Goal: Task Accomplishment & Management: Manage account settings

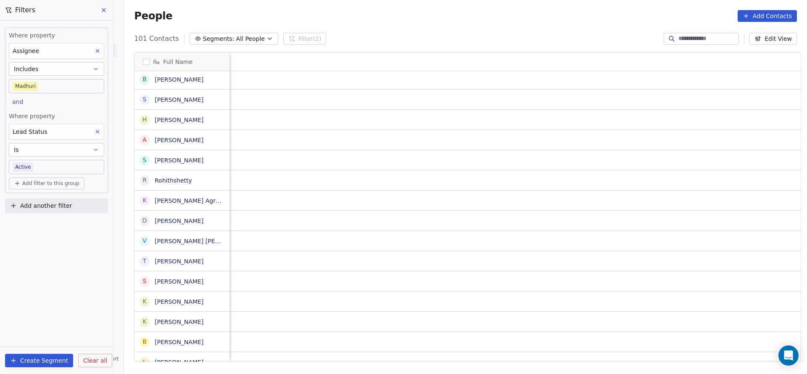
scroll to position [0, 1091]
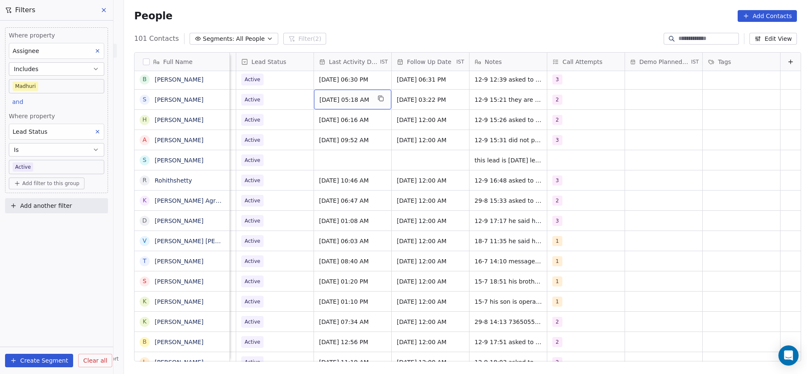
click at [352, 97] on span "[DATE] 05:18 AM" at bounding box center [344, 99] width 51 height 8
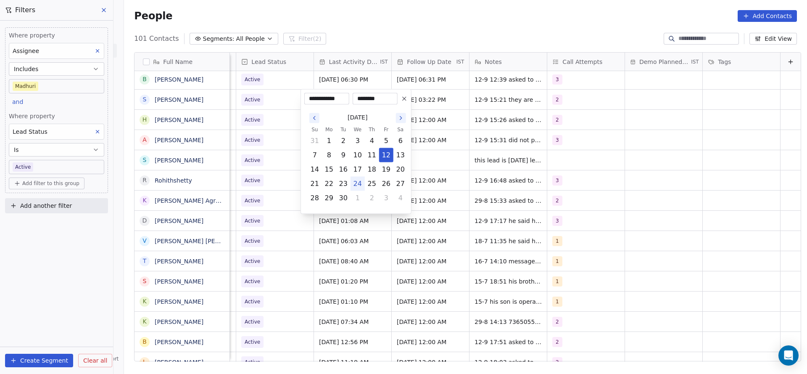
click at [351, 183] on button "24" at bounding box center [357, 183] width 13 height 13
type input "**********"
click at [275, 171] on html "On2Cook India Pvt. Ltd. Contacts People Marketing Workflows Campaigns Metrics &…" at bounding box center [403, 187] width 807 height 374
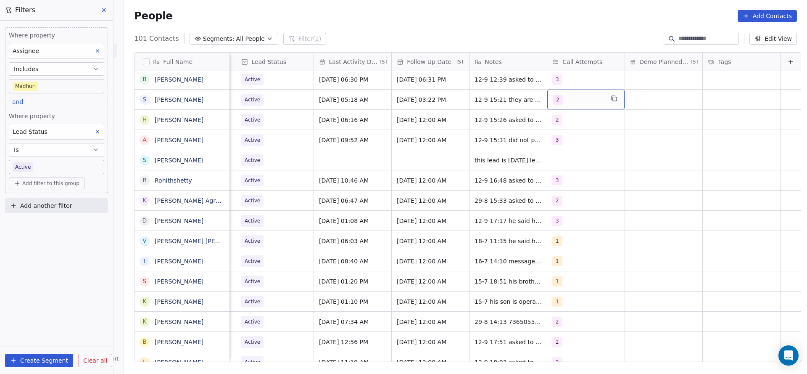
click at [553, 101] on div "2" at bounding box center [578, 100] width 51 height 10
click at [546, 158] on button "Suggestions" at bounding box center [548, 161] width 7 height 7
click at [551, 148] on div "2" at bounding box center [588, 141] width 102 height 17
click at [386, 160] on html "On2Cook India Pvt. Ltd. Contacts People Marketing Workflows Campaigns Metrics &…" at bounding box center [403, 187] width 807 height 374
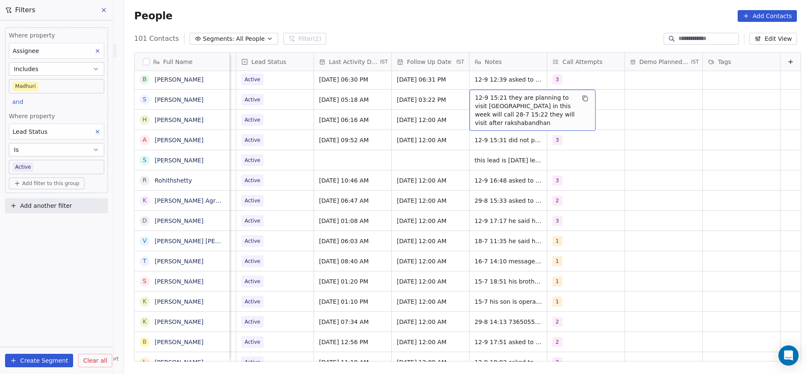
click at [481, 101] on span "12-9 15:21 they are planning to visit [GEOGRAPHIC_DATA] in this week will call …" at bounding box center [525, 110] width 100 height 34
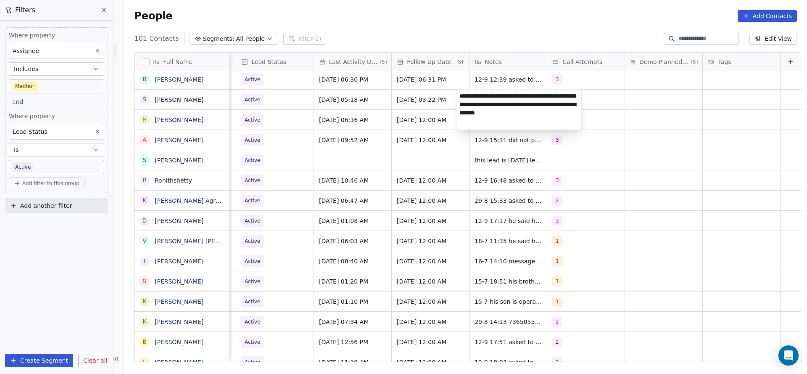
click at [461, 96] on textarea "**********" at bounding box center [518, 109] width 125 height 40
type textarea "**********"
click at [423, 170] on html "On2Cook India Pvt. Ltd. Contacts People Marketing Workflows Campaigns Metrics &…" at bounding box center [403, 187] width 807 height 374
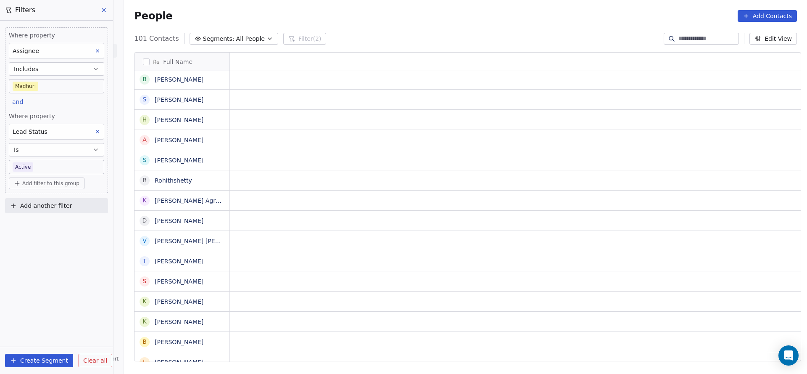
scroll to position [0, 0]
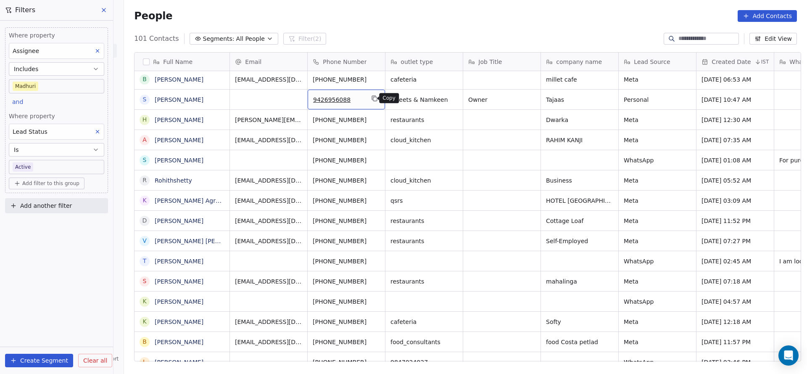
click at [371, 97] on icon "grid" at bounding box center [374, 98] width 7 height 7
click at [216, 100] on icon "grid" at bounding box center [219, 98] width 7 height 7
click at [371, 96] on icon "grid" at bounding box center [374, 98] width 7 height 7
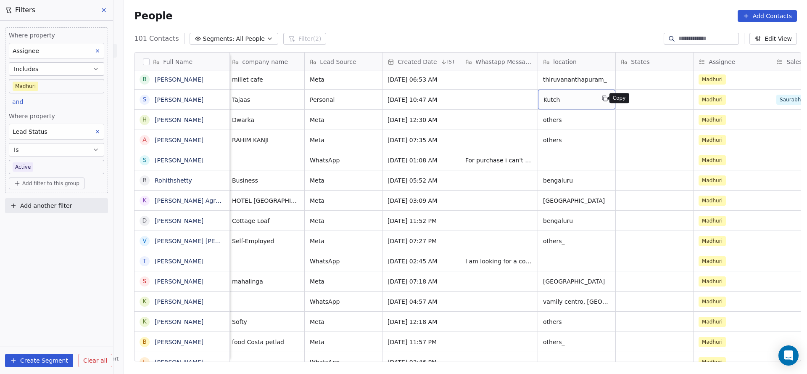
click at [600, 100] on button "grid" at bounding box center [605, 98] width 10 height 10
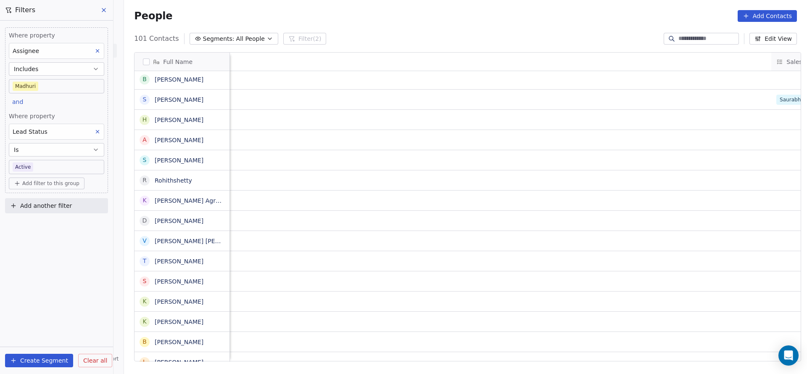
scroll to position [0, 1091]
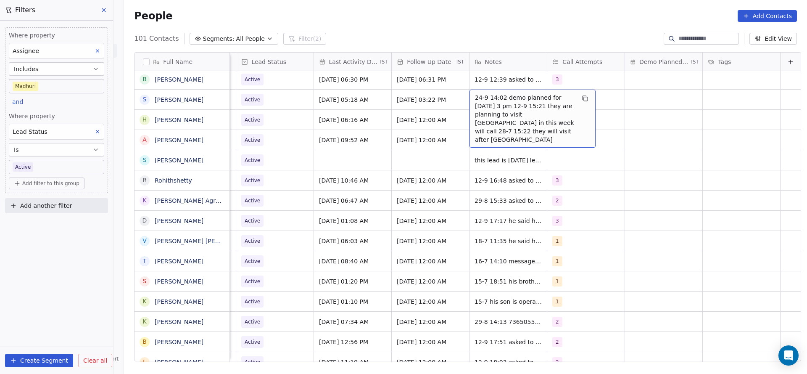
click at [475, 101] on span "24-9 14:02 demo planned for [DATE] 3 pm 12-9 15:21 they are planning to visit […" at bounding box center [525, 118] width 100 height 50
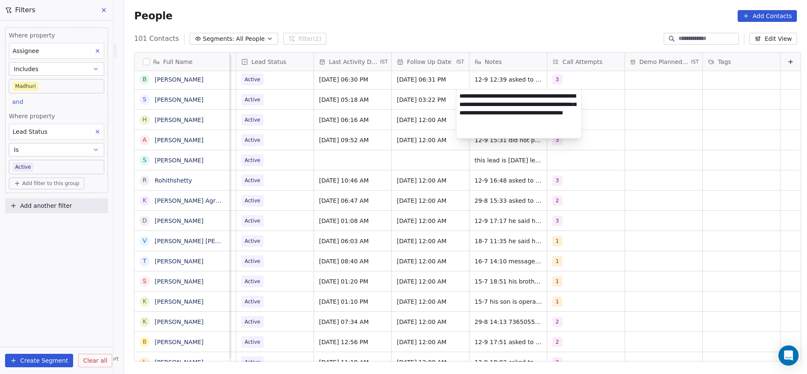
click at [342, 116] on html "On2Cook India Pvt. Ltd. Contacts People Marketing Workflows Campaigns Metrics &…" at bounding box center [403, 187] width 807 height 374
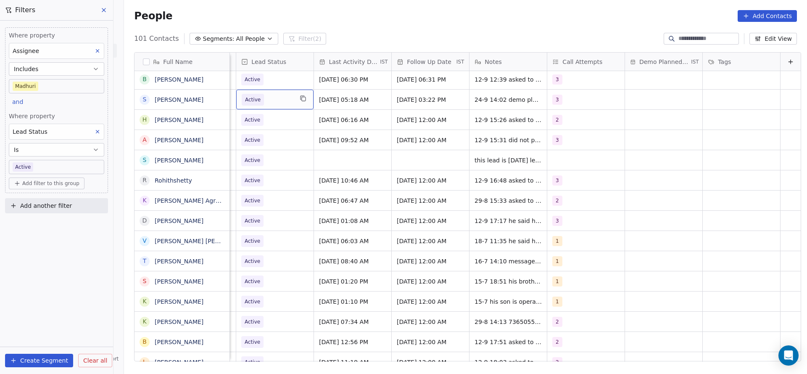
scroll to position [0, 1088]
click at [263, 103] on span "Active" at bounding box center [267, 100] width 51 height 12
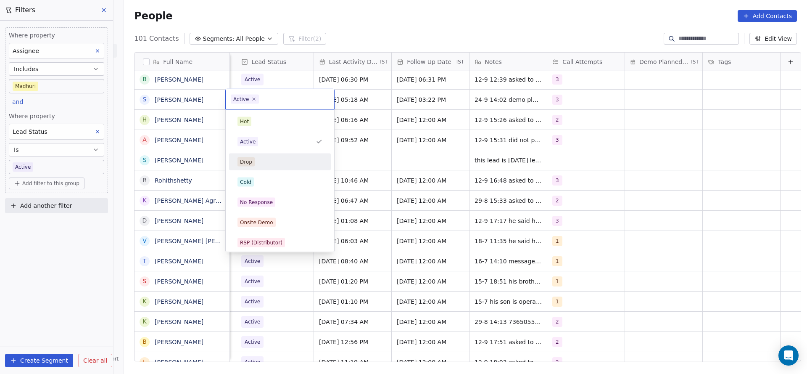
click at [662, 105] on html "On2Cook India Pvt. Ltd. Contacts People Marketing Workflows Campaigns Metrics &…" at bounding box center [403, 187] width 807 height 374
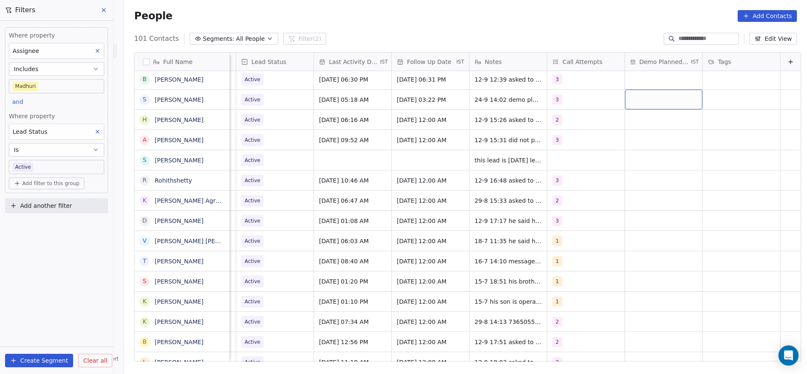
click at [652, 104] on div "grid" at bounding box center [663, 99] width 77 height 20
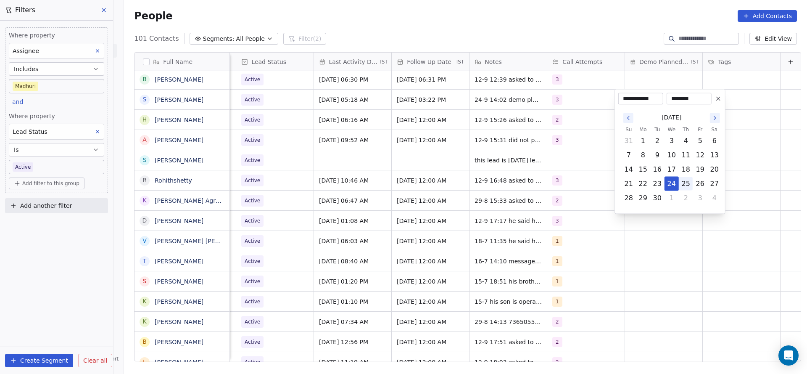
click at [683, 187] on button "25" at bounding box center [685, 183] width 13 height 13
type input "**********"
click at [530, 187] on html "On2Cook India Pvt. Ltd. Contacts People Marketing Workflows Campaigns Metrics &…" at bounding box center [403, 187] width 807 height 374
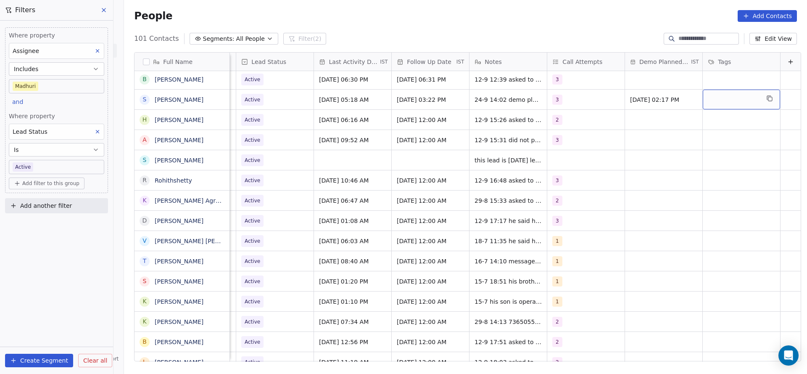
click at [717, 101] on div "grid" at bounding box center [741, 99] width 77 height 20
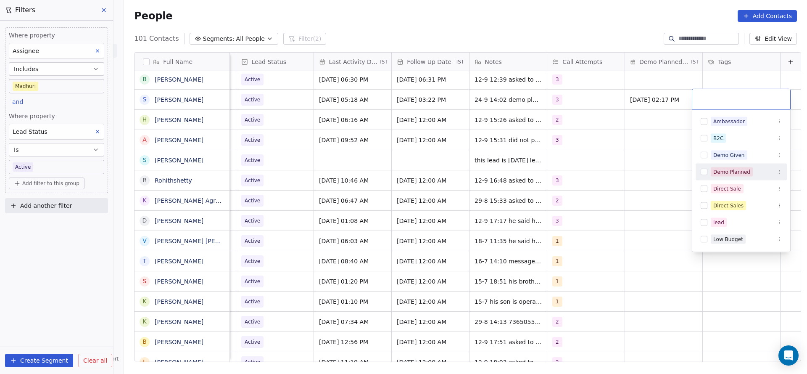
drag, startPoint x: 721, startPoint y: 172, endPoint x: 655, endPoint y: 177, distance: 65.3
click at [719, 171] on div "Demo Planned" at bounding box center [731, 172] width 37 height 8
click at [595, 177] on html "On2Cook India Pvt. Ltd. Contacts People Marketing Workflows Campaigns Metrics &…" at bounding box center [403, 187] width 807 height 374
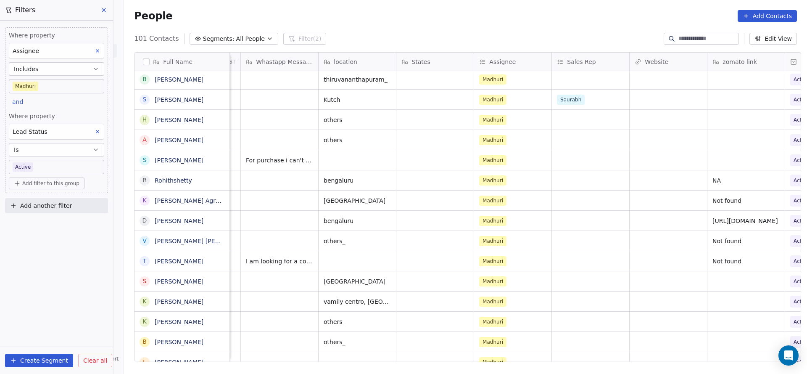
scroll to position [0, 733]
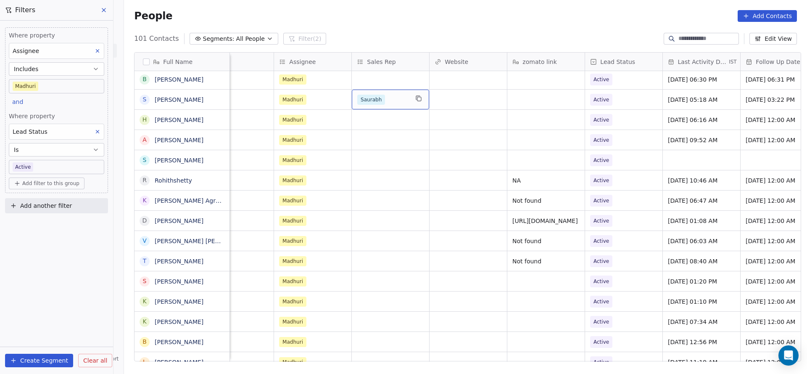
click at [381, 98] on div "Saurabh" at bounding box center [382, 100] width 51 height 10
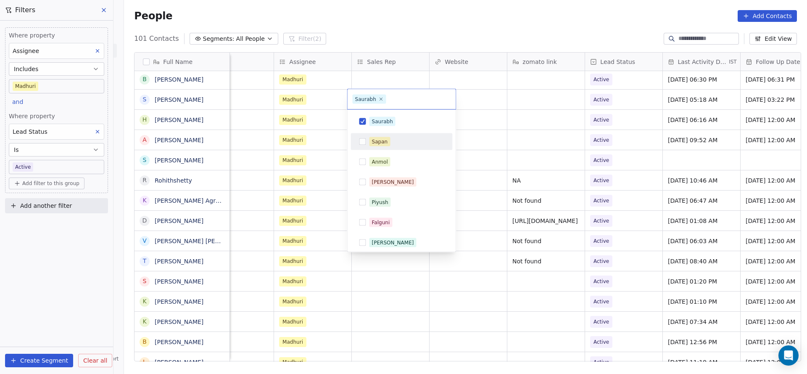
click at [379, 141] on div "Sapan" at bounding box center [380, 142] width 16 height 8
click at [384, 125] on span "Saurabh" at bounding box center [382, 121] width 26 height 9
click at [369, 120] on span "Saurabh" at bounding box center [382, 121] width 26 height 9
click at [370, 150] on div "[PERSON_NAME] [PERSON_NAME] [PERSON_NAME] [PERSON_NAME] [PERSON_NAME] [PERSON_N…" at bounding box center [402, 202] width 102 height 178
click at [373, 143] on div "Sapan" at bounding box center [380, 142] width 16 height 8
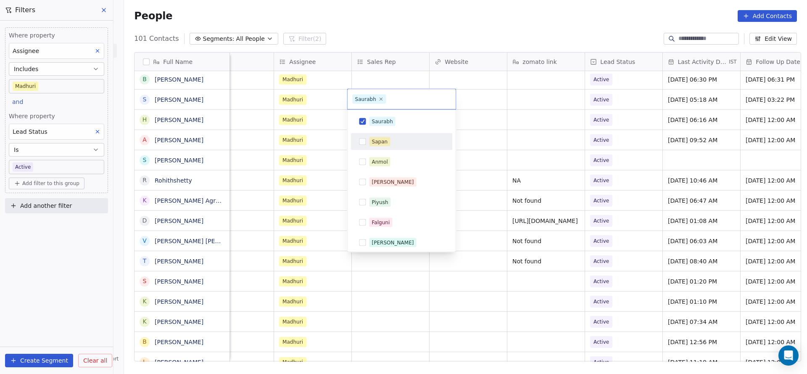
click at [513, 141] on html "On2Cook India Pvt. Ltd. Contacts People Marketing Workflows Campaigns Metrics &…" at bounding box center [403, 187] width 807 height 374
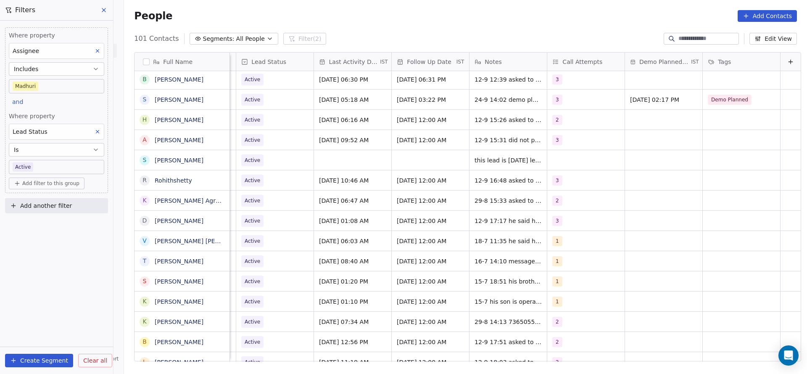
scroll to position [0, 1004]
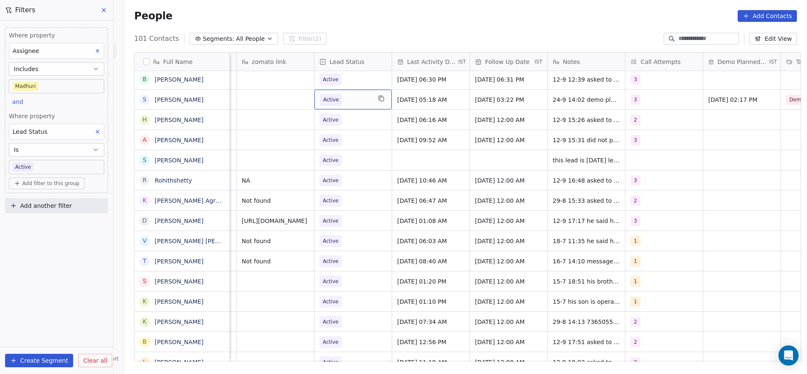
click at [352, 92] on div "Active" at bounding box center [352, 99] width 77 height 20
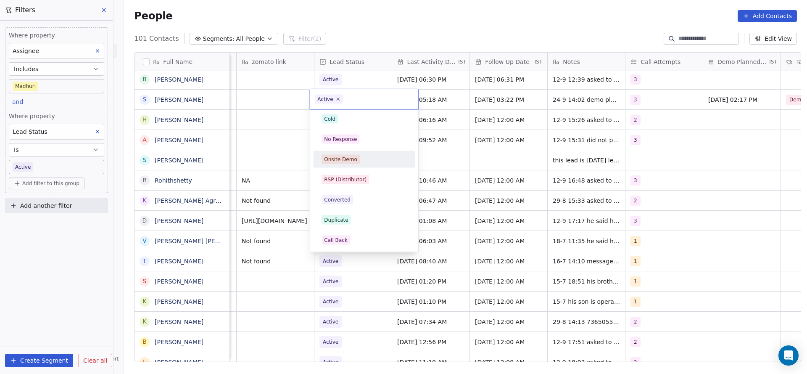
scroll to position [126, 0]
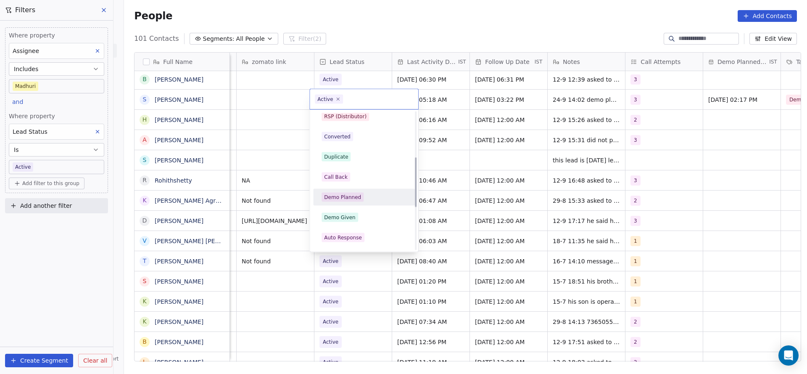
click at [353, 200] on div "Demo Planned" at bounding box center [342, 197] width 37 height 8
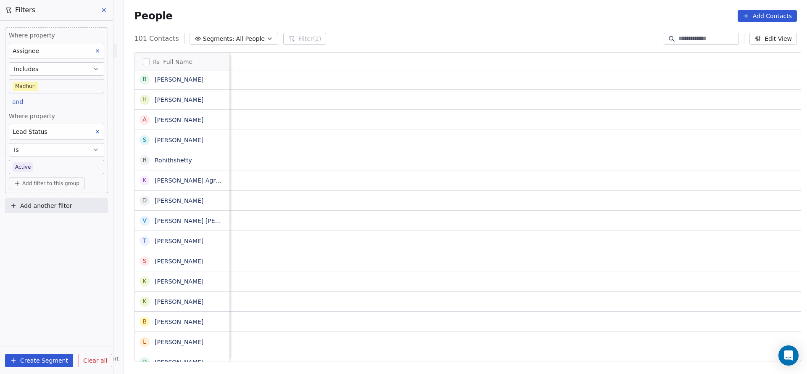
scroll to position [0, 1091]
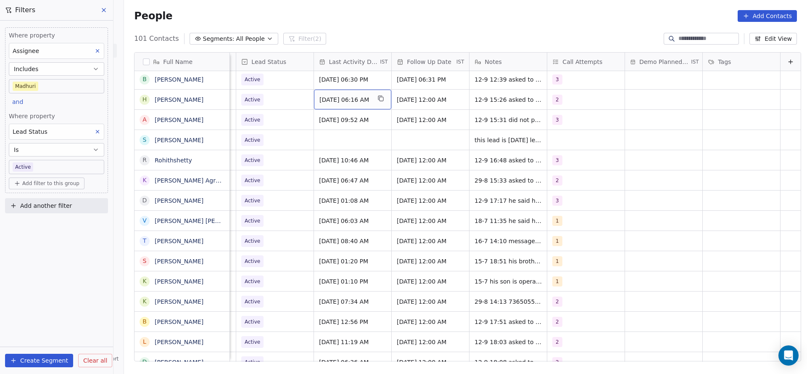
click at [336, 100] on span "[DATE] 06:16 AM" at bounding box center [344, 99] width 51 height 8
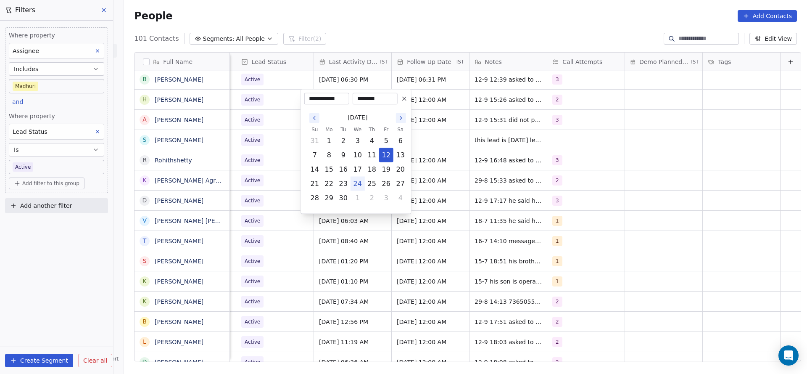
drag, startPoint x: 358, startPoint y: 181, endPoint x: 325, endPoint y: 185, distance: 33.9
click at [358, 183] on button "24" at bounding box center [357, 183] width 13 height 13
type input "**********"
click at [279, 146] on html "On2Cook India Pvt. Ltd. Contacts People Marketing Workflows Campaigns Metrics &…" at bounding box center [403, 187] width 807 height 374
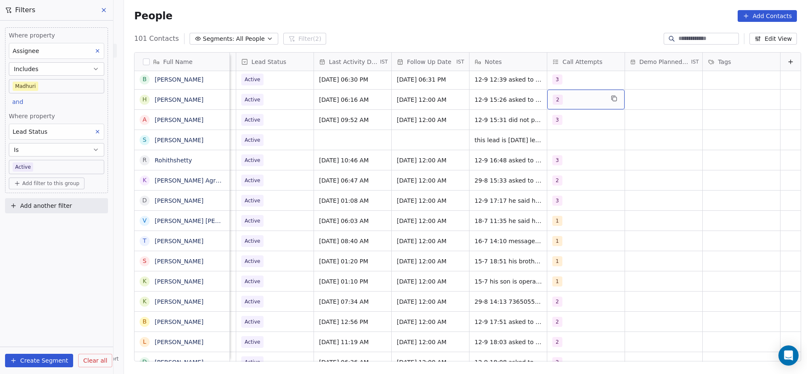
click at [558, 93] on div "2" at bounding box center [585, 99] width 77 height 20
click at [556, 162] on span "3" at bounding box center [559, 161] width 8 height 9
drag, startPoint x: 561, startPoint y: 139, endPoint x: 487, endPoint y: 111, distance: 79.0
click at [554, 142] on div "2" at bounding box center [587, 141] width 95 height 13
click at [483, 161] on html "On2Cook India Pvt. Ltd. Contacts People Marketing Workflows Campaigns Metrics &…" at bounding box center [403, 187] width 807 height 374
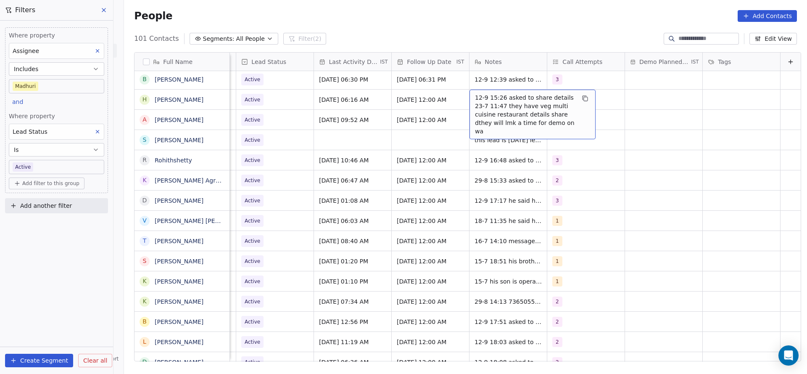
click at [475, 101] on span "12-9 15:26 asked to share details 23-7 11:47 they have veg multi cuisine restau…" at bounding box center [525, 114] width 100 height 42
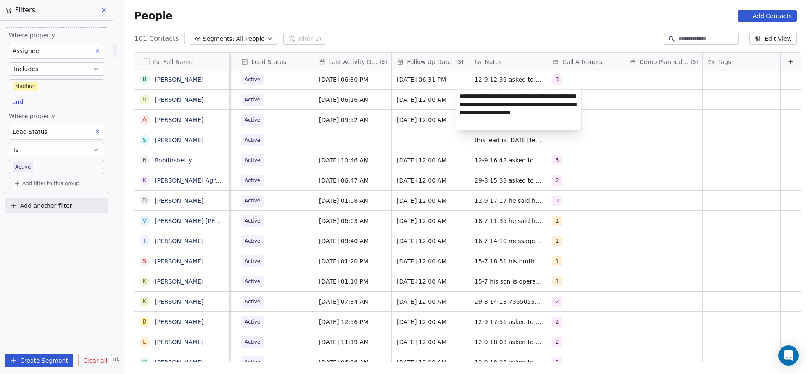
click at [459, 99] on textarea "**********" at bounding box center [518, 109] width 125 height 40
type textarea "**********"
click at [388, 134] on html "On2Cook India Pvt. Ltd. Contacts People Marketing Workflows Campaigns Metrics &…" at bounding box center [403, 187] width 807 height 374
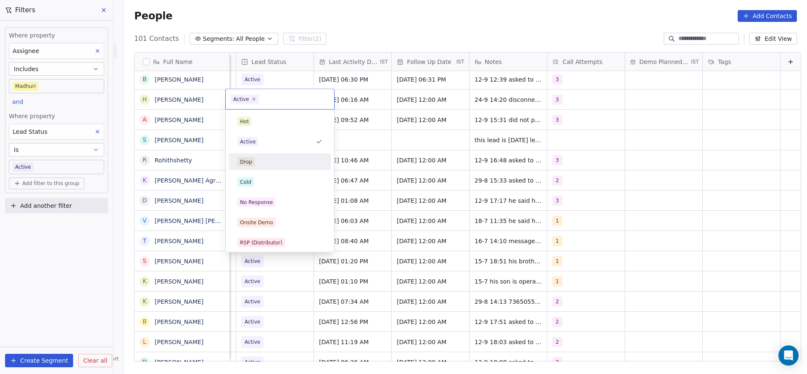
scroll to position [0, 1088]
click at [255, 184] on div "Cold" at bounding box center [279, 181] width 85 height 9
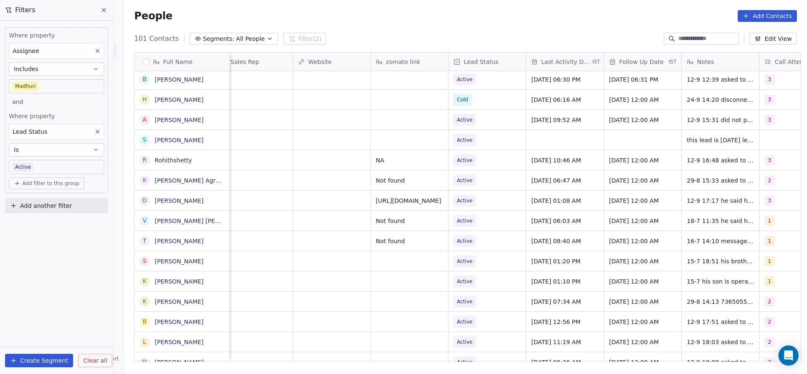
scroll to position [0, 0]
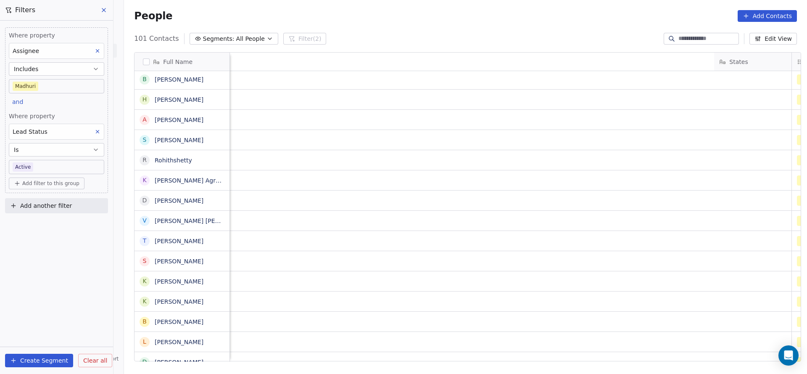
scroll to position [0, 993]
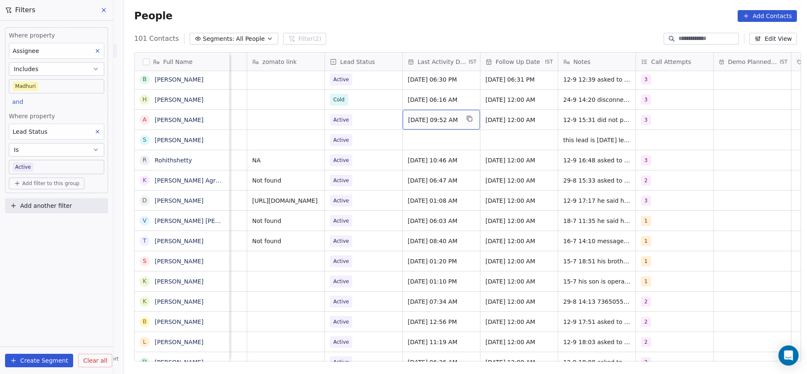
click at [440, 124] on div "[DATE] 09:52 AM" at bounding box center [441, 120] width 77 height 20
click at [440, 117] on span "[DATE] 09:52 AM" at bounding box center [433, 120] width 51 height 8
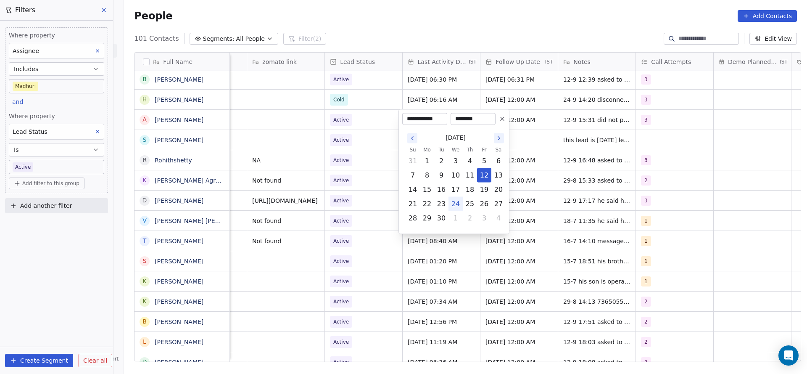
drag, startPoint x: 455, startPoint y: 204, endPoint x: 371, endPoint y: 197, distance: 84.8
click at [450, 203] on button "24" at bounding box center [455, 203] width 13 height 13
type input "**********"
click at [370, 195] on html "On2Cook India Pvt. Ltd. Contacts People Marketing Workflows Campaigns Metrics &…" at bounding box center [403, 187] width 807 height 374
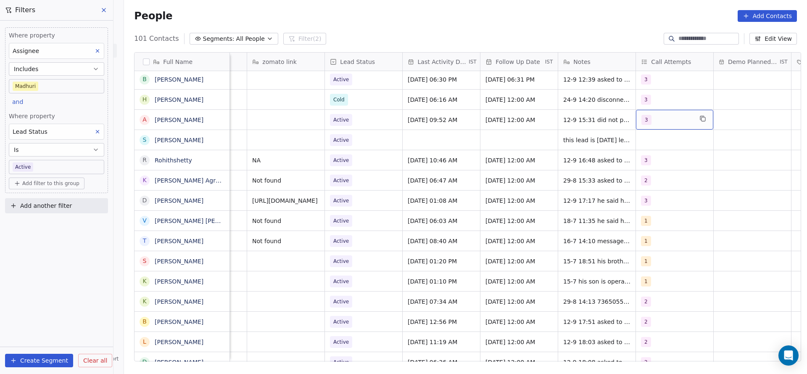
click at [644, 116] on span "3" at bounding box center [646, 120] width 10 height 10
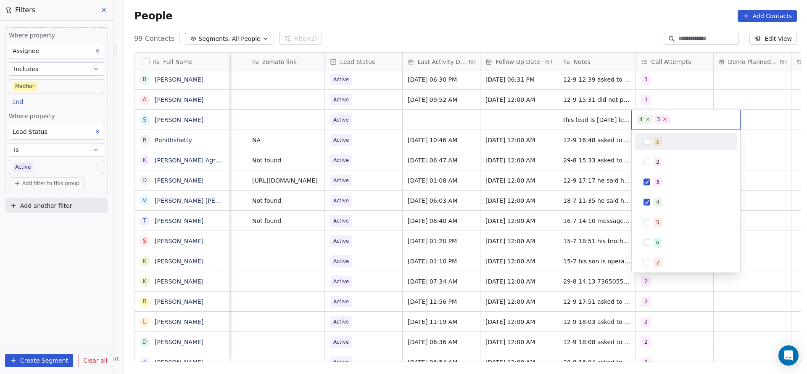
click at [666, 116] on icon at bounding box center [664, 118] width 5 height 5
drag, startPoint x: 582, startPoint y: 176, endPoint x: 591, endPoint y: 108, distance: 68.6
click at [582, 176] on html "On2Cook India Pvt. Ltd. Contacts People Marketing Workflows Campaigns Metrics &…" at bounding box center [403, 187] width 807 height 374
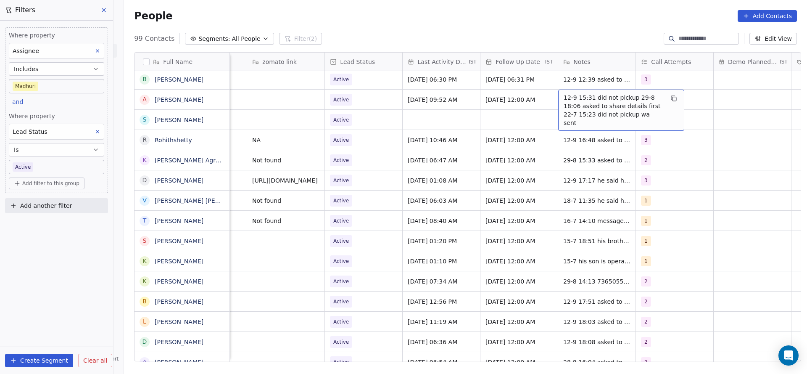
click at [578, 104] on span "12-9 15:31 did not pickup 29-8 18:06 asked to share details first 22-7 15:23 di…" at bounding box center [613, 110] width 100 height 34
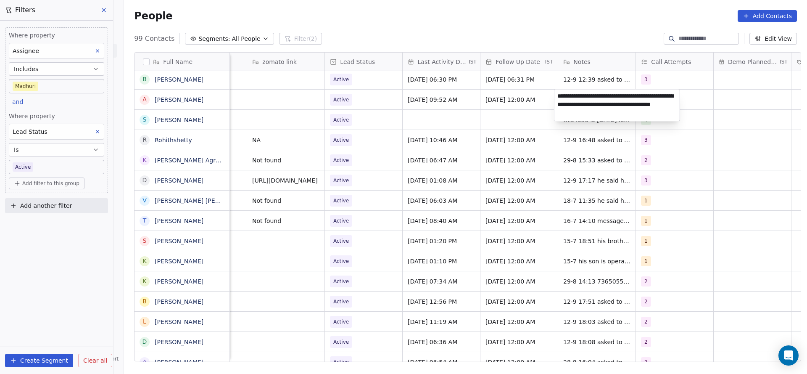
click at [558, 89] on textarea "**********" at bounding box center [616, 105] width 125 height 32
type textarea "**********"
click at [487, 117] on html "On2Cook India Pvt. Ltd. Contacts People Marketing Workflows Campaigns Metrics &…" at bounding box center [403, 187] width 807 height 374
click at [658, 97] on div "3" at bounding box center [666, 100] width 51 height 10
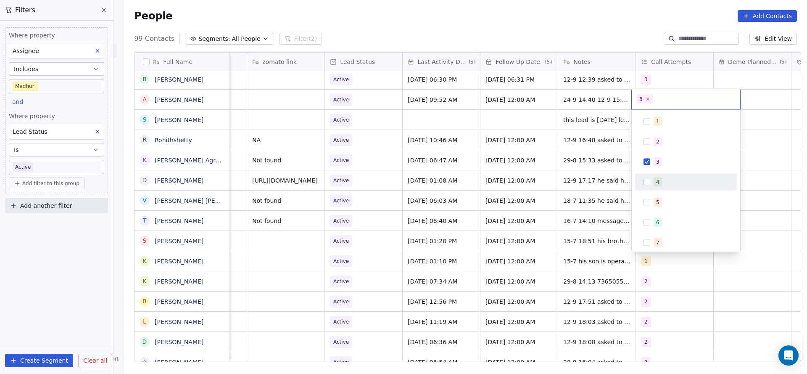
click at [648, 179] on button "Suggestions" at bounding box center [646, 182] width 7 height 7
click at [663, 161] on div "3" at bounding box center [690, 161] width 75 height 9
click at [536, 173] on html "On2Cook India Pvt. Ltd. Contacts People Marketing Workflows Campaigns Metrics &…" at bounding box center [403, 187] width 807 height 374
click at [653, 123] on div "4" at bounding box center [666, 120] width 51 height 10
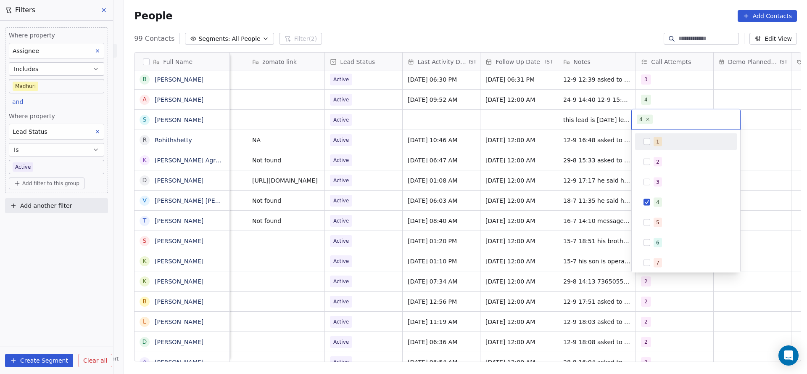
click at [645, 142] on button "Suggestions" at bounding box center [646, 141] width 7 height 7
click at [644, 201] on button "Suggestions" at bounding box center [646, 202] width 7 height 7
click at [516, 191] on html "On2Cook India Pvt. Ltd. Contacts People Marketing Workflows Campaigns Metrics &…" at bounding box center [403, 187] width 807 height 374
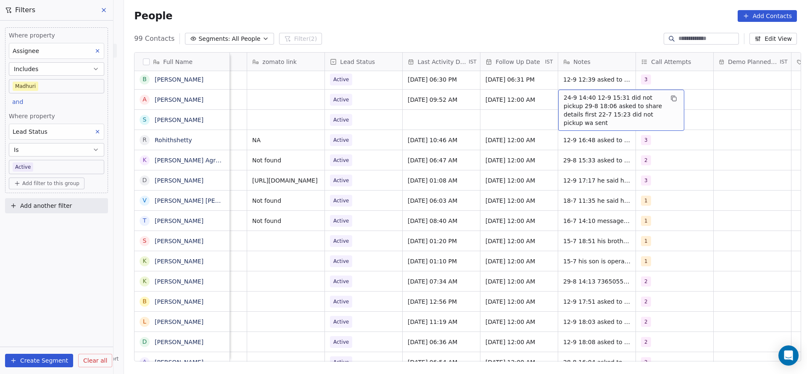
click at [595, 97] on span "24-9 14:40 12-9 15:31 did not pickup 29-8 18:06 asked to share details first 22…" at bounding box center [613, 110] width 100 height 34
click at [590, 99] on span "24-9 14:40 12-9 15:31 did not pickup 29-8 18:06 asked to share details first 22…" at bounding box center [613, 110] width 100 height 34
click at [588, 97] on span "24-9 14:40 12-9 15:31 did not pickup 29-8 18:06 asked to share details first 22…" at bounding box center [613, 110] width 100 height 34
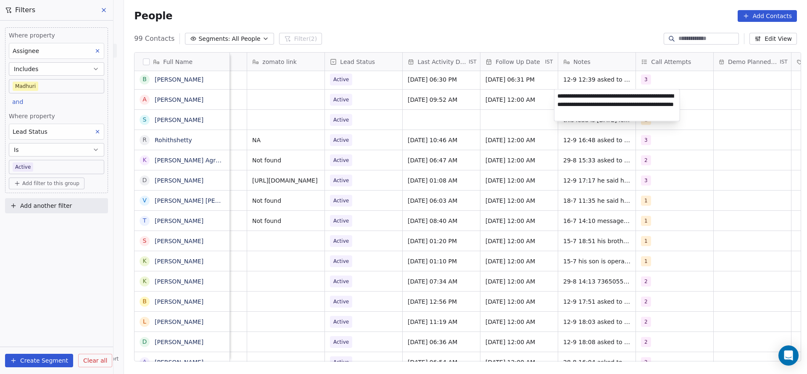
click at [588, 97] on textarea "**********" at bounding box center [616, 105] width 125 height 32
type textarea "**********"
click at [476, 137] on html "On2Cook India Pvt. Ltd. Contacts People Marketing Workflows Campaigns Metrics &…" at bounding box center [403, 187] width 807 height 374
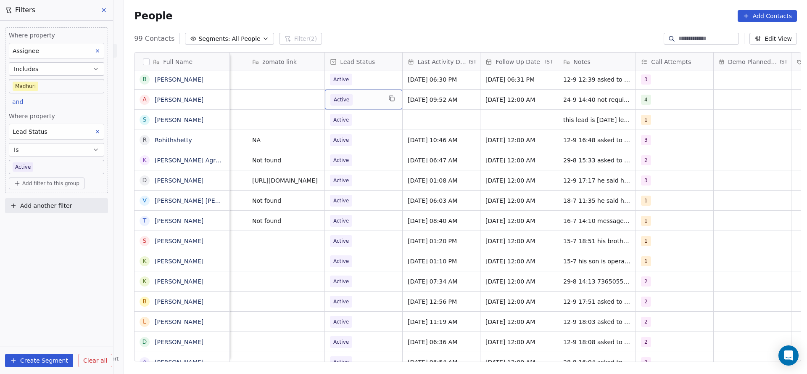
click at [343, 97] on span "Active" at bounding box center [342, 99] width 16 height 8
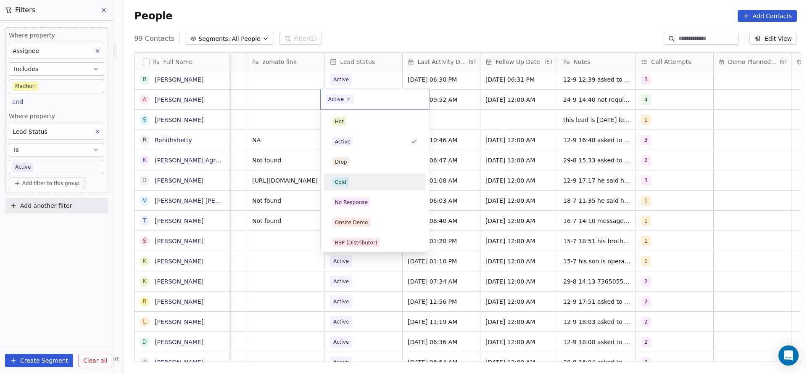
click at [361, 178] on div "Cold" at bounding box center [374, 181] width 85 height 9
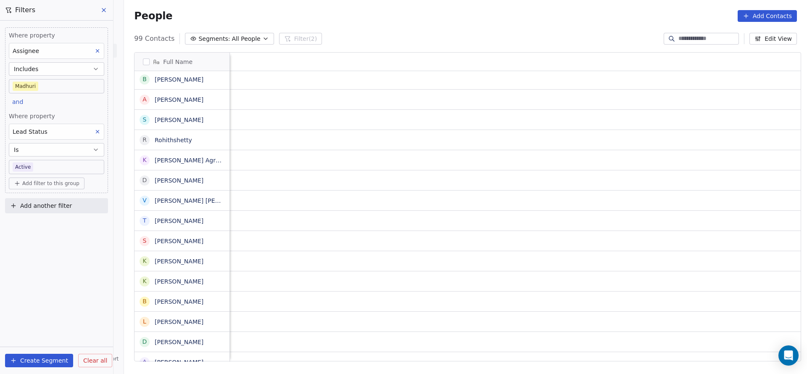
scroll to position [0, 1091]
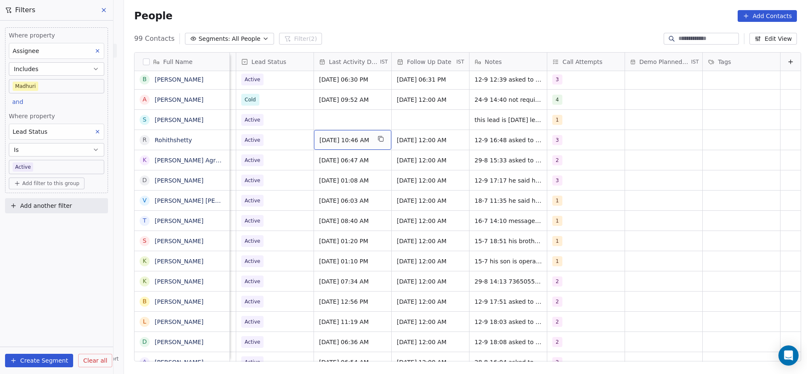
click at [370, 147] on div "[DATE] 10:46 AM" at bounding box center [352, 140] width 77 height 20
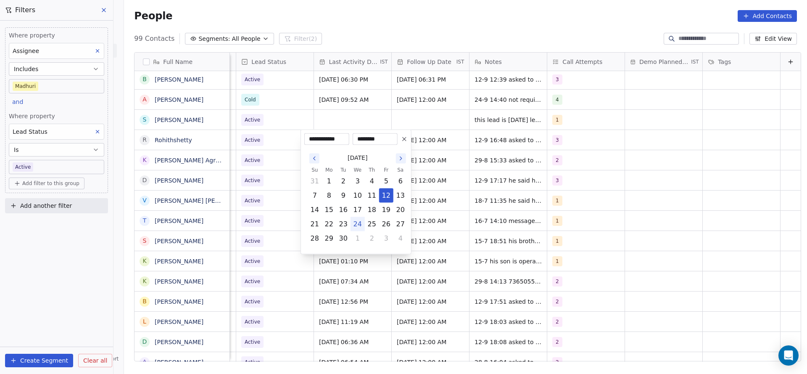
click at [355, 226] on button "24" at bounding box center [357, 223] width 13 height 13
type input "**********"
click at [260, 194] on html "On2Cook India Pvt. Ltd. Contacts People Marketing Workflows Campaigns Metrics &…" at bounding box center [403, 187] width 807 height 374
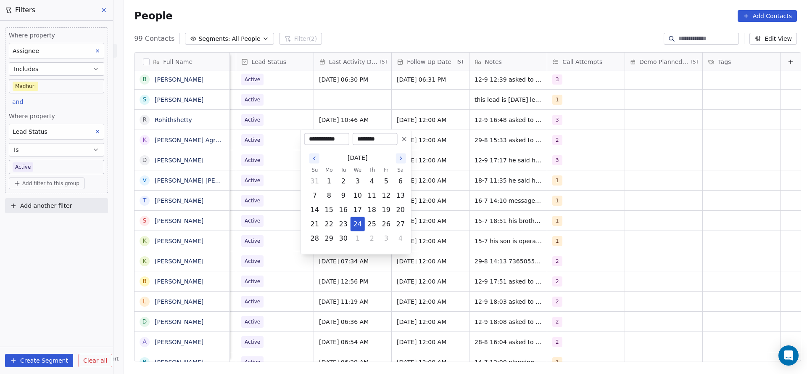
click at [504, 142] on html "On2Cook India Pvt. Ltd. Contacts People Marketing Workflows Campaigns Metrics &…" at bounding box center [403, 187] width 807 height 374
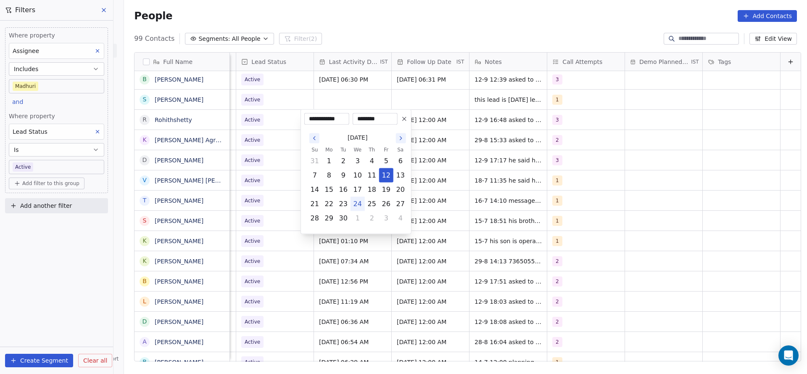
click at [354, 202] on button "24" at bounding box center [357, 203] width 13 height 13
type input "**********"
drag, startPoint x: 243, startPoint y: 158, endPoint x: 462, endPoint y: 103, distance: 225.2
click at [243, 157] on html "On2Cook India Pvt. Ltd. Contacts People Marketing Workflows Campaigns Metrics &…" at bounding box center [403, 187] width 807 height 374
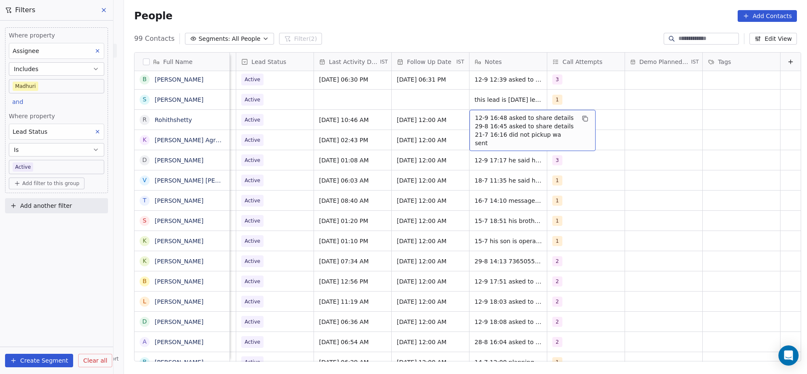
click at [475, 120] on span "12-9 16:48 asked to share details 29-8 16:45 asked to share details 21-7 16:16 …" at bounding box center [525, 130] width 100 height 34
click at [456, 111] on textarea "**********" at bounding box center [518, 126] width 125 height 32
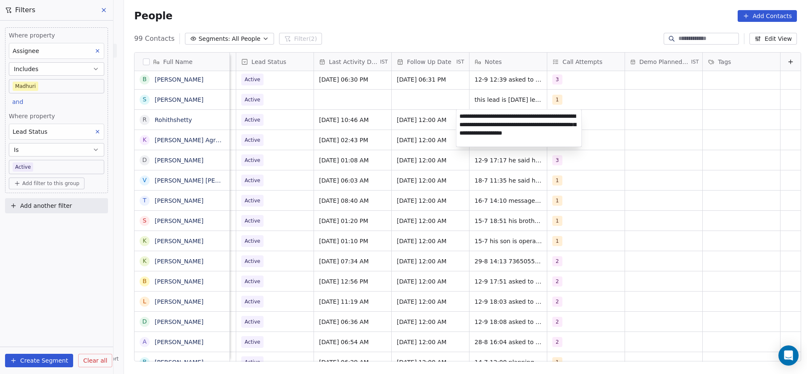
type textarea "**********"
click at [382, 137] on html "On2Cook India Pvt. Ltd. Contacts People Marketing Workflows Campaigns Metrics &…" at bounding box center [403, 187] width 807 height 374
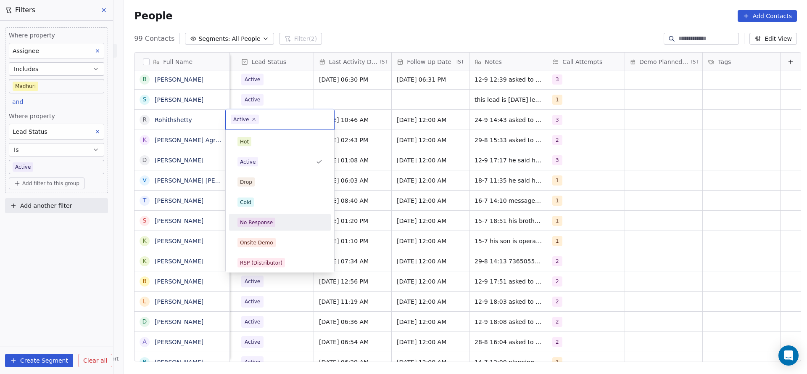
scroll to position [63, 0]
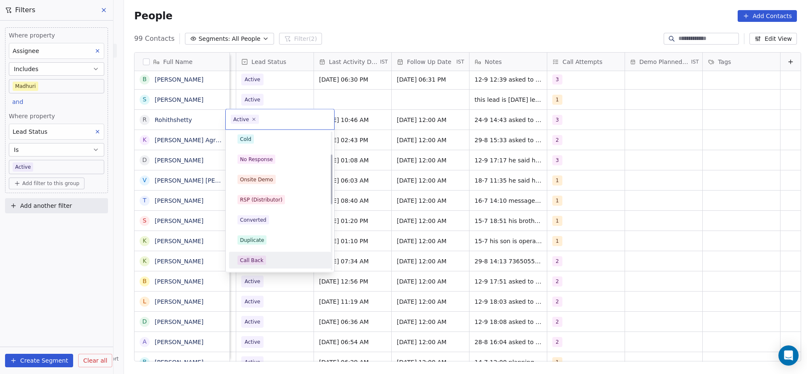
drag, startPoint x: 253, startPoint y: 258, endPoint x: 487, endPoint y: 139, distance: 262.1
click at [263, 253] on div "Call Back" at bounding box center [279, 259] width 95 height 13
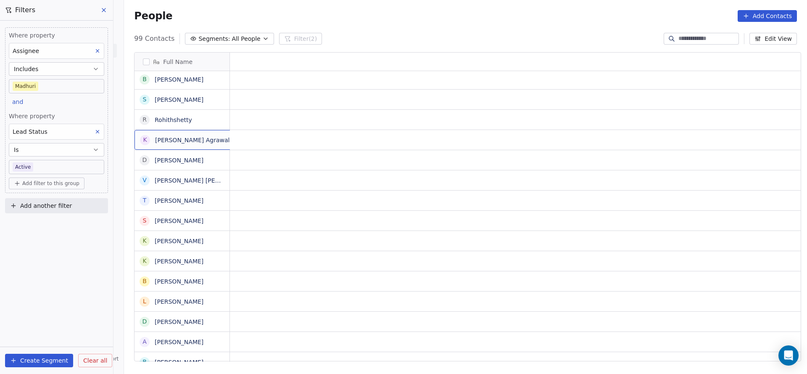
scroll to position [0, 0]
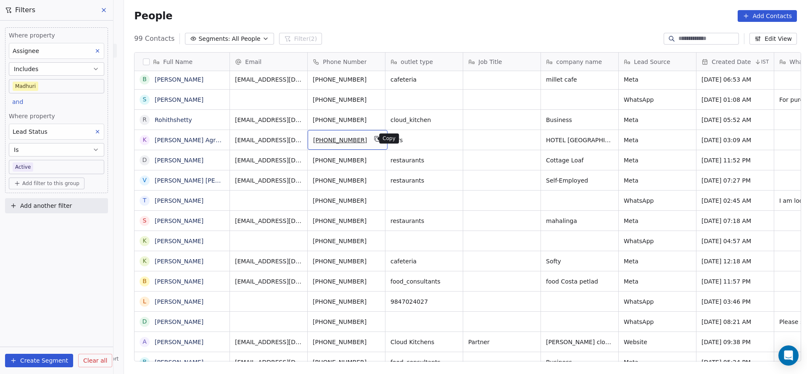
click at [372, 137] on button "grid" at bounding box center [377, 139] width 10 height 10
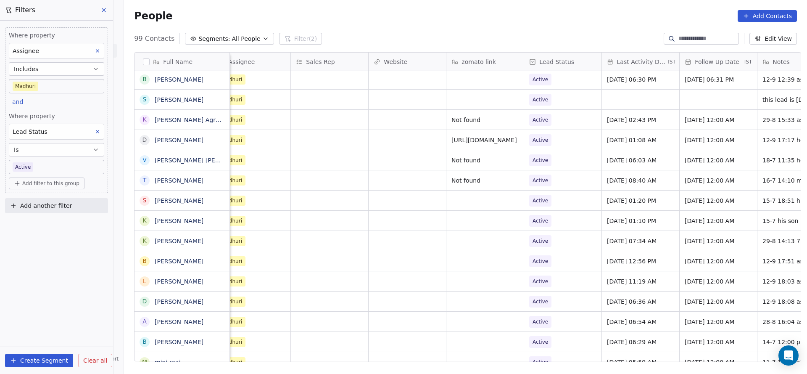
scroll to position [0, 1000]
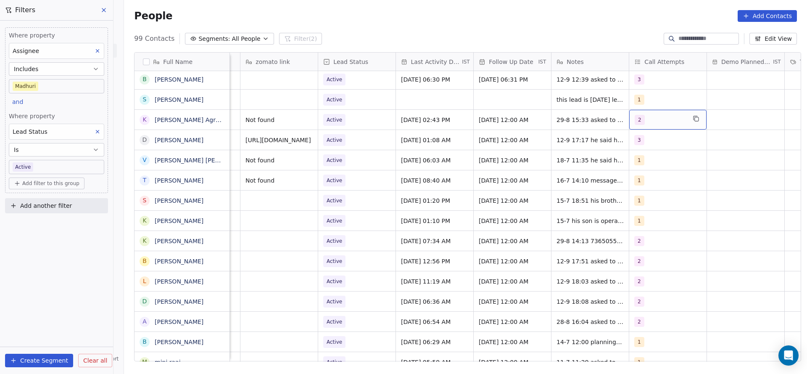
click at [634, 121] on span "2" at bounding box center [639, 120] width 10 height 10
click at [649, 183] on div "3" at bounding box center [650, 182] width 3 height 8
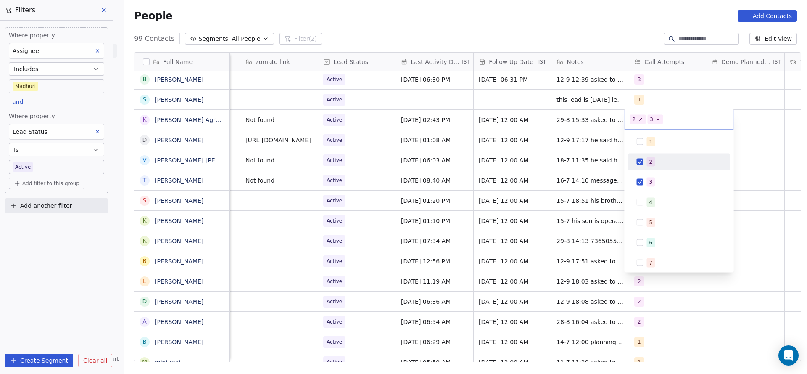
click at [656, 168] on div "2" at bounding box center [679, 161] width 95 height 13
click at [577, 174] on html "On2Cook India Pvt. Ltd. Contacts People Marketing Workflows Campaigns Metrics &…" at bounding box center [403, 187] width 807 height 374
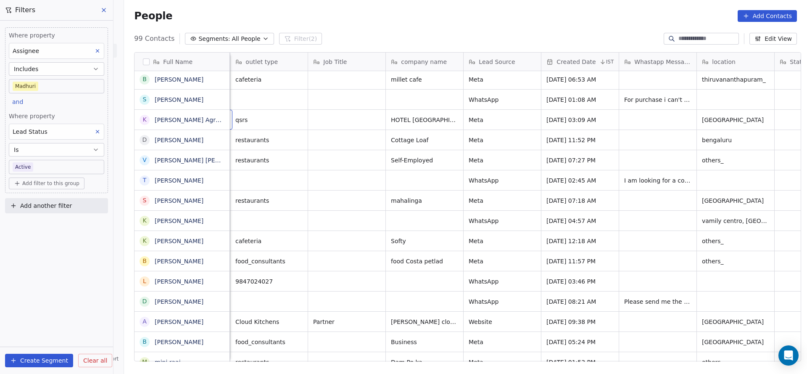
scroll to position [0, 78]
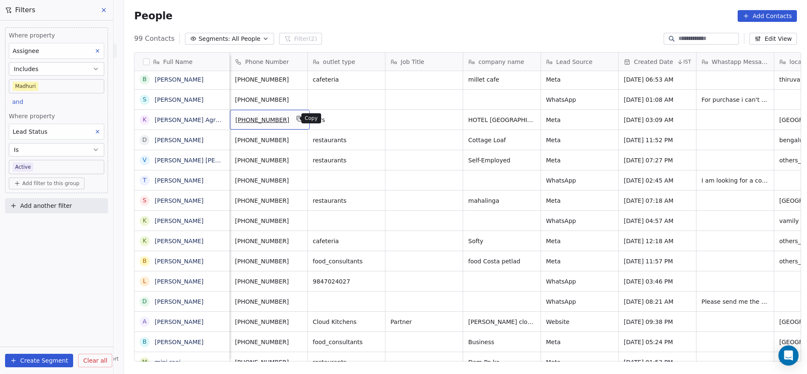
click at [298, 120] on icon "grid" at bounding box center [300, 119] width 4 height 4
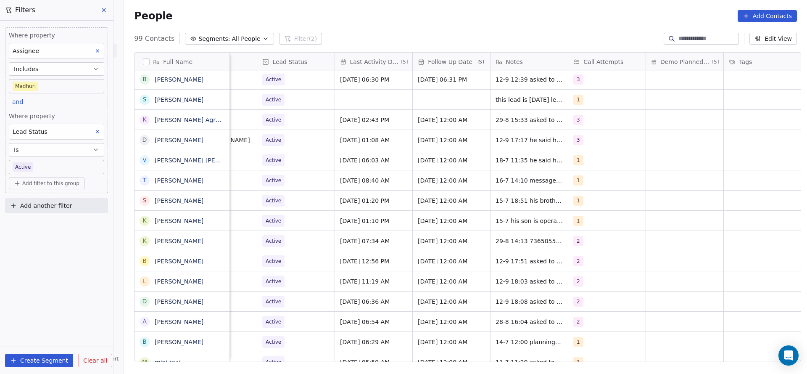
scroll to position [0, 1091]
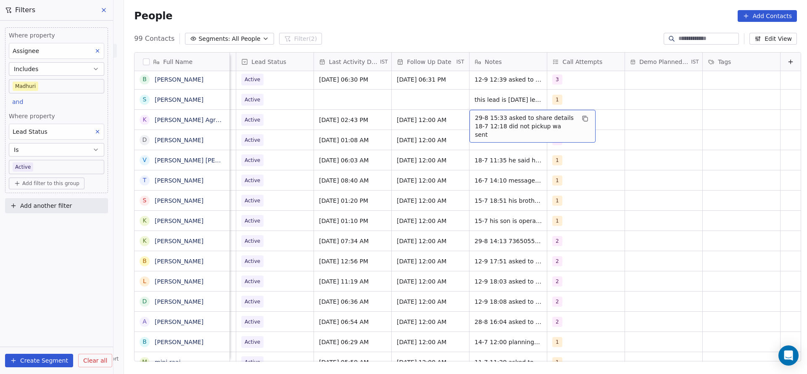
click at [489, 113] on span "29-8 15:33 asked to share details 18-7 12:18 did not pickup wa sent" at bounding box center [525, 125] width 100 height 25
click at [456, 110] on div "**********" at bounding box center [519, 122] width 126 height 27
click at [462, 119] on textarea "**********" at bounding box center [518, 123] width 125 height 26
drag, startPoint x: 351, startPoint y: 147, endPoint x: 471, endPoint y: 113, distance: 124.2
click at [358, 147] on html "On2Cook India Pvt. Ltd. Contacts People Marketing Workflows Campaigns Metrics &…" at bounding box center [403, 187] width 807 height 374
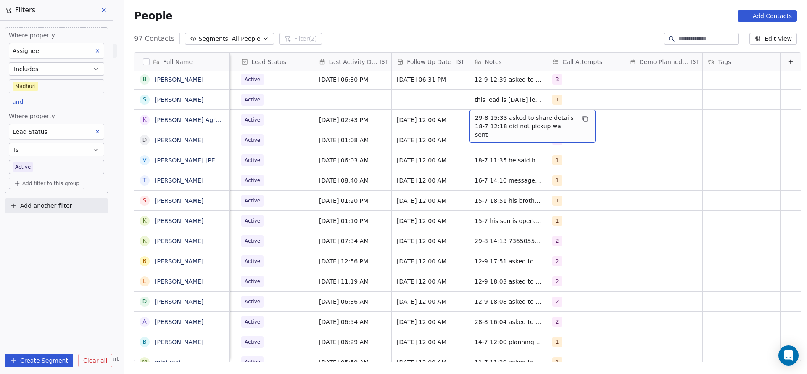
click at [475, 113] on span "29-8 15:33 asked to share details 18-7 12:18 did not pickup wa sent" at bounding box center [525, 125] width 100 height 25
click at [460, 115] on textarea "**********" at bounding box center [518, 123] width 125 height 26
type textarea "**********"
click at [408, 140] on html "On2Cook India Pvt. Ltd. Contacts People Marketing Workflows Campaigns Metrics &…" at bounding box center [403, 187] width 807 height 374
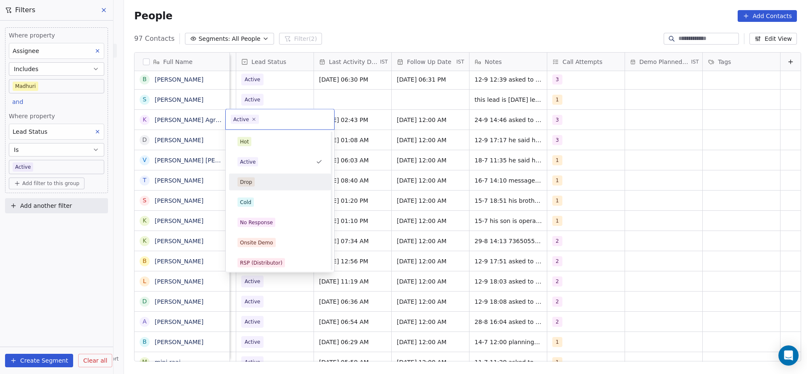
scroll to position [63, 0]
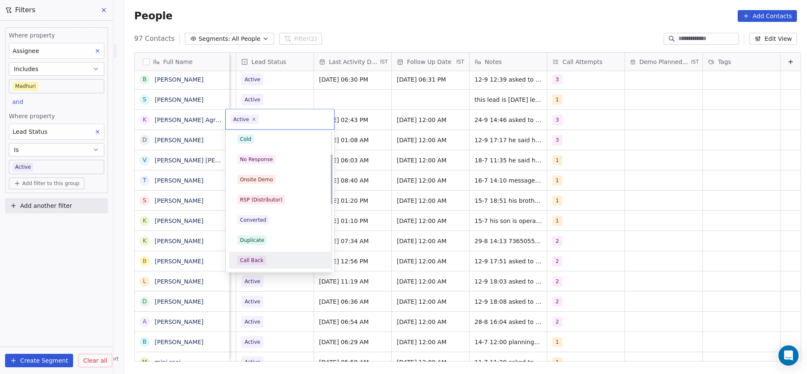
click at [261, 258] on div "Call Back" at bounding box center [252, 260] width 24 height 8
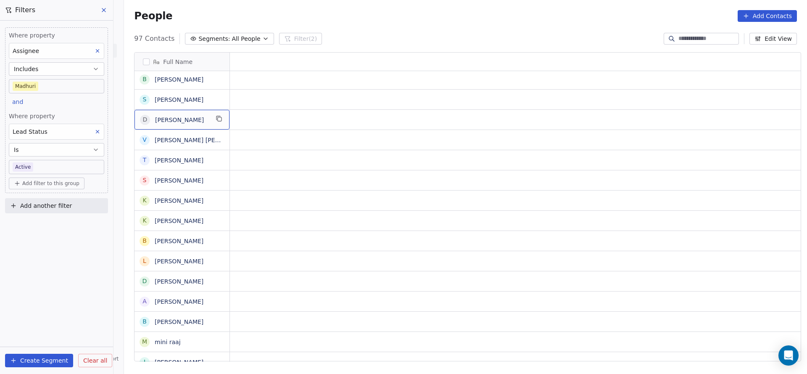
scroll to position [0, 0]
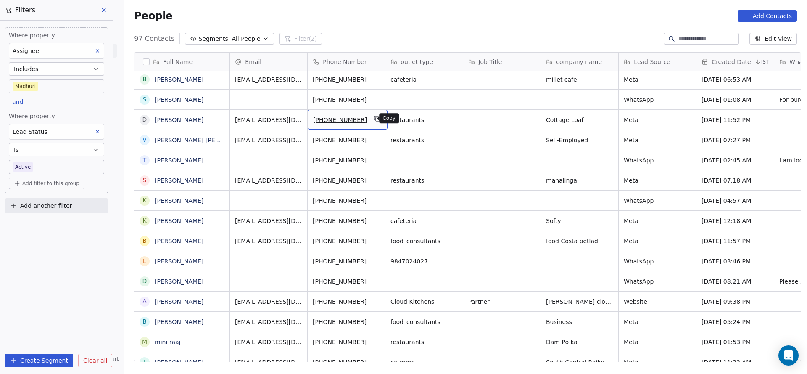
click at [375, 119] on icon "grid" at bounding box center [377, 118] width 4 height 4
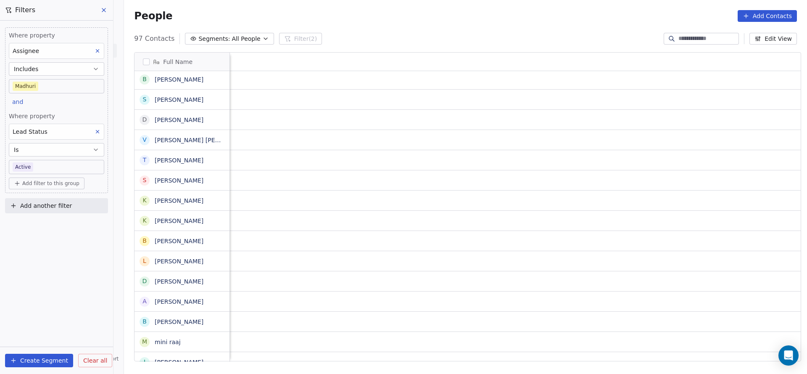
scroll to position [0, 990]
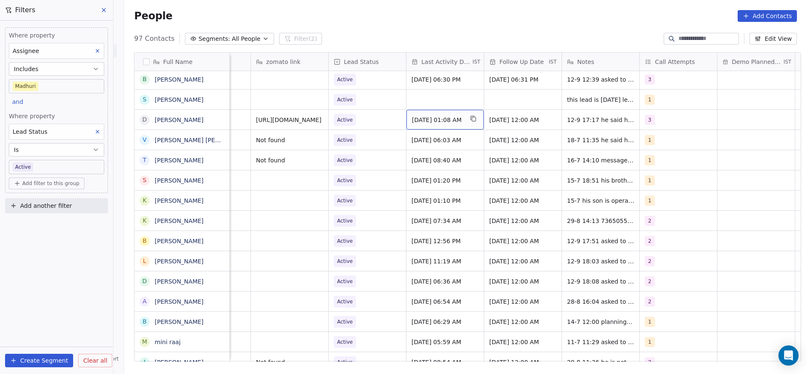
click at [431, 116] on span "[DATE] 01:08 AM" at bounding box center [437, 120] width 51 height 8
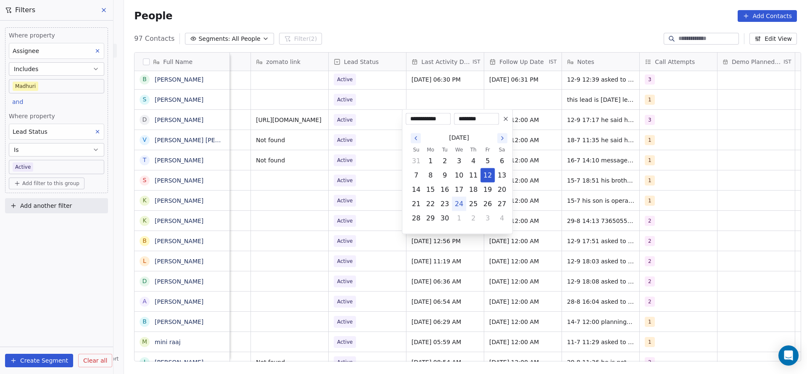
click at [456, 203] on button "24" at bounding box center [458, 203] width 13 height 13
type input "**********"
click at [333, 203] on html "On2Cook India Pvt. Ltd. Contacts People Marketing Workflows Campaigns Metrics &…" at bounding box center [403, 187] width 807 height 374
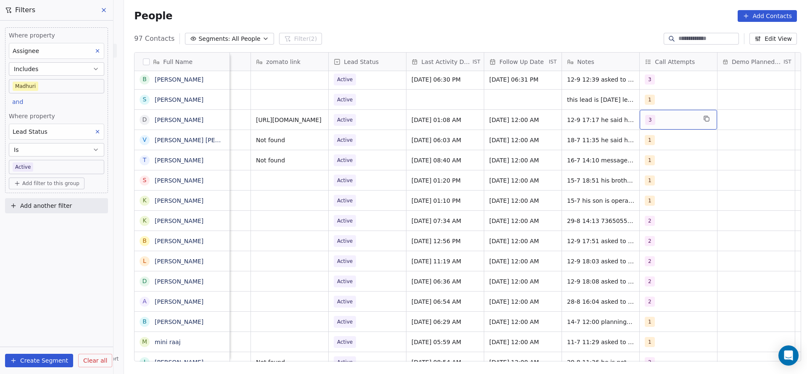
click at [653, 116] on div "3" at bounding box center [670, 120] width 51 height 10
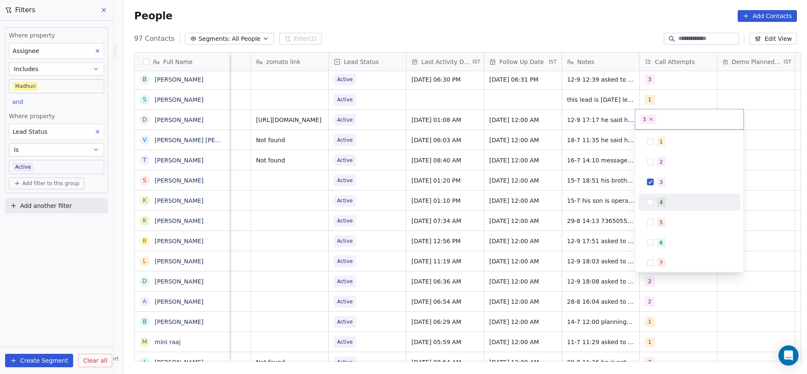
click at [653, 195] on div "4" at bounding box center [689, 201] width 95 height 13
click at [661, 180] on div "3" at bounding box center [660, 182] width 3 height 8
click at [531, 144] on html "On2Cook India Pvt. Ltd. Contacts People Marketing Workflows Campaigns Metrics &…" at bounding box center [403, 187] width 807 height 374
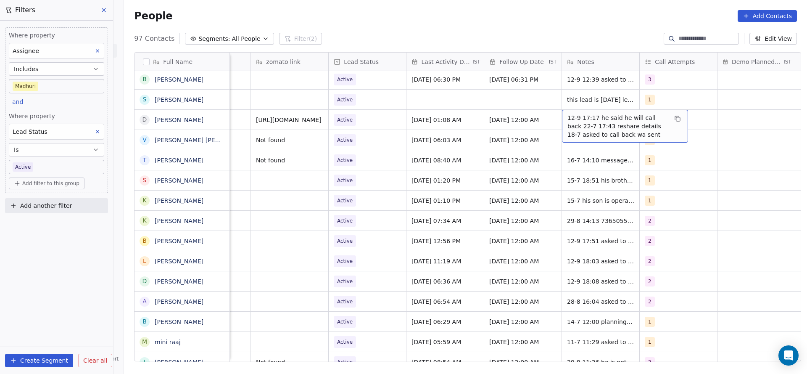
click at [577, 115] on span "12-9 17:17 he said he will call back 22-7 17:43 reshare details 18-7 asked to c…" at bounding box center [617, 125] width 100 height 25
click at [561, 115] on textarea "**********" at bounding box center [620, 126] width 125 height 32
type textarea "**********"
click at [425, 147] on html "On2Cook India Pvt. Ltd. Contacts People Marketing Workflows Campaigns Metrics &…" at bounding box center [403, 187] width 807 height 374
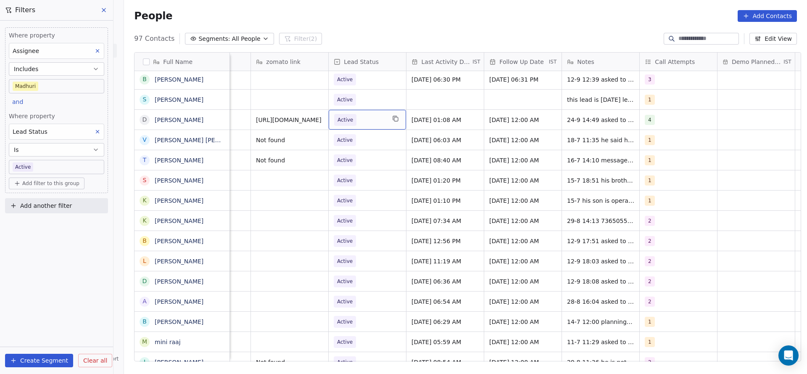
click at [344, 120] on span "Active" at bounding box center [345, 120] width 16 height 8
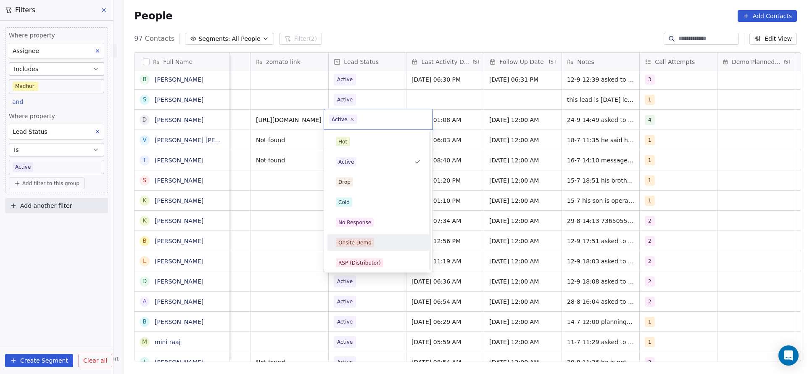
scroll to position [63, 0]
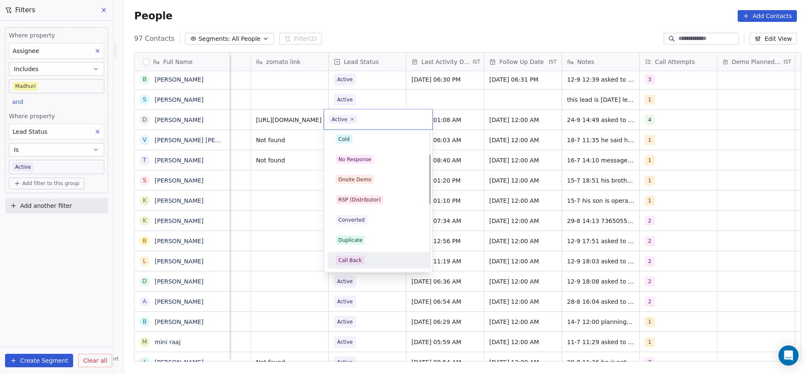
click at [353, 258] on div "Call Back" at bounding box center [350, 260] width 24 height 8
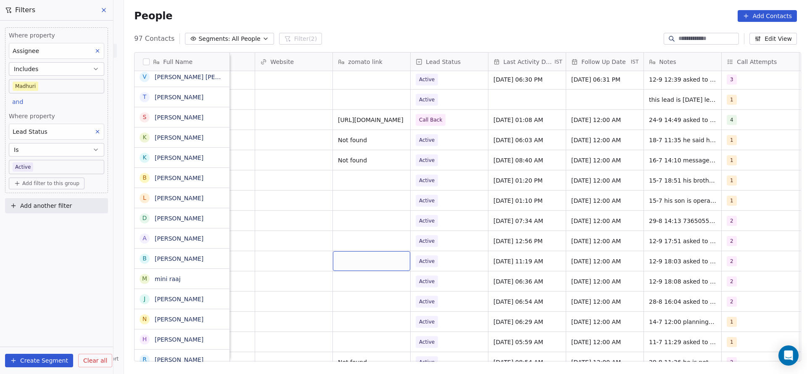
scroll to position [688, 0]
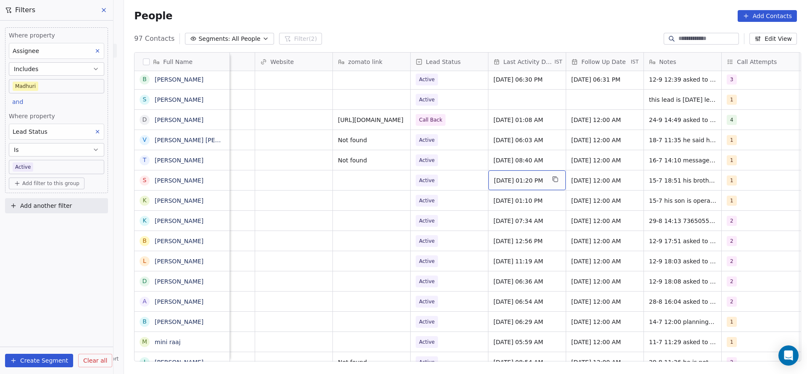
click at [528, 180] on span "[DATE] 01:20 PM" at bounding box center [519, 180] width 51 height 8
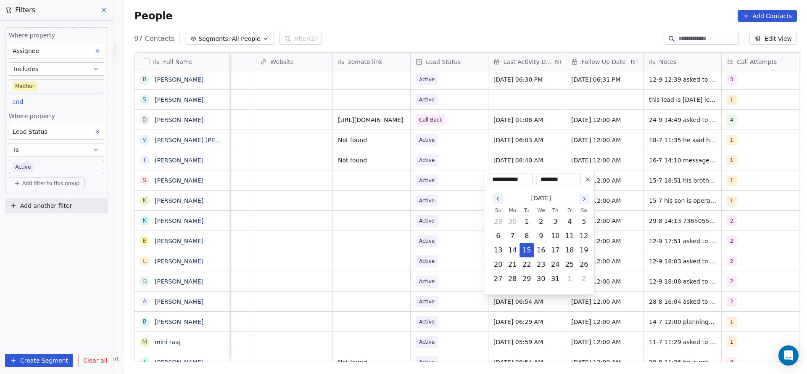
click at [586, 198] on icon "Go to the Next Month" at bounding box center [584, 198] width 7 height 7
click at [500, 200] on icon "Go to the Previous Month" at bounding box center [497, 198] width 7 height 7
click at [542, 261] on button "24" at bounding box center [540, 264] width 13 height 13
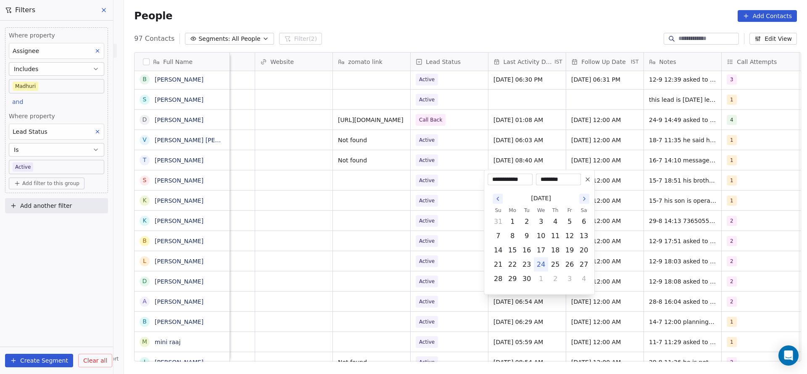
type input "**********"
click at [432, 230] on html "On2Cook India Pvt. Ltd. Contacts People Marketing Workflows Campaigns Metrics &…" at bounding box center [403, 187] width 807 height 374
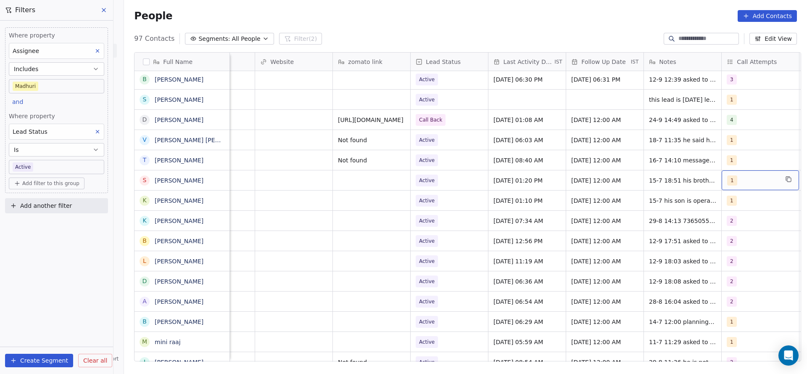
click at [742, 178] on div "1" at bounding box center [752, 180] width 51 height 10
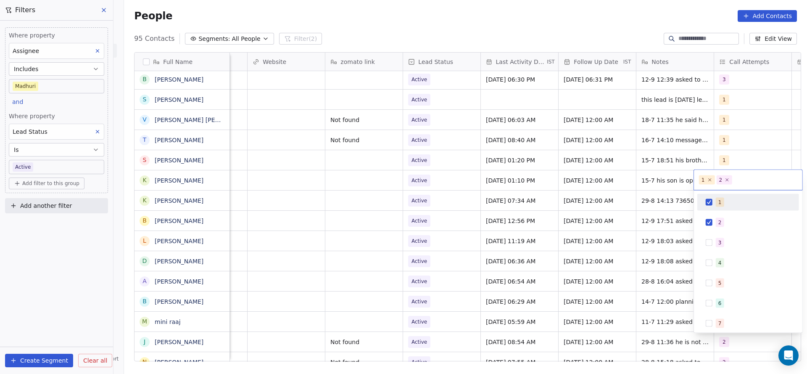
drag, startPoint x: 715, startPoint y: 202, endPoint x: 686, endPoint y: 208, distance: 29.8
click at [715, 201] on div "1" at bounding box center [747, 201] width 95 height 13
click at [644, 214] on html "On2Cook India Pvt. Ltd. Contacts People Marketing Workflows Campaigns Metrics &…" at bounding box center [403, 187] width 807 height 374
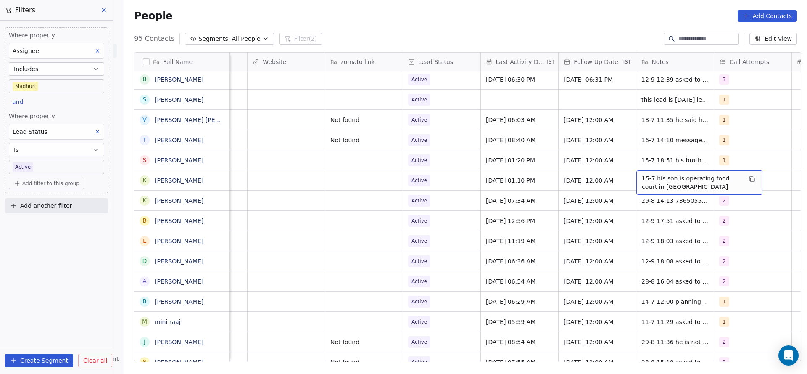
click at [652, 182] on span "15-7 his son is operating food court in [GEOGRAPHIC_DATA]" at bounding box center [692, 182] width 100 height 17
click at [635, 172] on textarea "**********" at bounding box center [694, 183] width 125 height 26
click at [662, 159] on html "On2Cook India Pvt. Ltd. Contacts People Marketing Workflows Campaigns Metrics &…" at bounding box center [403, 187] width 807 height 374
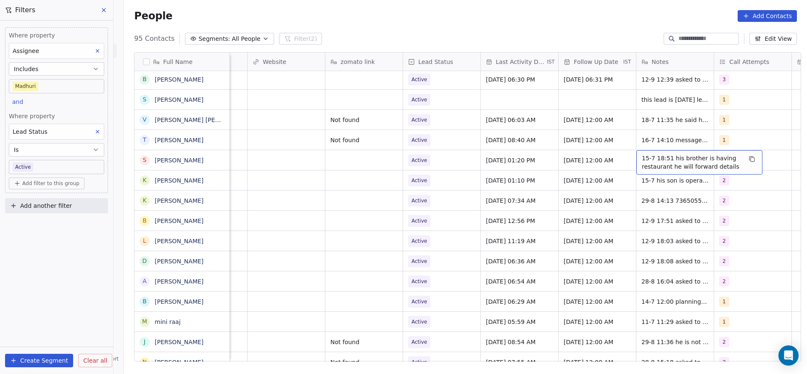
click at [665, 160] on span "15-7 18:51 his brother is having restaurant he will forward details" at bounding box center [692, 162] width 100 height 17
click at [633, 153] on textarea "**********" at bounding box center [694, 163] width 125 height 26
type textarea "**********"
click at [529, 213] on html "On2Cook India Pvt. Ltd. Contacts People Marketing Workflows Campaigns Metrics &…" at bounding box center [403, 187] width 807 height 374
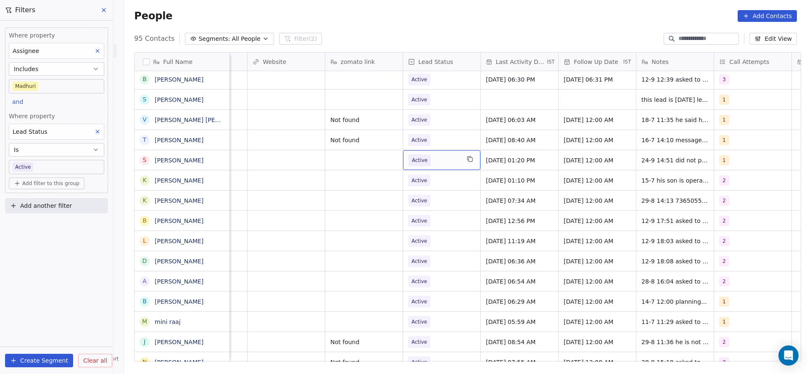
click at [452, 163] on span "Active" at bounding box center [433, 160] width 51 height 12
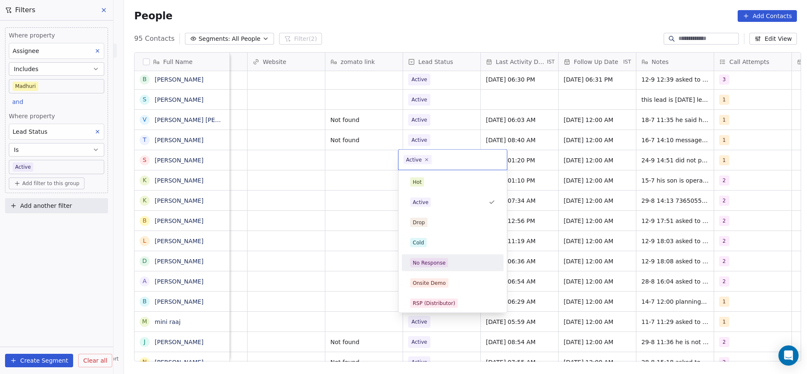
click at [452, 260] on div "No Response" at bounding box center [452, 262] width 85 height 9
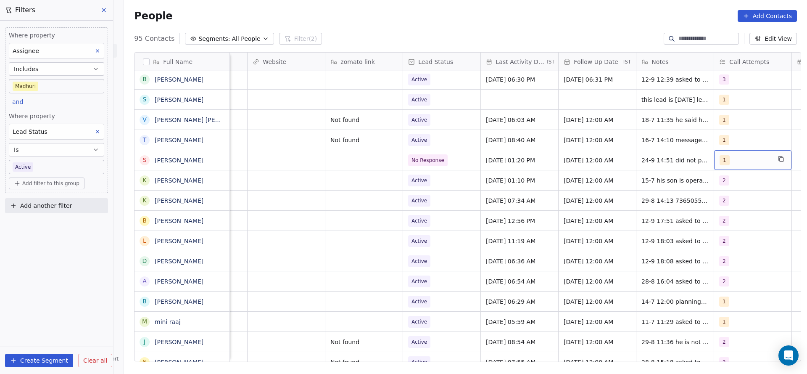
click at [739, 154] on div "1" at bounding box center [752, 160] width 77 height 20
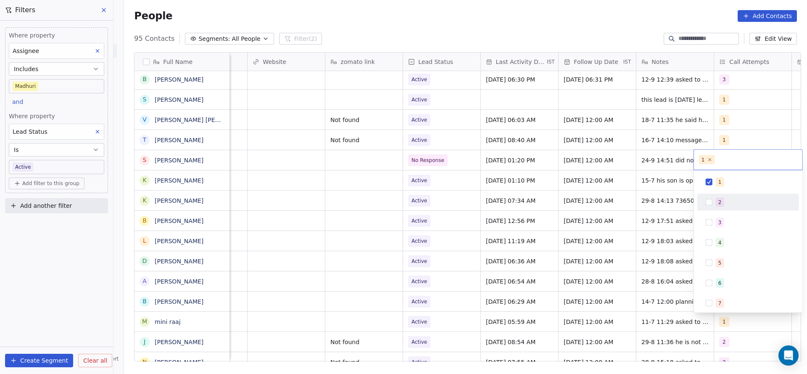
click at [721, 207] on div "2" at bounding box center [747, 201] width 95 height 13
click at [725, 169] on div "1 2" at bounding box center [748, 160] width 108 height 20
click at [654, 199] on html "On2Cook India Pvt. Ltd. Contacts People Marketing Workflows Campaigns Metrics &…" at bounding box center [403, 187] width 807 height 374
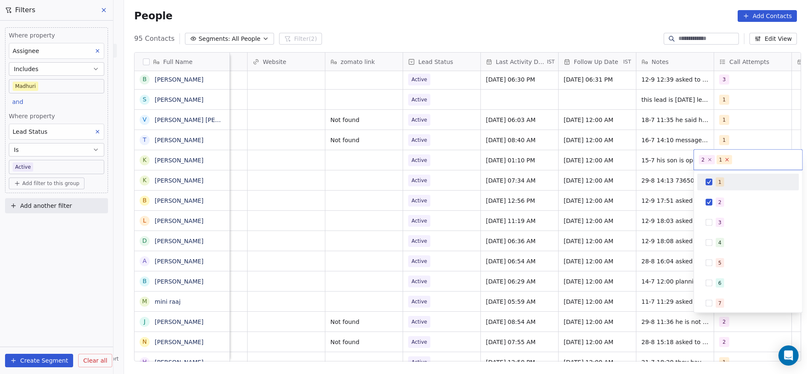
click at [726, 161] on icon at bounding box center [727, 159] width 3 height 3
click at [654, 190] on html "On2Cook India Pvt. Ltd. Contacts People Marketing Workflows Campaigns Metrics &…" at bounding box center [403, 187] width 807 height 374
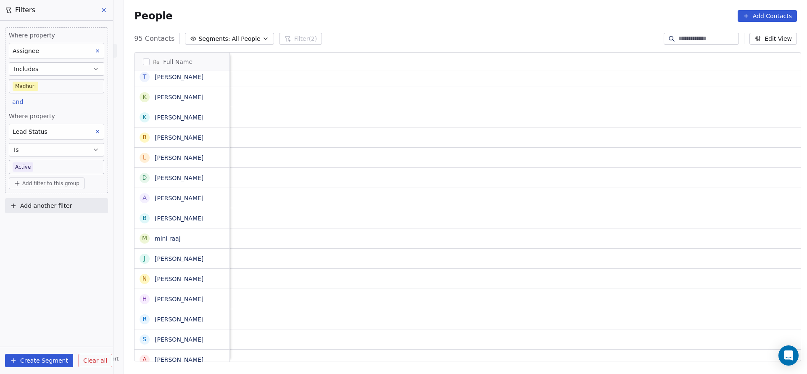
scroll to position [0, 1091]
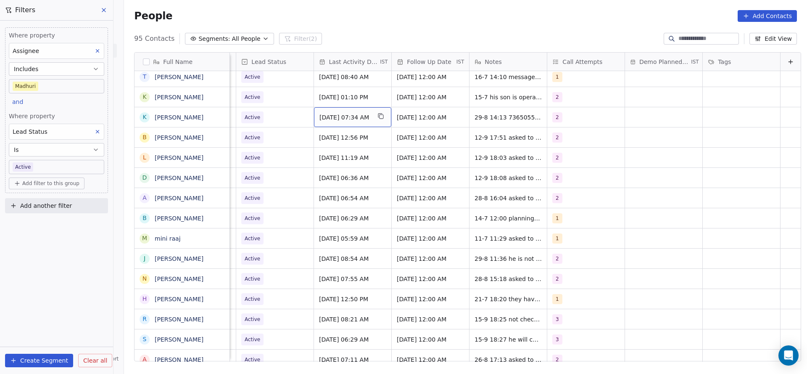
click at [341, 120] on span "[DATE] 07:34 AM" at bounding box center [344, 117] width 51 height 8
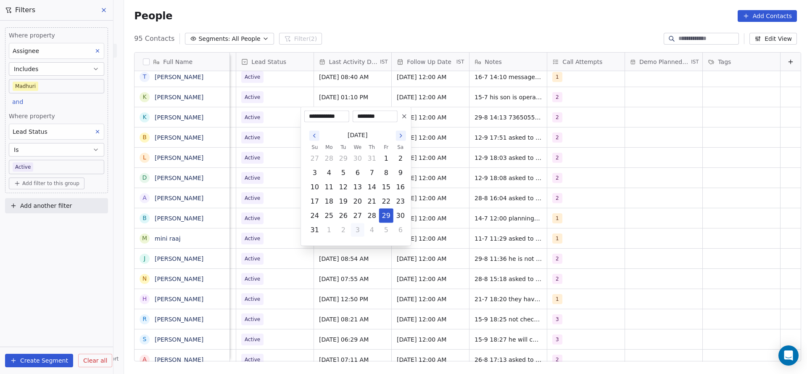
click at [360, 231] on button "3" at bounding box center [357, 229] width 13 height 13
click at [359, 201] on button "24" at bounding box center [357, 201] width 13 height 13
type input "**********"
click at [623, 156] on html "On2Cook India Pvt. Ltd. Contacts People Marketing Workflows Campaigns Metrics &…" at bounding box center [403, 187] width 807 height 374
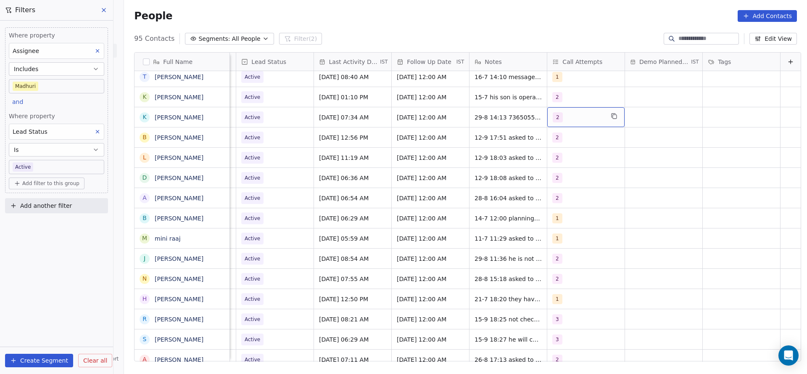
click at [553, 117] on span "2" at bounding box center [558, 117] width 10 height 10
click at [553, 176] on div "3" at bounding box center [587, 179] width 95 height 13
click at [553, 164] on div "2" at bounding box center [587, 159] width 95 height 13
click at [471, 171] on html "On2Cook India Pvt. Ltd. Contacts People Marketing Workflows Campaigns Metrics &…" at bounding box center [403, 187] width 807 height 374
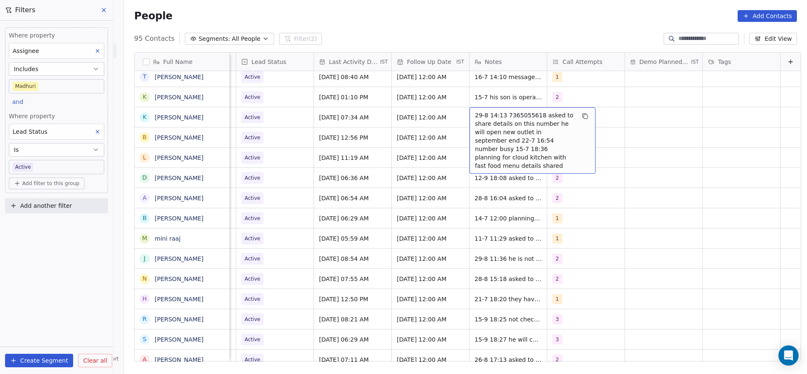
click at [475, 122] on span "29-8 14:13 7365055618 asked to share details on this number he will open new ou…" at bounding box center [525, 140] width 100 height 59
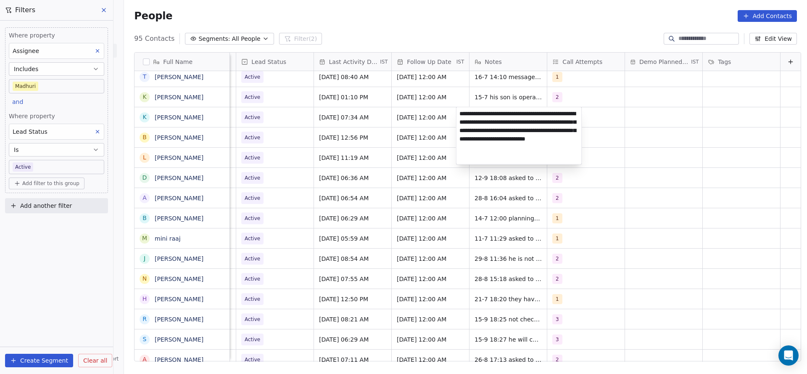
click at [459, 111] on textarea "**********" at bounding box center [518, 135] width 125 height 57
type textarea "**********"
click at [383, 150] on html "On2Cook India Pvt. Ltd. Contacts People Marketing Workflows Campaigns Metrics &…" at bounding box center [403, 187] width 807 height 374
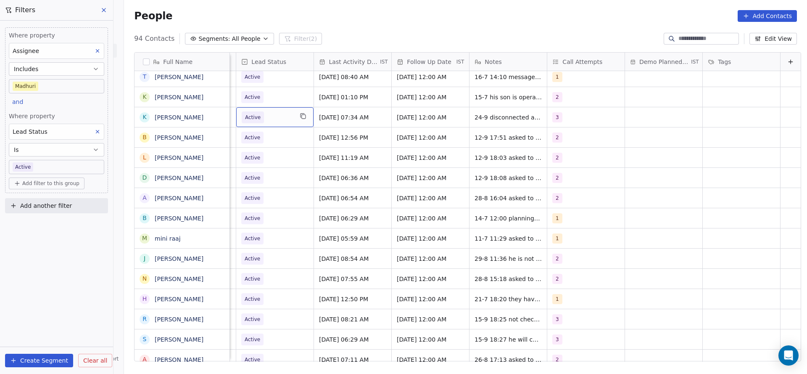
scroll to position [0, 1088]
click at [278, 118] on span "Active" at bounding box center [267, 117] width 51 height 12
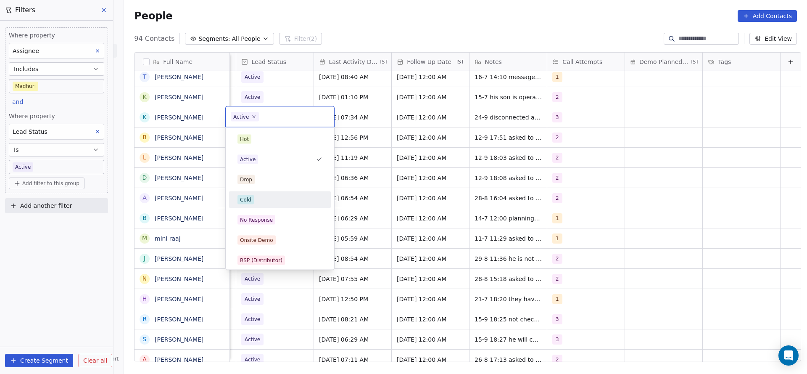
click at [285, 202] on div "Cold" at bounding box center [279, 199] width 85 height 9
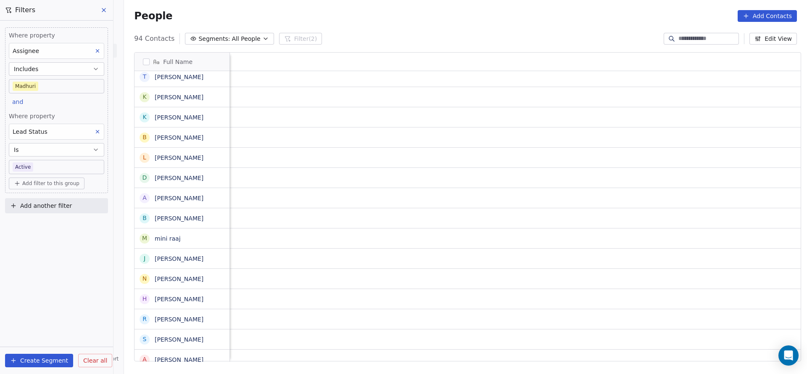
scroll to position [0, 1091]
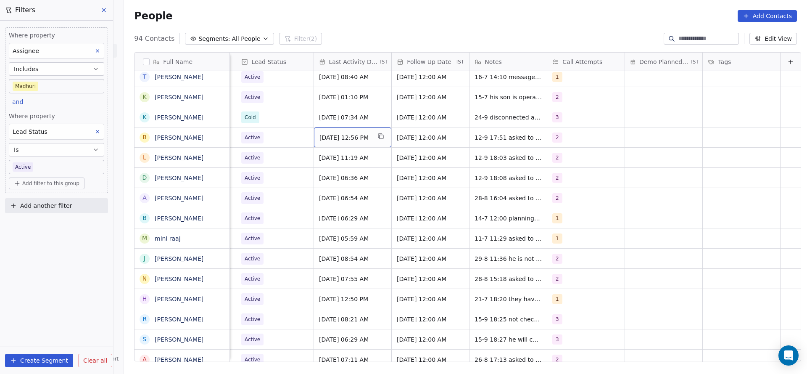
click at [345, 139] on span "[DATE] 12:56 PM" at bounding box center [344, 137] width 51 height 8
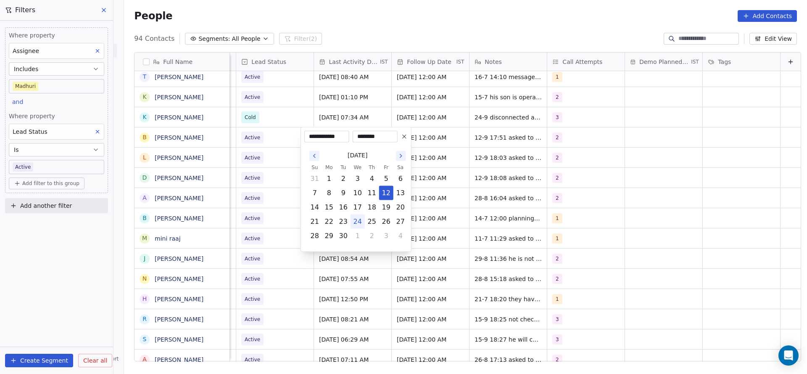
drag, startPoint x: 361, startPoint y: 218, endPoint x: 279, endPoint y: 195, distance: 84.6
click at [361, 218] on button "24" at bounding box center [357, 221] width 13 height 13
type input "**********"
click at [248, 173] on html "On2Cook India Pvt. Ltd. Contacts People Marketing Workflows Campaigns Metrics &…" at bounding box center [403, 187] width 807 height 374
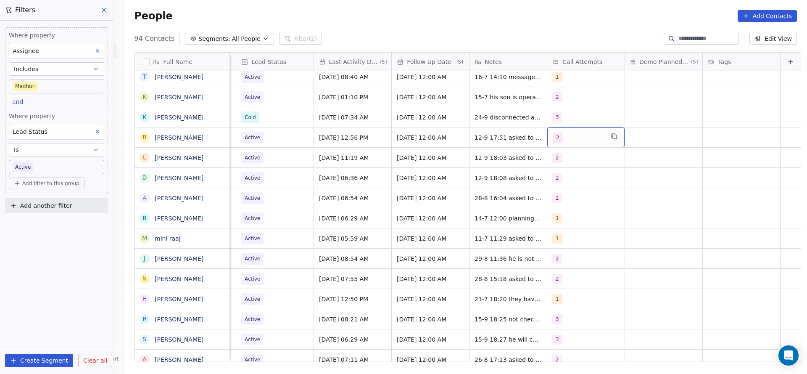
click at [583, 134] on div "2" at bounding box center [578, 137] width 51 height 10
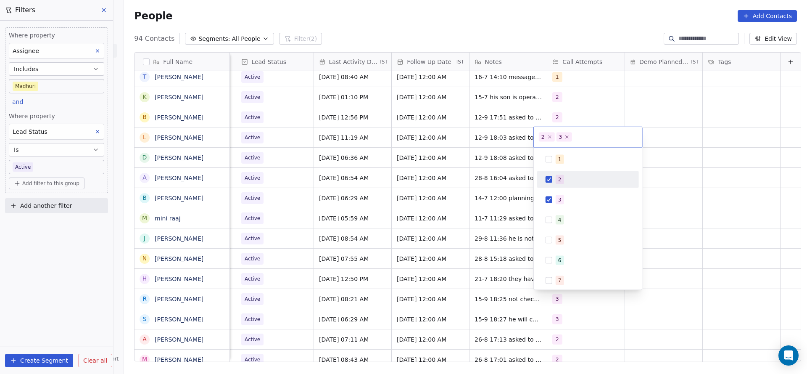
click at [547, 176] on button "Suggestions" at bounding box center [548, 179] width 7 height 7
click at [496, 171] on html "On2Cook India Pvt. Ltd. Contacts People Marketing Workflows Campaigns Metrics &…" at bounding box center [403, 187] width 807 height 374
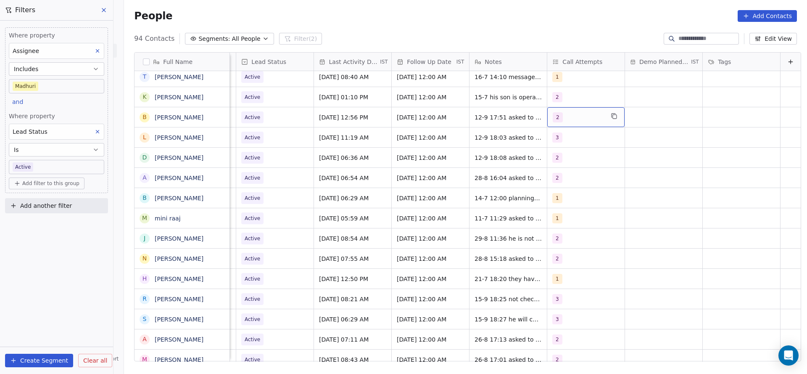
click at [562, 112] on div "2" at bounding box center [578, 117] width 51 height 10
click at [558, 182] on div "3" at bounding box center [559, 180] width 3 height 8
click at [557, 160] on span "2" at bounding box center [559, 159] width 8 height 9
click at [515, 163] on html "On2Cook India Pvt. Ltd. Contacts People Marketing Workflows Campaigns Metrics &…" at bounding box center [403, 187] width 807 height 374
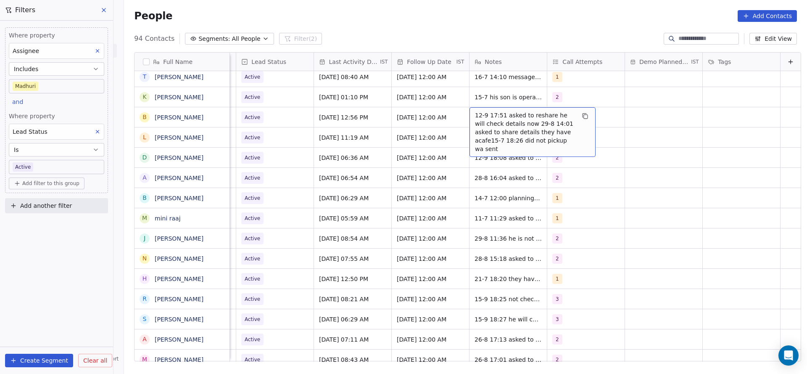
click at [488, 114] on span "12-9 17:51 asked to reshare he will check details now 29-8 14:01 asked to share…" at bounding box center [525, 132] width 100 height 42
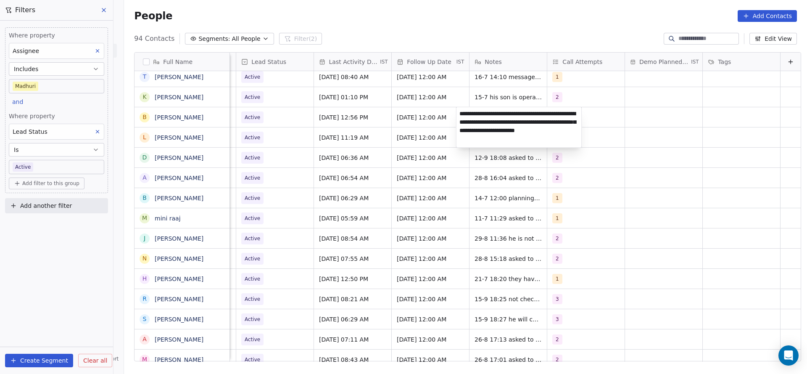
click at [461, 112] on textarea "**********" at bounding box center [518, 127] width 125 height 40
type textarea "**********"
click at [250, 115] on html "On2Cook India Pvt. Ltd. Contacts People Marketing Workflows Campaigns Metrics &…" at bounding box center [403, 187] width 807 height 374
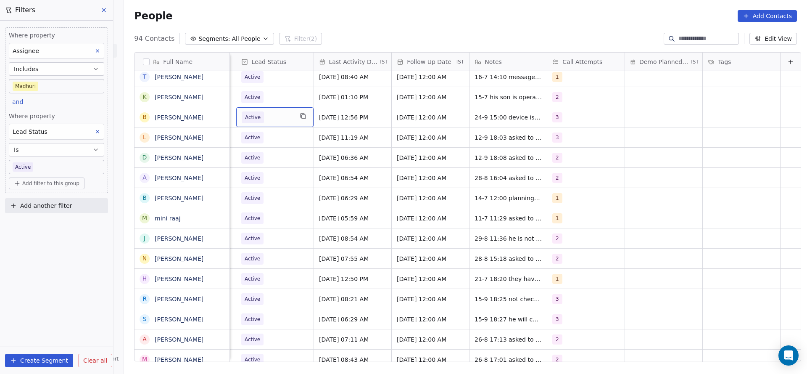
scroll to position [0, 1088]
click at [250, 114] on span "Active" at bounding box center [253, 117] width 22 height 12
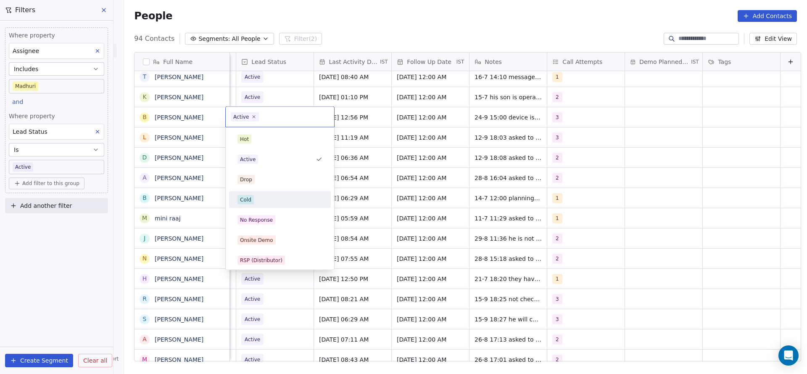
click at [275, 195] on div "Cold" at bounding box center [279, 199] width 85 height 9
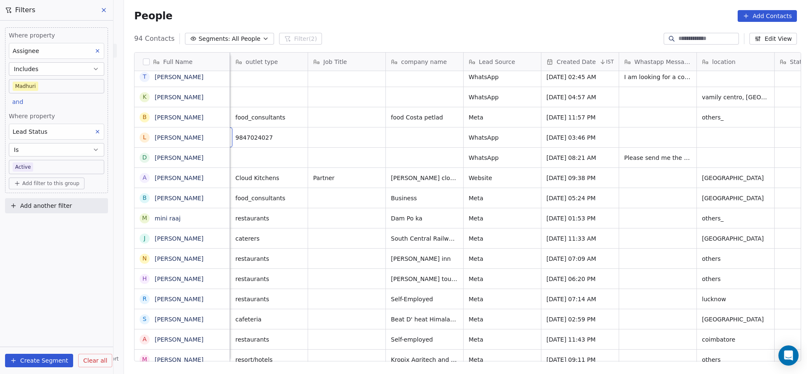
scroll to position [0, 78]
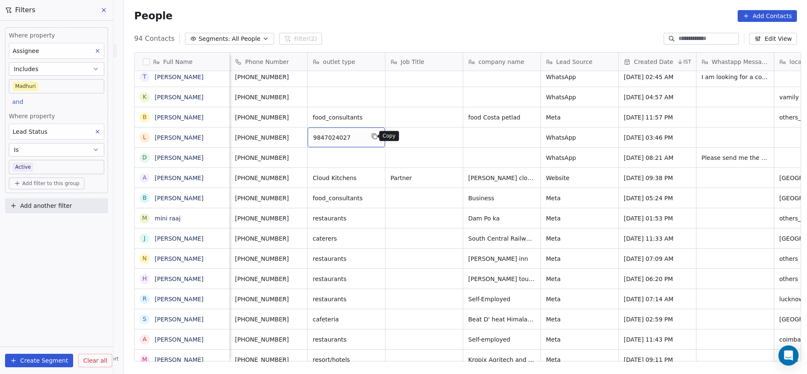
click at [369, 140] on button "grid" at bounding box center [374, 136] width 10 height 10
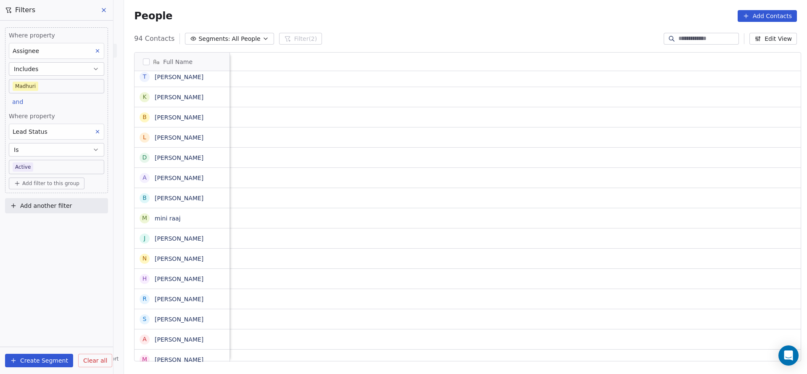
scroll to position [0, 1091]
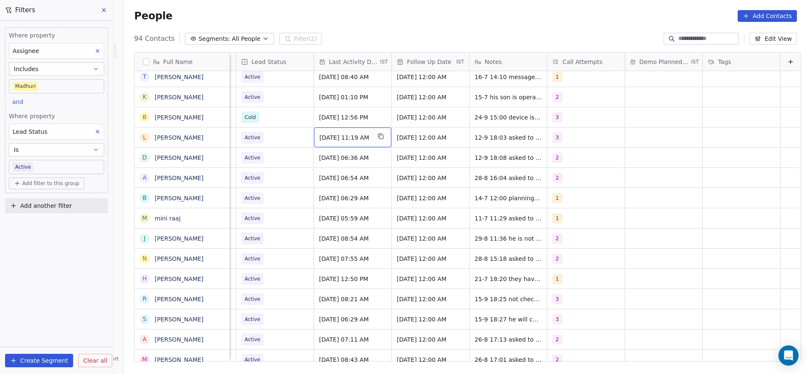
click at [350, 139] on span "[DATE] 11:19 AM" at bounding box center [344, 137] width 51 height 8
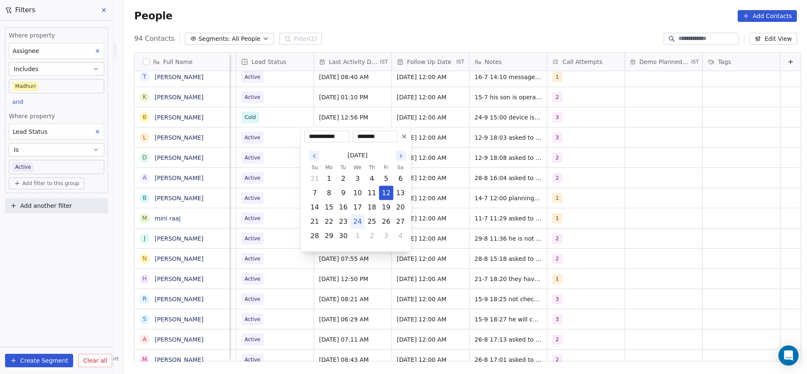
click at [359, 221] on button "24" at bounding box center [357, 221] width 13 height 13
type input "**********"
click at [284, 182] on html "On2Cook India Pvt. Ltd. Contacts People Marketing Workflows Campaigns Metrics &…" at bounding box center [403, 187] width 807 height 374
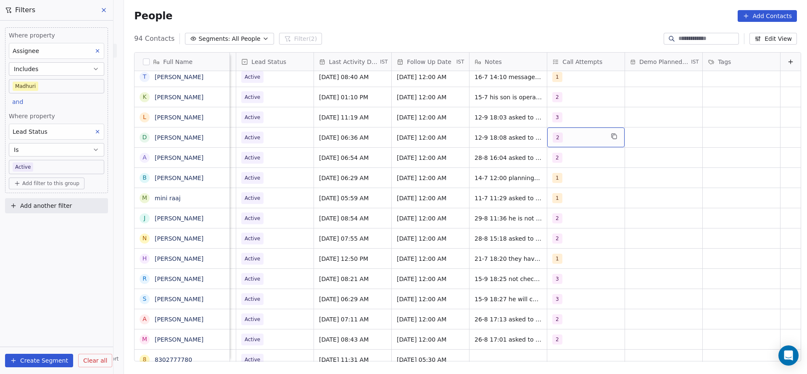
click at [573, 140] on div "2" at bounding box center [578, 137] width 51 height 10
click at [470, 145] on html "On2Cook India Pvt. Ltd. Contacts People Marketing Workflows Campaigns Metrics &…" at bounding box center [403, 187] width 807 height 374
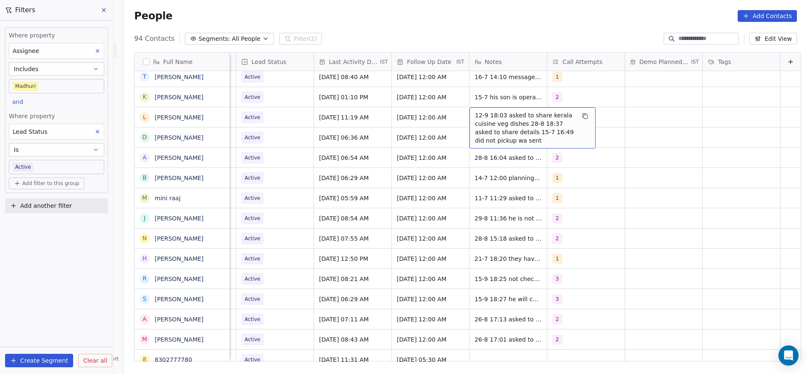
click at [476, 118] on span "12-9 18:03 asked to share kerala cuisine veg dishes 28-8 18:37 asked to share d…" at bounding box center [525, 128] width 100 height 34
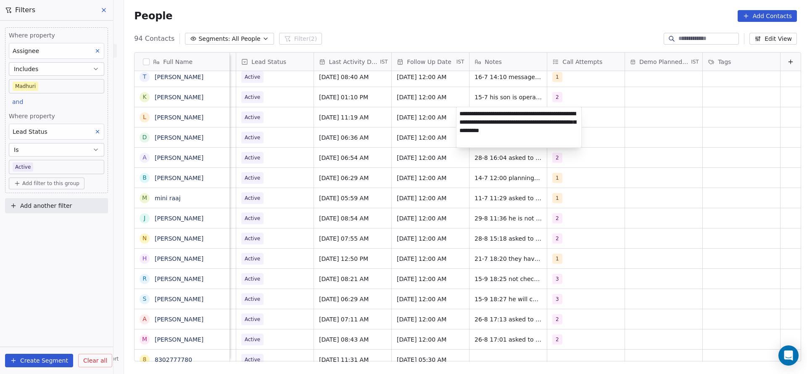
click at [461, 109] on textarea "**********" at bounding box center [518, 127] width 125 height 40
type textarea "**********"
click at [353, 129] on html "On2Cook India Pvt. Ltd. Contacts People Marketing Workflows Campaigns Metrics &…" at bounding box center [403, 187] width 807 height 374
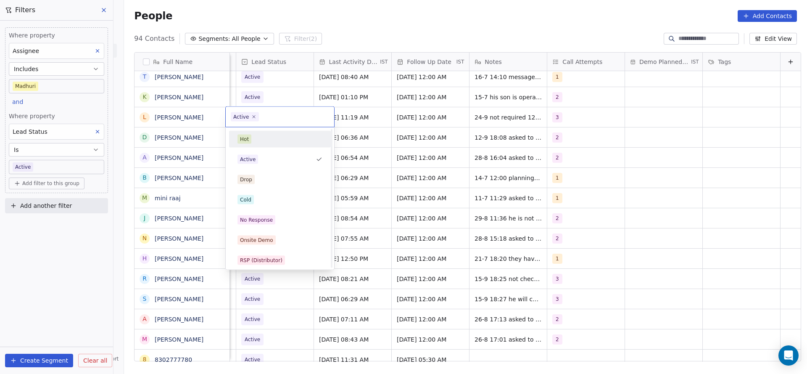
scroll to position [63, 0]
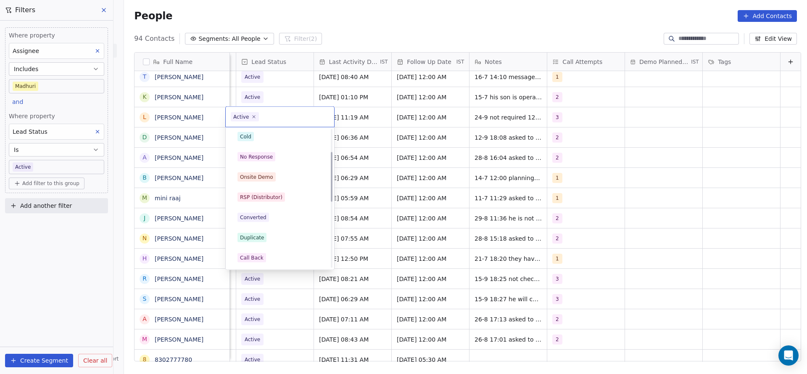
click at [283, 142] on div "Cold" at bounding box center [279, 136] width 95 height 13
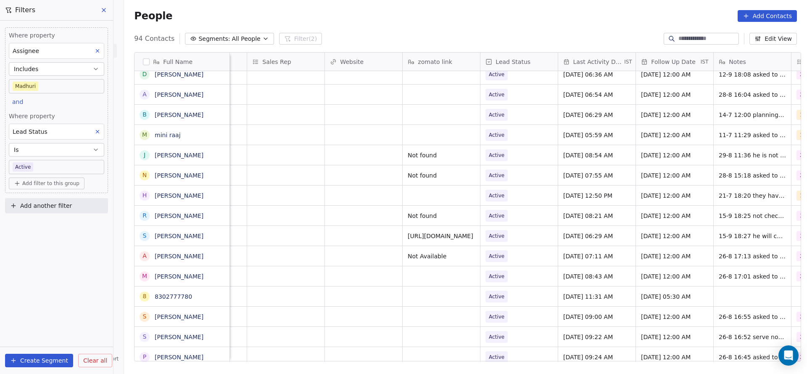
scroll to position [0, 993]
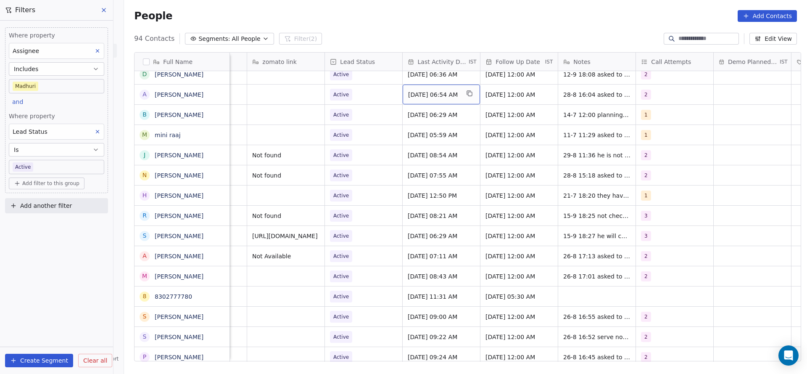
click at [448, 100] on div "[DATE] 06:54 AM" at bounding box center [441, 94] width 77 height 20
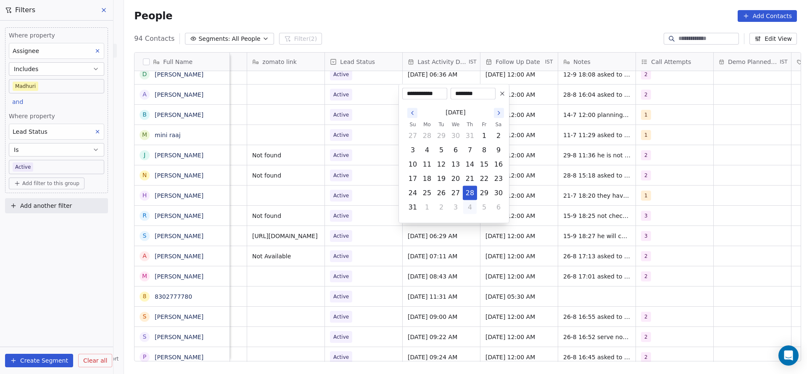
click at [474, 208] on button "4" at bounding box center [469, 206] width 13 height 13
click at [453, 177] on button "24" at bounding box center [455, 178] width 13 height 13
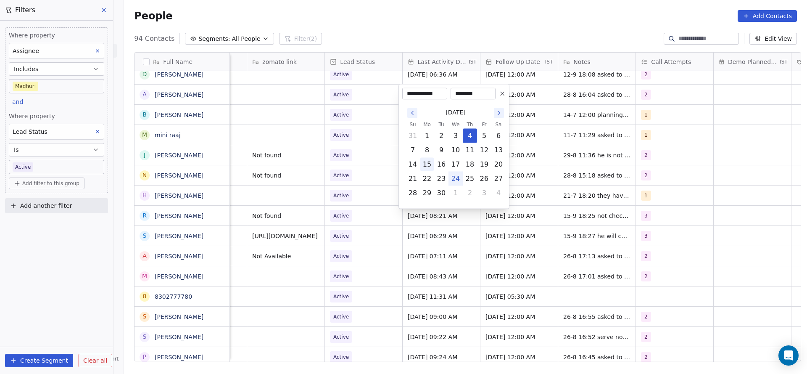
type input "**********"
click at [357, 134] on html "On2Cook India Pvt. Ltd. Contacts People Marketing Workflows Campaigns Metrics &…" at bounding box center [403, 187] width 807 height 374
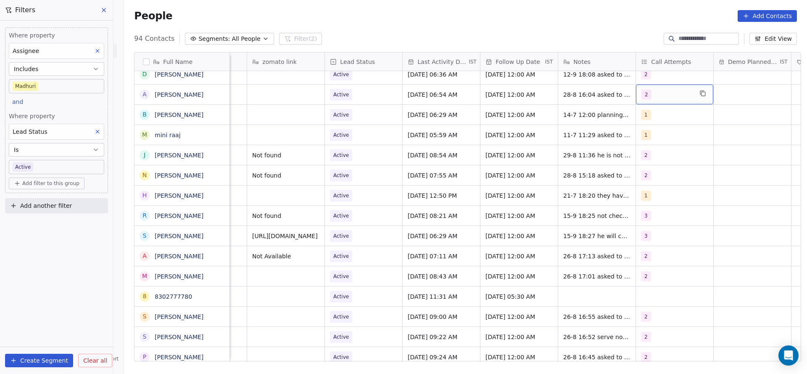
click at [645, 96] on span "2" at bounding box center [646, 94] width 10 height 10
click at [657, 163] on div "3" at bounding box center [686, 156] width 102 height 17
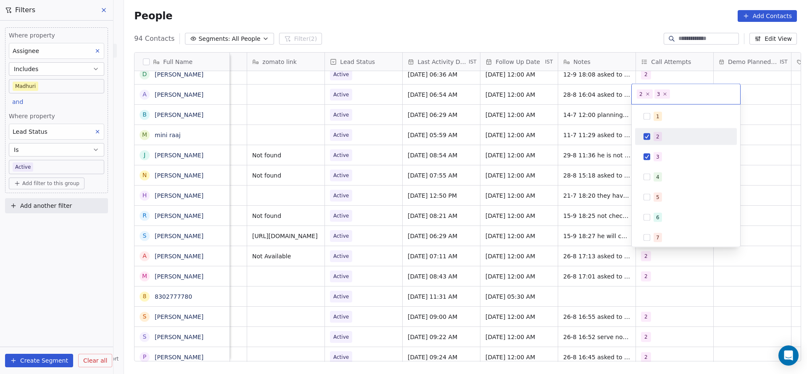
click at [588, 153] on html "On2Cook India Pvt. Ltd. Contacts People Marketing Workflows Campaigns Metrics &…" at bounding box center [403, 187] width 807 height 374
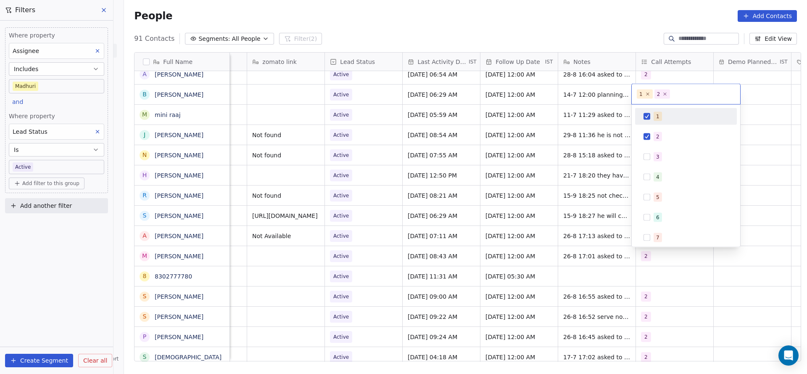
click at [644, 115] on button "Suggestions" at bounding box center [646, 116] width 7 height 7
click at [581, 116] on html "On2Cook India Pvt. Ltd. Contacts People Marketing Workflows Campaigns Metrics &…" at bounding box center [403, 187] width 807 height 374
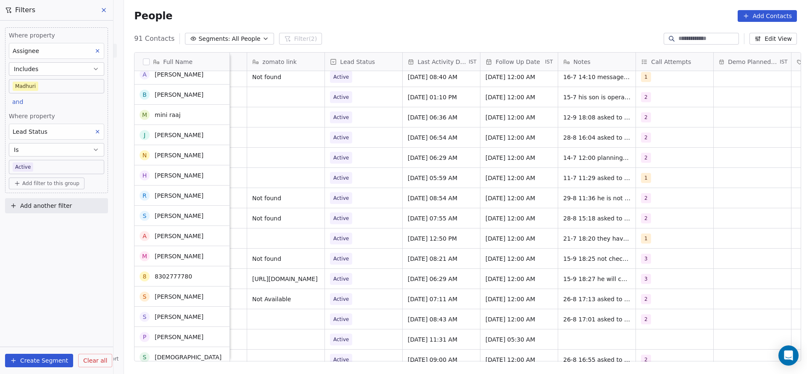
scroll to position [751, 0]
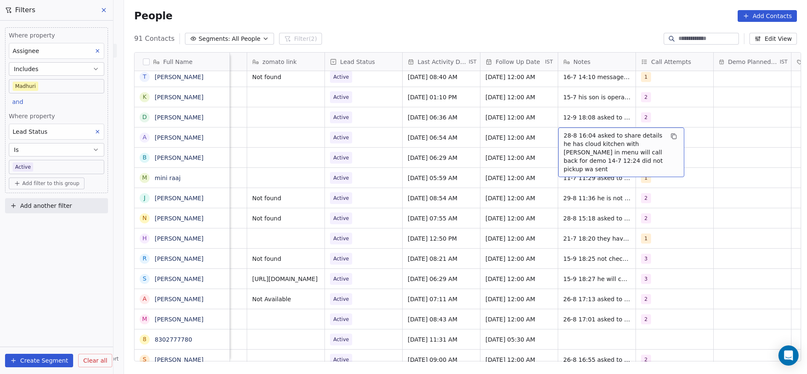
click at [605, 137] on span "28-8 16:04 asked to share details he has cloud kitchen with [PERSON_NAME] in me…" at bounding box center [613, 152] width 100 height 42
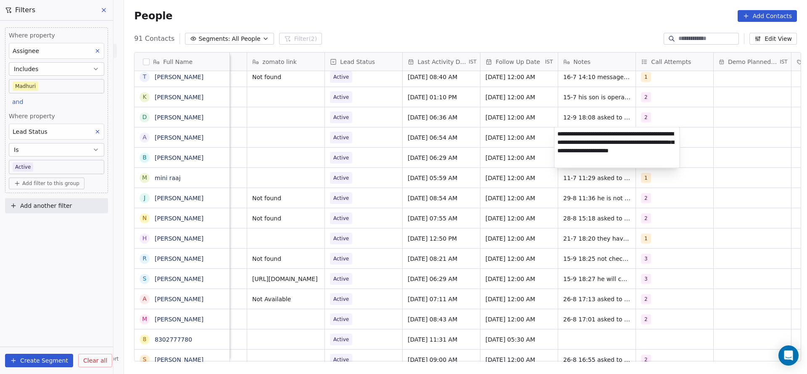
click at [558, 133] on textarea "**********" at bounding box center [616, 147] width 125 height 40
type textarea "**********"
click at [480, 159] on html "On2Cook India Pvt. Ltd. Contacts People Marketing Workflows Campaigns Metrics &…" at bounding box center [403, 187] width 807 height 374
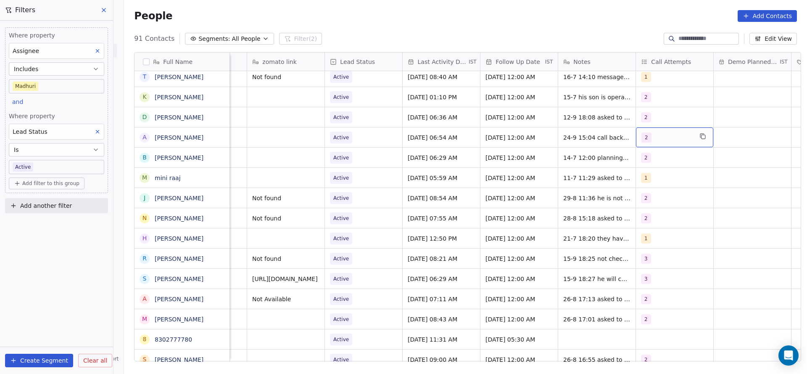
click at [657, 137] on div "2" at bounding box center [666, 137] width 51 height 10
click at [652, 193] on div "3" at bounding box center [685, 199] width 95 height 13
click at [655, 185] on div "2" at bounding box center [685, 179] width 95 height 13
click at [591, 203] on html "On2Cook India Pvt. Ltd. Contacts People Marketing Workflows Campaigns Metrics &…" at bounding box center [403, 187] width 807 height 374
click at [377, 137] on span "Active" at bounding box center [355, 138] width 51 height 12
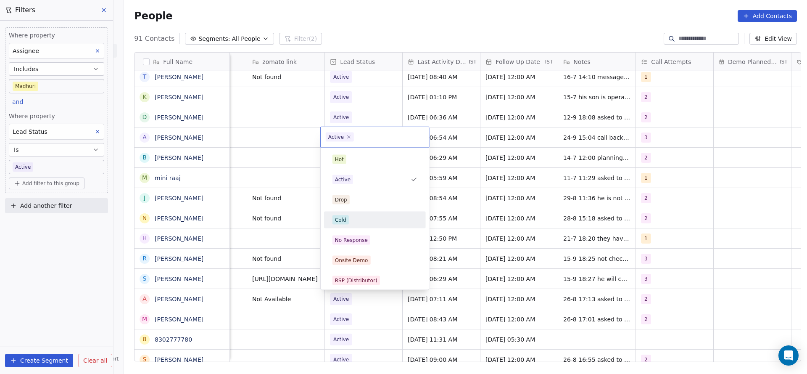
click at [366, 216] on div "Cold" at bounding box center [374, 219] width 85 height 9
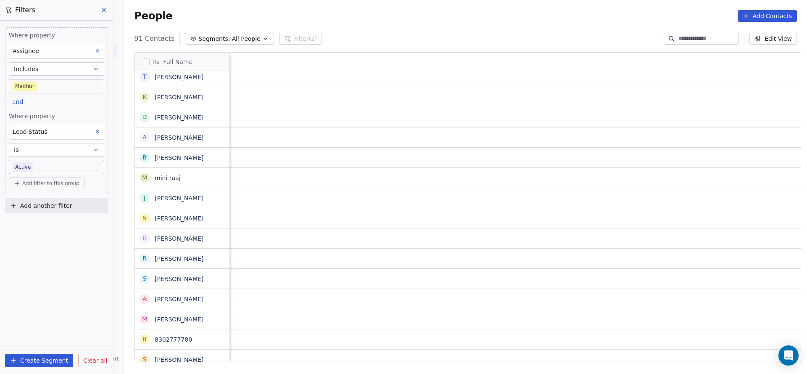
scroll to position [0, 918]
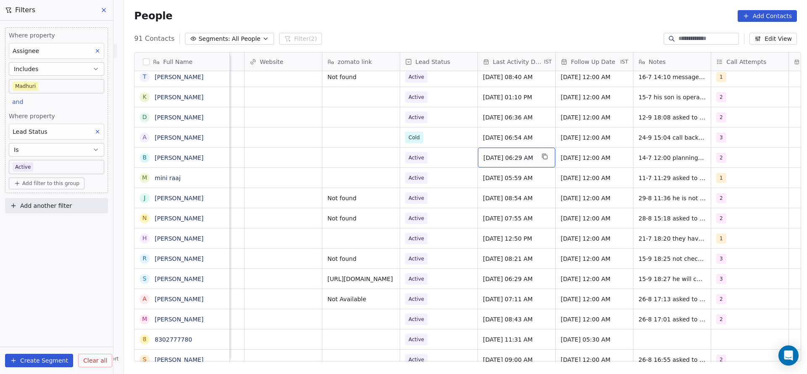
click at [513, 160] on span "[DATE] 06:29 AM" at bounding box center [508, 157] width 51 height 8
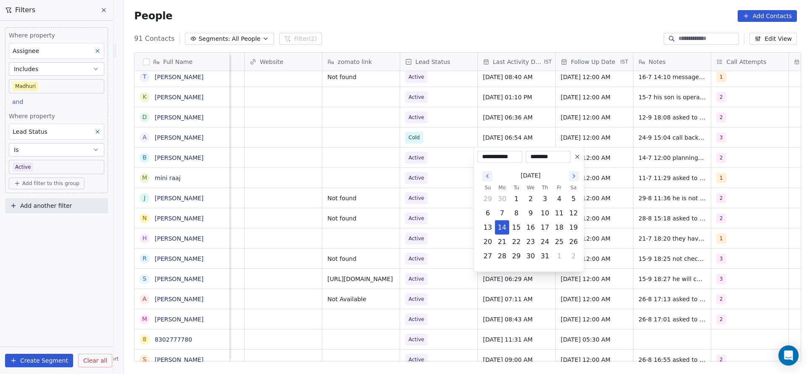
click at [572, 173] on icon "Go to the Next Month" at bounding box center [574, 176] width 7 height 7
click at [534, 241] on button "24" at bounding box center [530, 241] width 13 height 13
type input "**********"
click at [426, 213] on html "On2Cook India Pvt. Ltd. Contacts People Marketing Workflows Campaigns Metrics &…" at bounding box center [403, 187] width 807 height 374
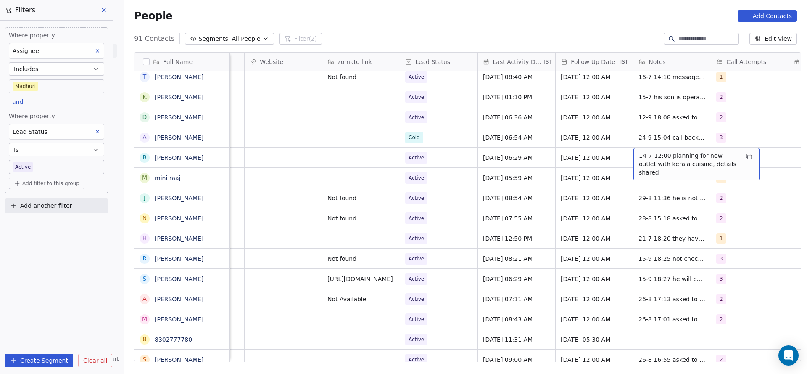
click at [654, 160] on span "14-7 12:00 planning for new outlet with kerala cuisine, details shared" at bounding box center [689, 163] width 100 height 25
click at [631, 154] on textarea "**********" at bounding box center [691, 160] width 125 height 26
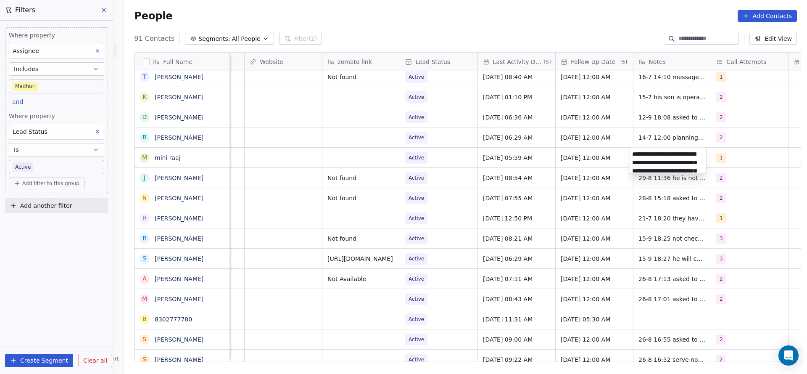
scroll to position [1, 0]
type textarea "**********"
click at [600, 168] on html "On2Cook India Pvt. Ltd. Contacts People Marketing Workflows Campaigns Metrics &…" at bounding box center [403, 187] width 807 height 374
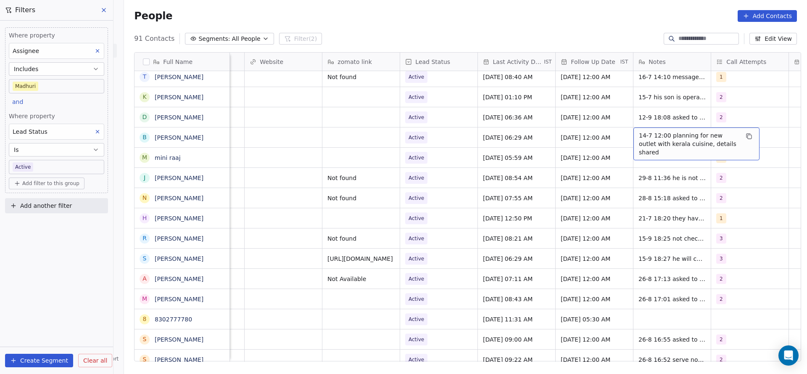
click at [662, 132] on span "14-7 12:00 planning for new outlet with kerala cuisine, details shared" at bounding box center [689, 143] width 100 height 25
click at [629, 129] on textarea "**********" at bounding box center [691, 140] width 125 height 26
type textarea "**********"
click at [571, 156] on html "On2Cook India Pvt. Ltd. Contacts People Marketing Workflows Campaigns Metrics &…" at bounding box center [403, 187] width 807 height 374
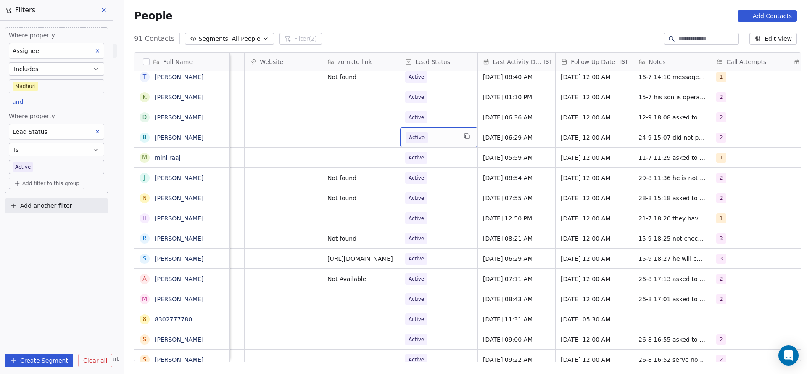
click at [418, 132] on span "Active" at bounding box center [416, 138] width 22 height 12
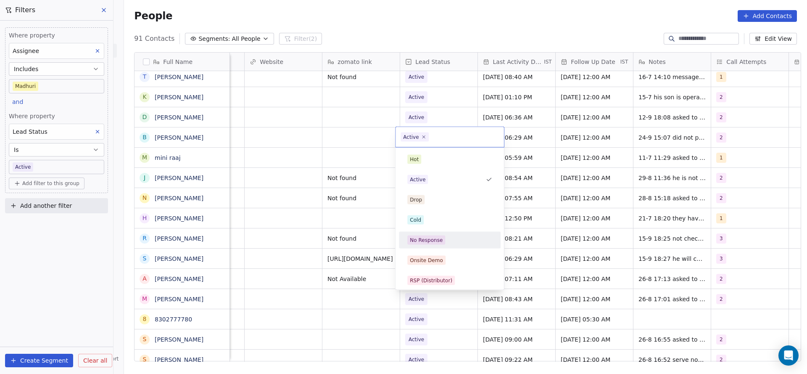
click at [425, 236] on div "No Response" at bounding box center [426, 240] width 33 height 8
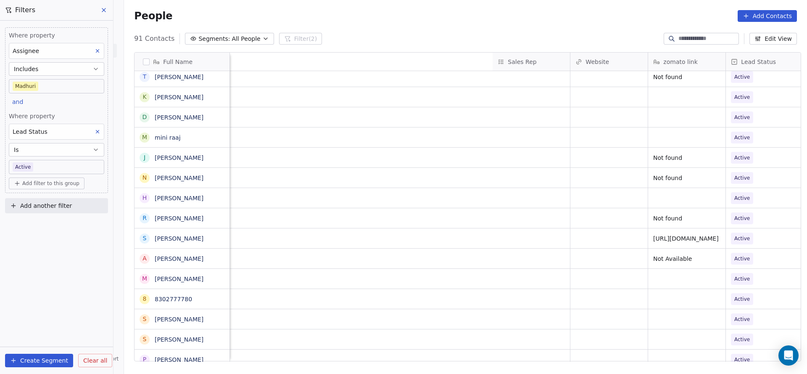
scroll to position [0, 1091]
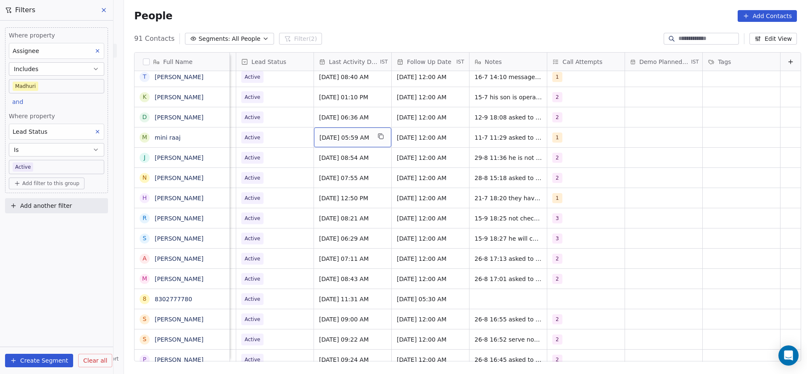
click at [319, 133] on span "[DATE] 05:59 AM" at bounding box center [344, 137] width 51 height 8
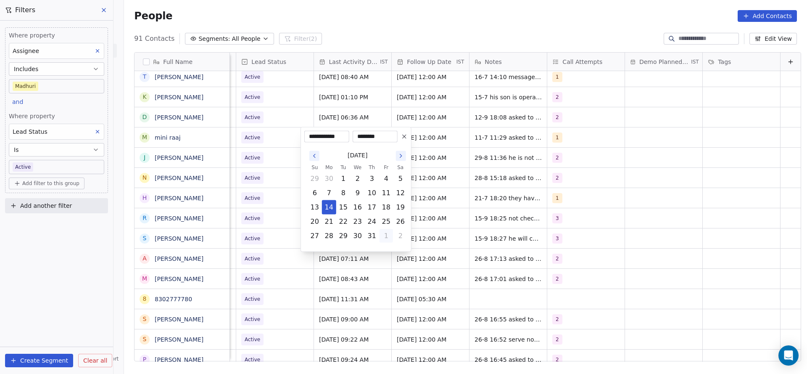
click at [387, 236] on button "1" at bounding box center [385, 235] width 13 height 13
click at [381, 248] on button "5" at bounding box center [385, 249] width 13 height 13
click at [358, 221] on button "24" at bounding box center [357, 221] width 13 height 13
type input "**********"
click at [260, 173] on html "On2Cook India Pvt. Ltd. Contacts People Marketing Workflows Campaigns Metrics &…" at bounding box center [403, 187] width 807 height 374
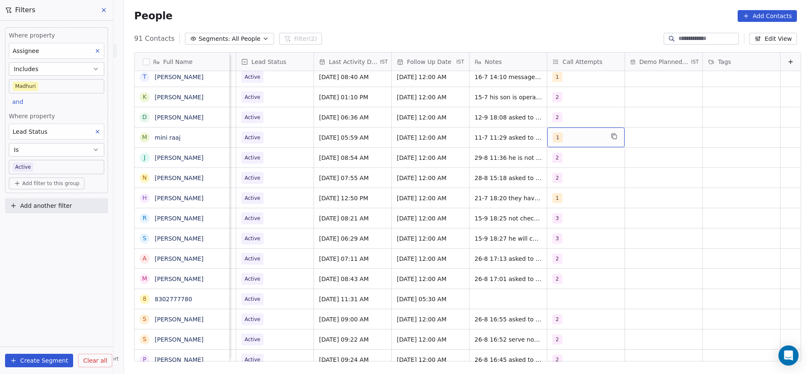
click at [567, 140] on div "1" at bounding box center [578, 137] width 51 height 10
click at [623, 323] on html "On2Cook India Pvt. Ltd. Contacts People Marketing Workflows Campaigns Metrics &…" at bounding box center [403, 187] width 807 height 374
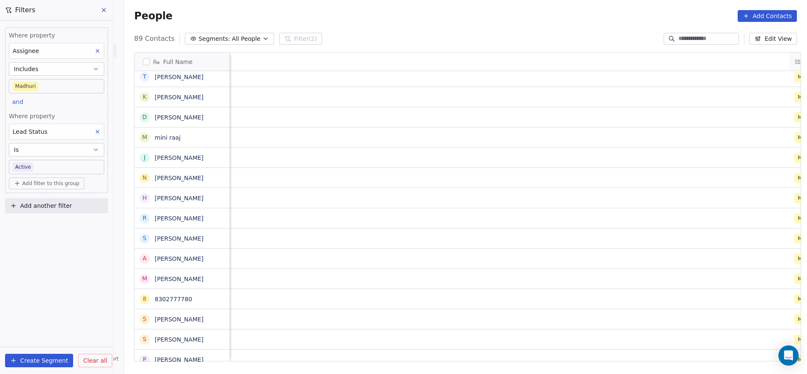
scroll to position [0, 1027]
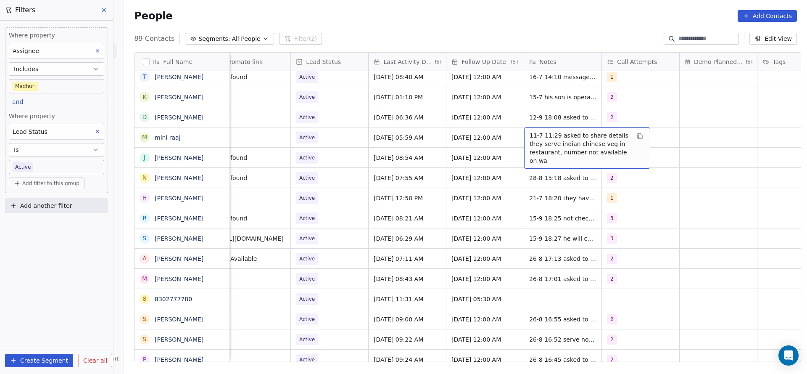
click at [532, 135] on span "11-7 11:29 asked to share details they serve indian chinese veg in restaurant, …" at bounding box center [579, 148] width 100 height 34
click at [524, 132] on div "11-7 11:29 asked to share details they serve indian chinese veg in restaurant, …" at bounding box center [587, 147] width 126 height 41
click at [529, 132] on span "11-7 11:29 asked to share details they serve indian chinese veg in restaurant, …" at bounding box center [579, 148] width 100 height 34
click at [529, 137] on span "11-7 11:29 asked to share details they serve indian chinese veg in restaurant, …" at bounding box center [579, 148] width 100 height 34
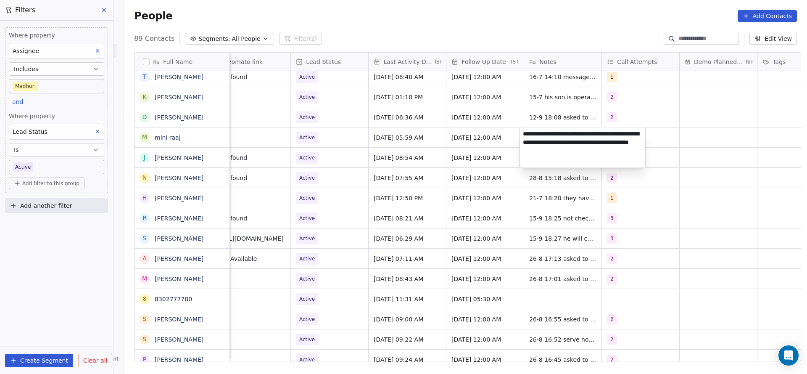
click at [523, 134] on textarea "**********" at bounding box center [582, 147] width 125 height 40
type textarea "**********"
click at [474, 155] on html "On2Cook India Pvt. Ltd. Contacts People Marketing Workflows Campaigns Metrics &…" at bounding box center [403, 187] width 807 height 374
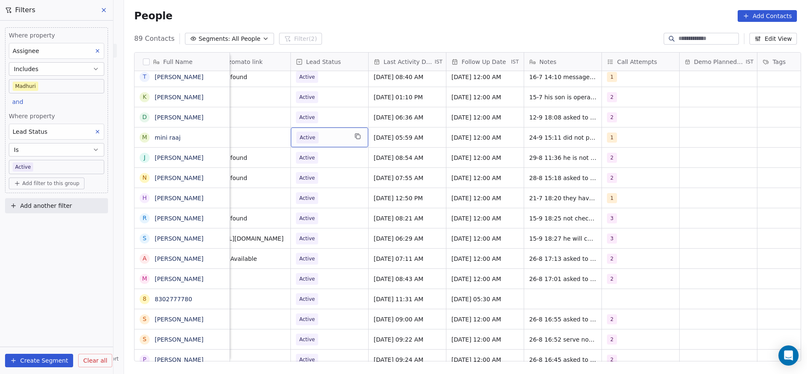
click at [338, 136] on span "Active" at bounding box center [321, 138] width 51 height 12
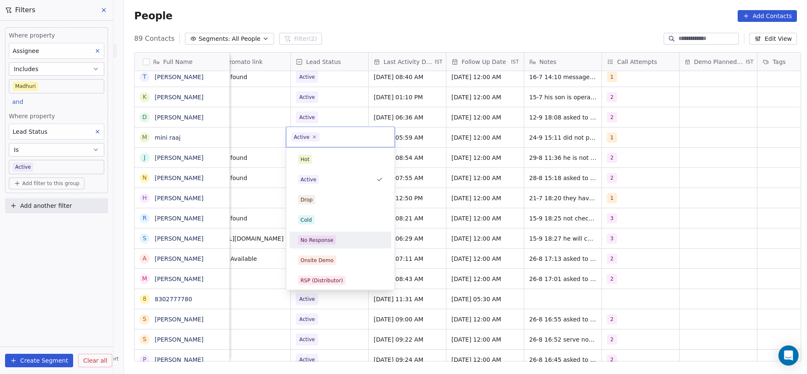
click at [333, 236] on span "No Response" at bounding box center [317, 239] width 38 height 9
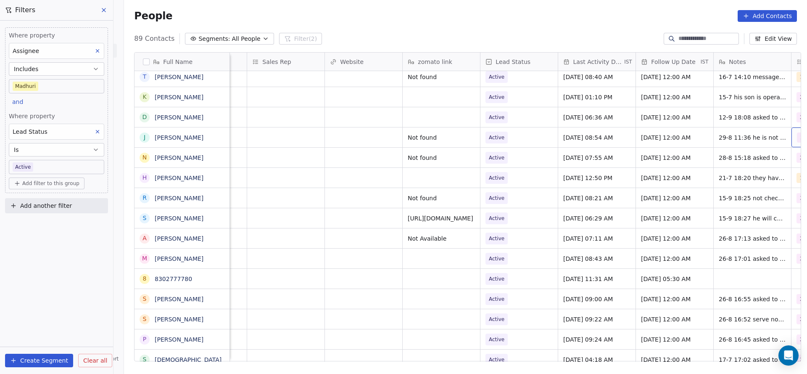
scroll to position [0, 915]
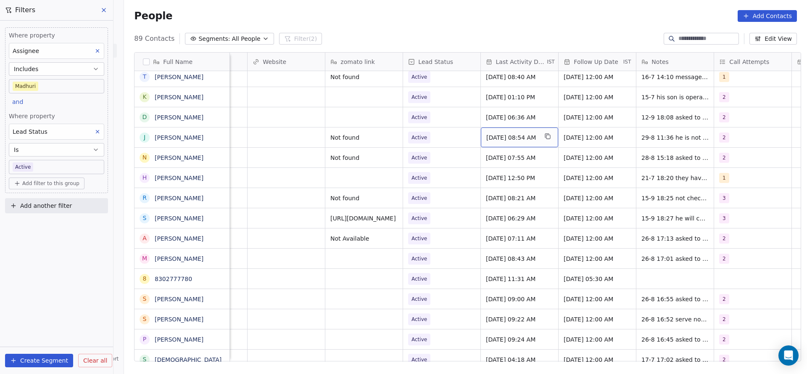
click at [523, 139] on span "[DATE] 08:54 AM" at bounding box center [511, 137] width 51 height 8
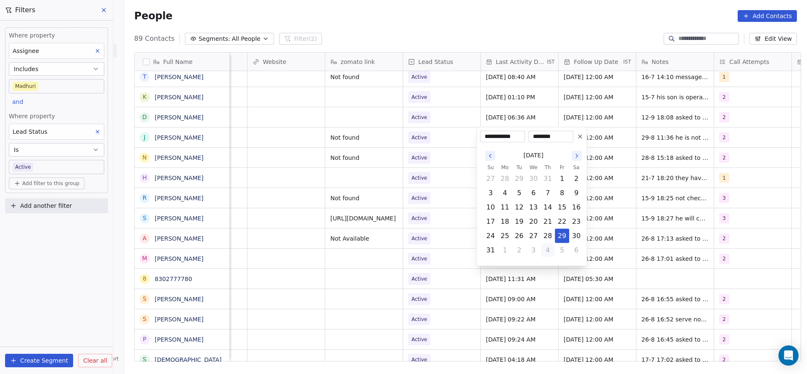
click at [543, 249] on button "4" at bounding box center [547, 249] width 13 height 13
click at [537, 222] on button "24" at bounding box center [532, 221] width 13 height 13
type input "**********"
click at [450, 207] on html "On2Cook India Pvt. Ltd. Contacts People Marketing Workflows Campaigns Metrics &…" at bounding box center [403, 187] width 807 height 374
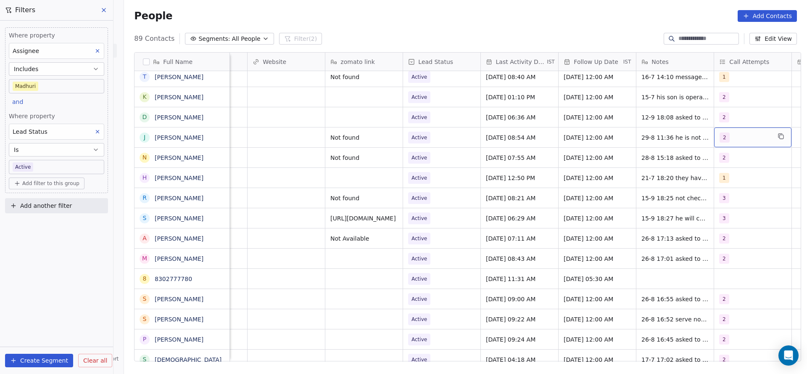
click at [737, 136] on div "2" at bounding box center [744, 137] width 51 height 10
click at [721, 199] on span "3" at bounding box center [720, 199] width 8 height 9
click at [722, 183] on span "2" at bounding box center [720, 179] width 8 height 9
click at [616, 199] on html "On2Cook India Pvt. Ltd. Contacts People Marketing Workflows Campaigns Metrics &…" at bounding box center [403, 187] width 807 height 374
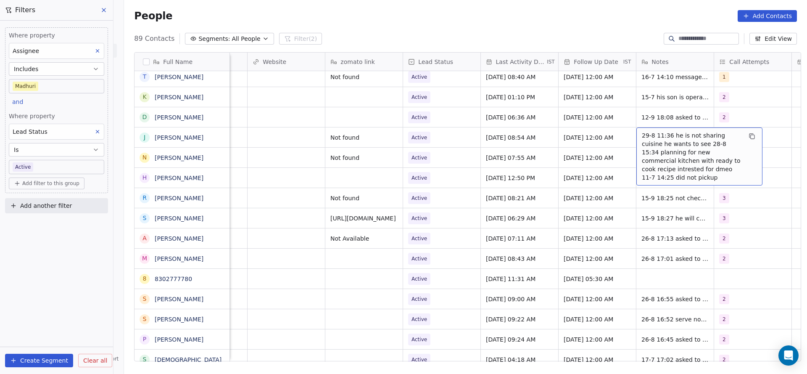
click at [653, 135] on span "29-8 11:36 he is not sharing cuisine he wants to see 28-8 15:34 planning for ne…" at bounding box center [692, 156] width 100 height 50
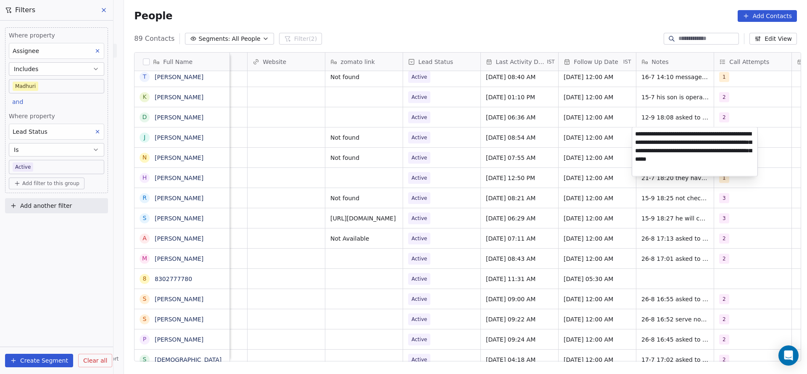
click at [632, 130] on textarea "**********" at bounding box center [694, 151] width 125 height 49
type textarea "**********"
click at [562, 174] on html "On2Cook India Pvt. Ltd. Contacts People Marketing Workflows Campaigns Metrics &…" at bounding box center [403, 187] width 807 height 374
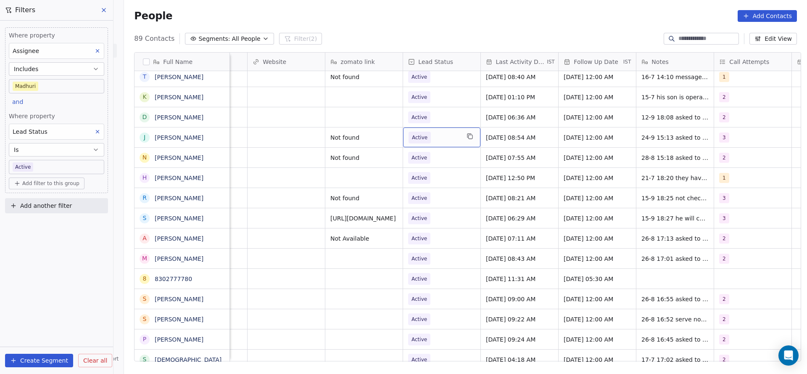
click at [434, 142] on span "Active" at bounding box center [433, 138] width 51 height 12
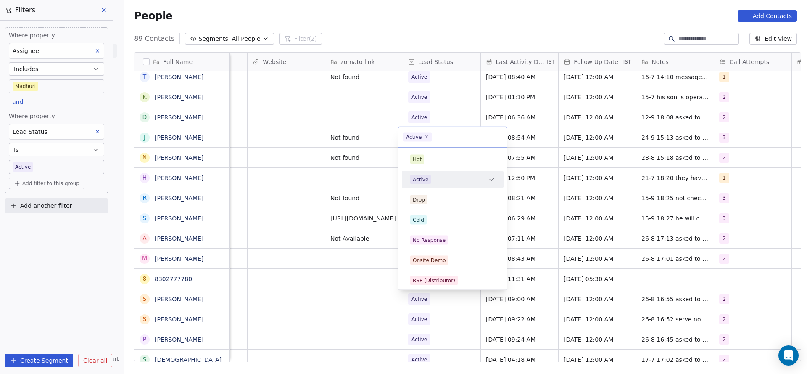
scroll to position [63, 0]
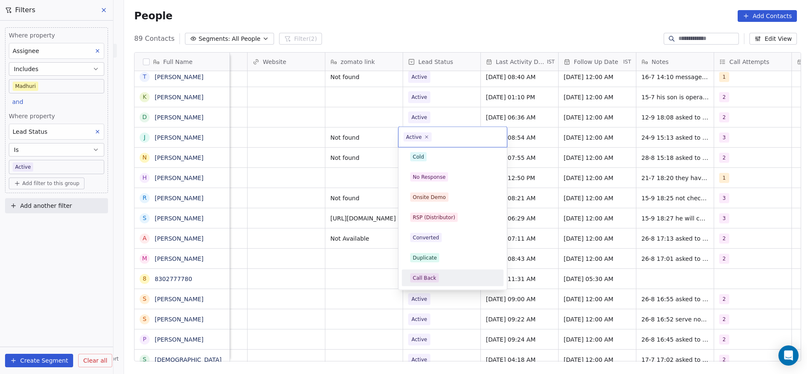
click at [432, 274] on div "Call Back" at bounding box center [425, 278] width 24 height 8
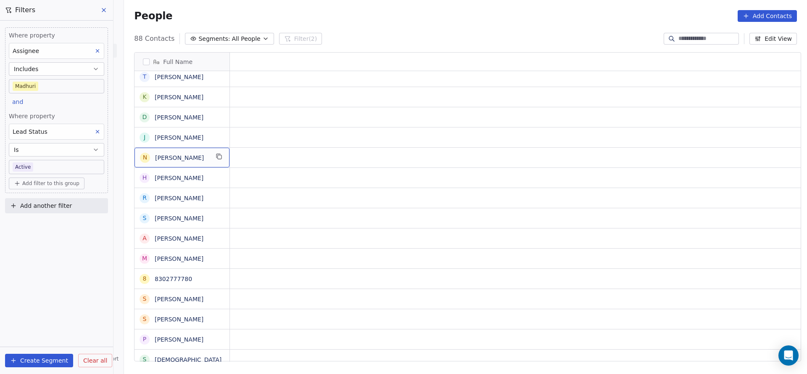
scroll to position [0, 0]
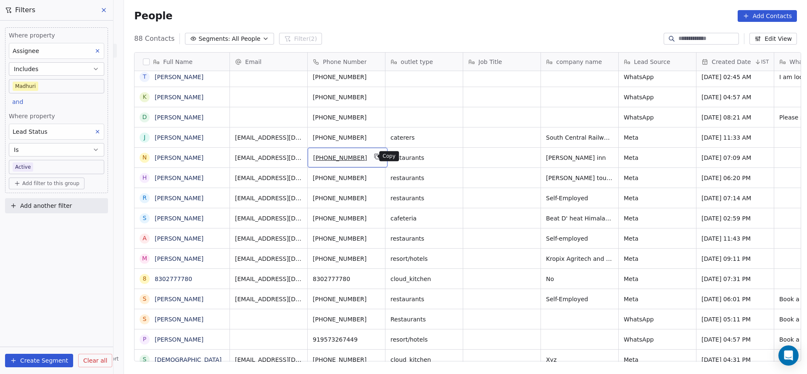
click at [374, 157] on icon "grid" at bounding box center [377, 156] width 7 height 7
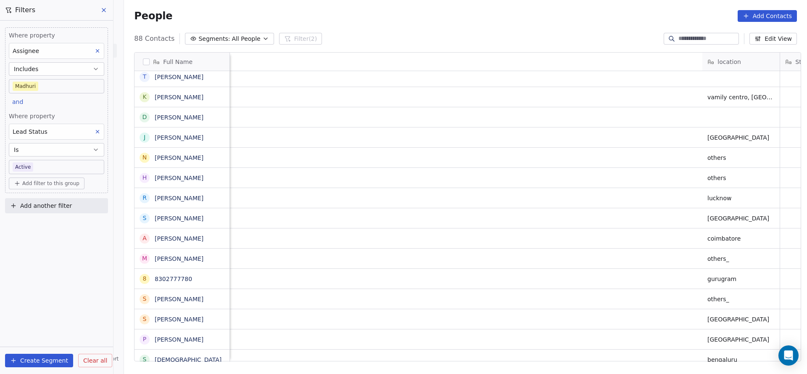
scroll to position [0, 886]
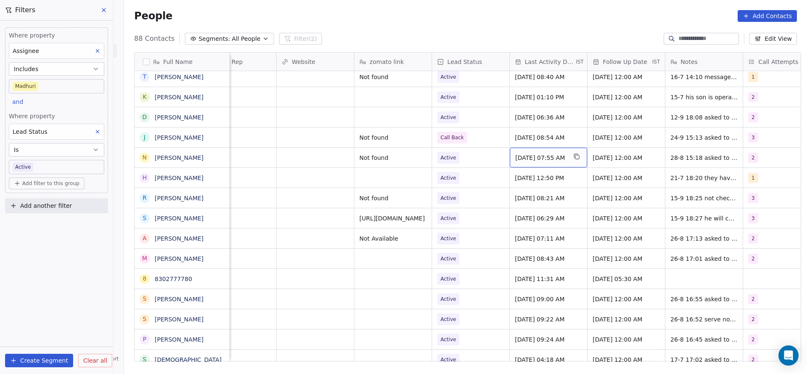
click at [552, 161] on span "[DATE] 07:55 AM" at bounding box center [540, 157] width 51 height 8
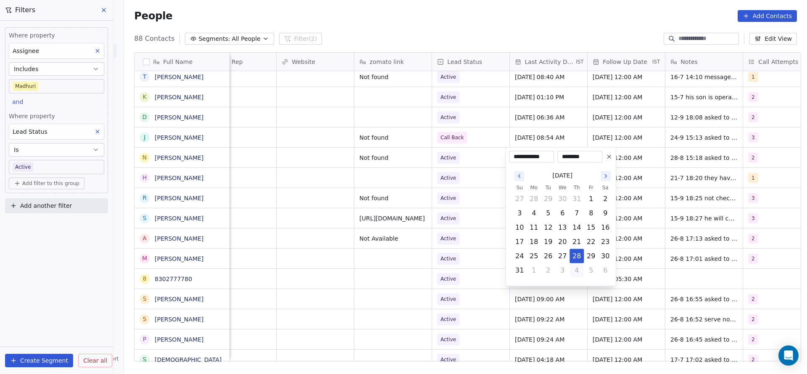
click at [573, 271] on button "4" at bounding box center [576, 269] width 13 height 13
click at [560, 239] on button "24" at bounding box center [561, 241] width 13 height 13
type input "**********"
click at [684, 147] on html "On2Cook India Pvt. Ltd. Contacts People Marketing Workflows Campaigns Metrics &…" at bounding box center [403, 187] width 807 height 374
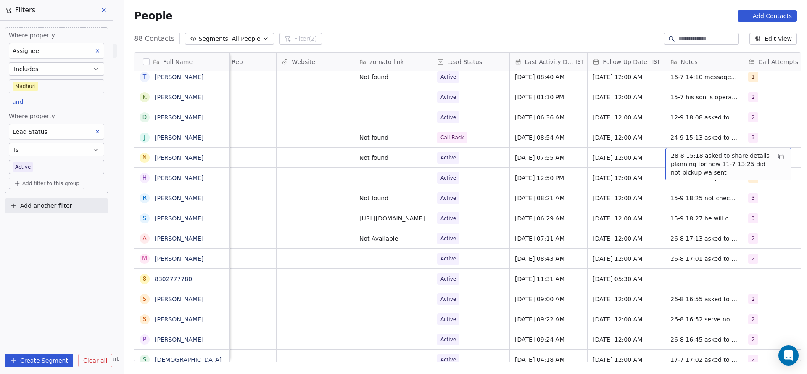
click at [693, 155] on span "28-8 15:18 asked to share details planning for new 11-7 13:25 did not pickup wa…" at bounding box center [721, 163] width 100 height 25
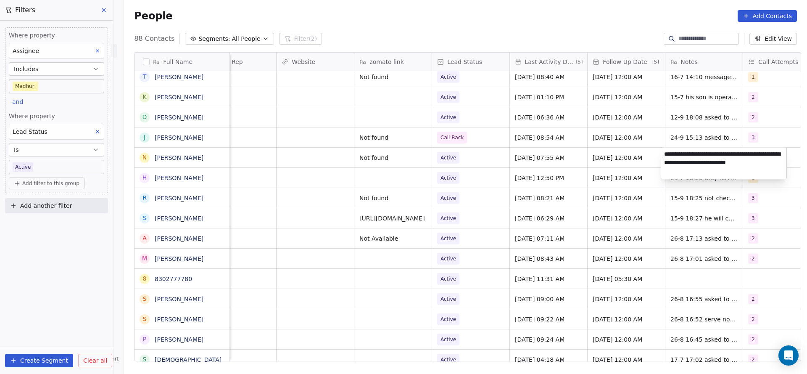
click at [664, 151] on textarea "**********" at bounding box center [723, 163] width 125 height 32
type textarea "**********"
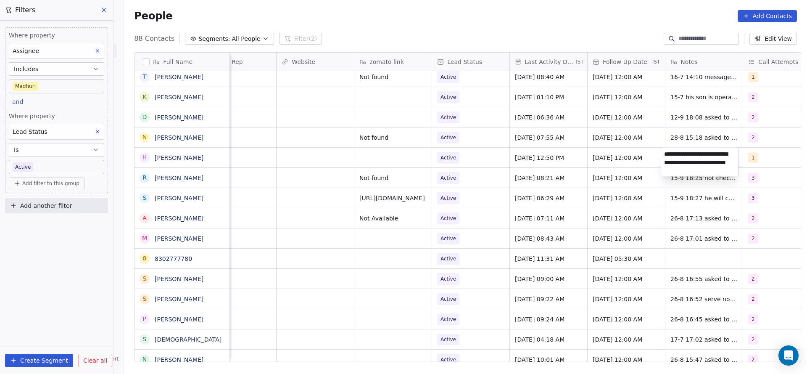
scroll to position [0, 0]
type textarea "**********"
click at [563, 161] on html "On2Cook India Pvt. Ltd. Contacts People Marketing Workflows Campaigns Metrics &…" at bounding box center [403, 187] width 807 height 374
click at [692, 132] on span "28-8 15:18 asked to share details planning for new 11-7 13:25 did not pickup wa…" at bounding box center [721, 143] width 100 height 25
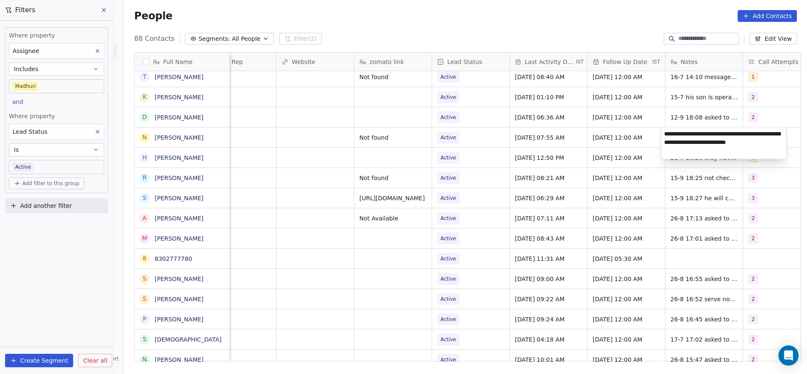
click at [663, 132] on textarea "**********" at bounding box center [723, 143] width 125 height 32
click at [700, 137] on textarea "**********" at bounding box center [723, 141] width 125 height 29
type textarea "**********"
click at [567, 155] on html "On2Cook India Pvt. Ltd. Contacts People Marketing Workflows Campaigns Metrics &…" at bounding box center [403, 187] width 807 height 374
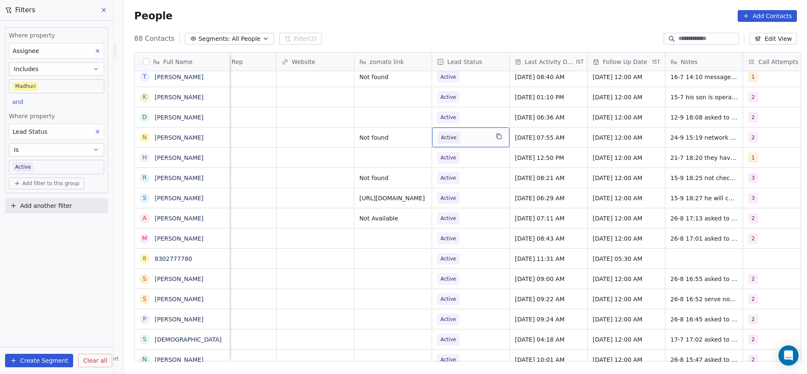
click at [474, 143] on div "Active" at bounding box center [470, 137] width 77 height 20
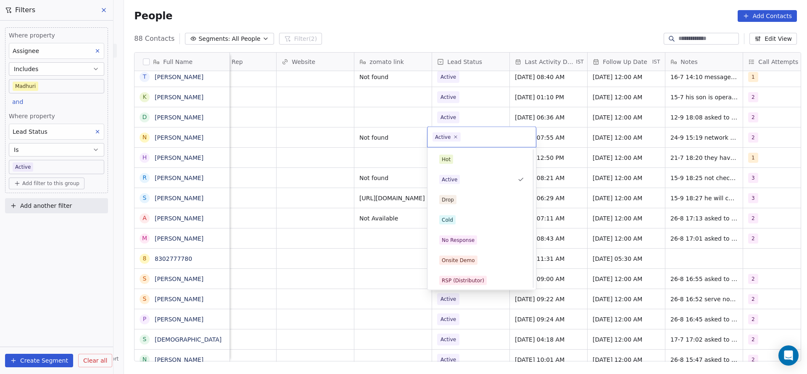
scroll to position [63, 0]
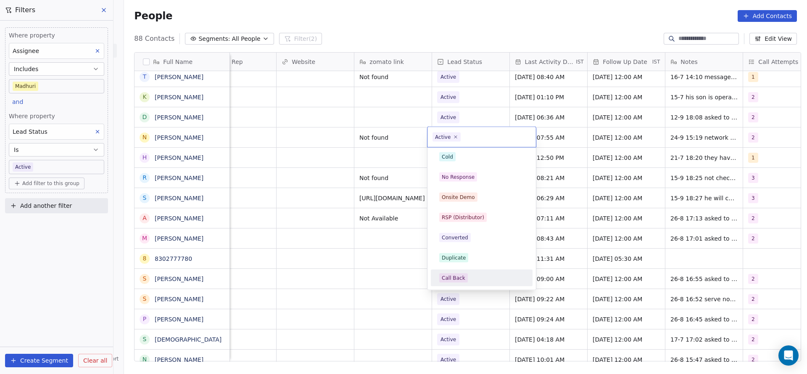
click at [444, 275] on div "Call Back" at bounding box center [454, 278] width 24 height 8
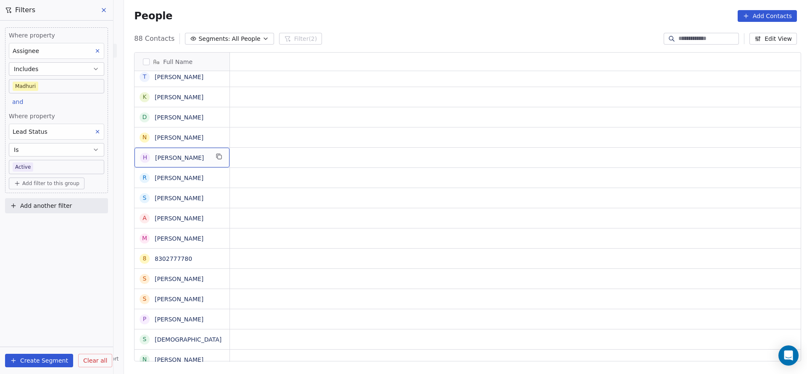
scroll to position [0, 0]
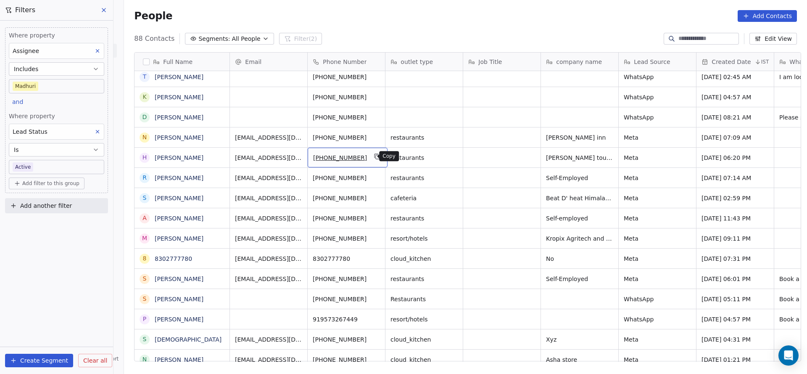
click at [374, 158] on icon "grid" at bounding box center [377, 156] width 7 height 7
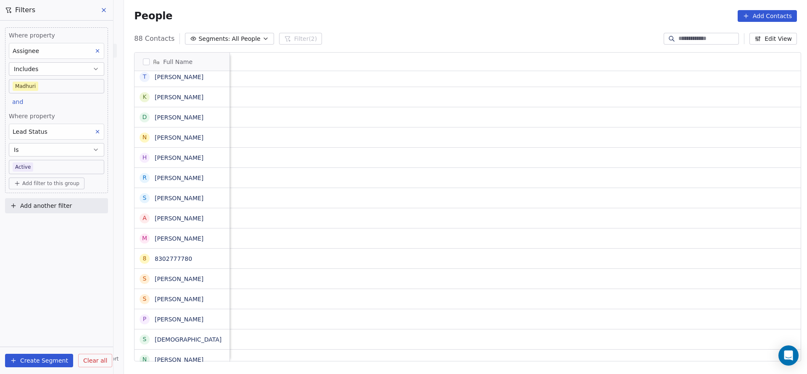
scroll to position [0, 987]
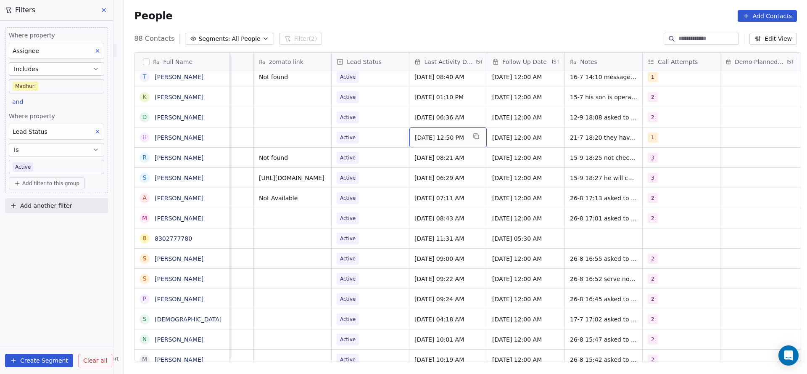
click at [434, 140] on span "[DATE] 12:50 PM" at bounding box center [440, 137] width 51 height 8
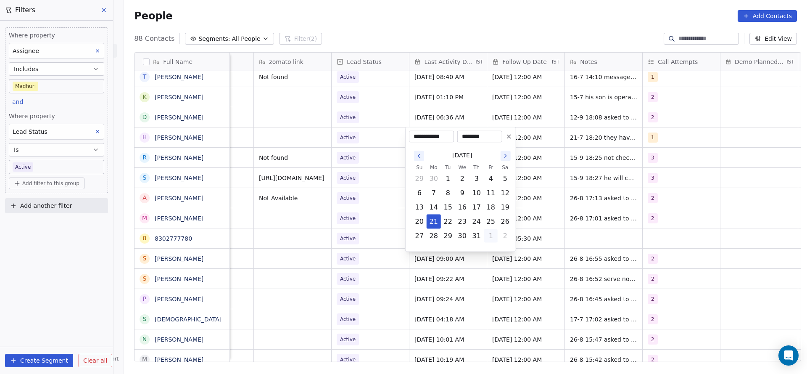
click at [489, 237] on button "1" at bounding box center [490, 235] width 13 height 13
click at [479, 250] on button "4" at bounding box center [476, 249] width 13 height 13
click at [467, 223] on button "24" at bounding box center [461, 221] width 13 height 13
type input "**********"
click at [347, 208] on html "On2Cook India Pvt. Ltd. Contacts People Marketing Workflows Campaigns Metrics &…" at bounding box center [403, 187] width 807 height 374
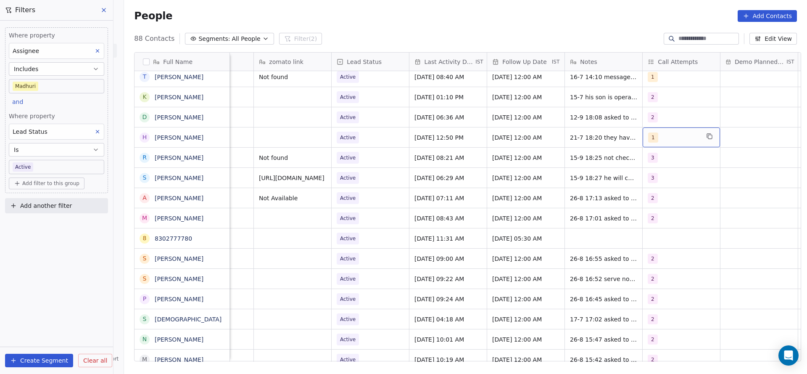
click at [661, 141] on div "1" at bounding box center [673, 137] width 51 height 10
click at [654, 179] on button "Suggestions" at bounding box center [653, 179] width 7 height 7
click at [662, 165] on div "1" at bounding box center [692, 159] width 95 height 13
click at [599, 166] on html "On2Cook India Pvt. Ltd. Contacts People Marketing Workflows Campaigns Metrics &…" at bounding box center [403, 187] width 807 height 374
click at [601, 141] on span "21-7 18:20 they have a restaurant asked to share details4" at bounding box center [620, 143] width 100 height 25
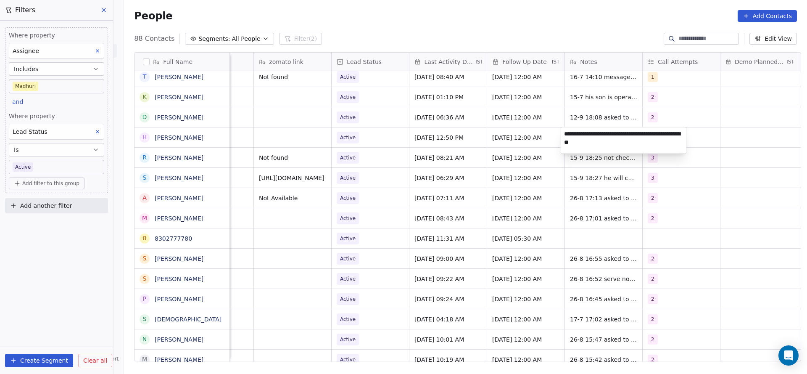
click at [562, 130] on textarea "**********" at bounding box center [623, 140] width 125 height 26
type textarea "**********"
click at [479, 150] on html "On2Cook India Pvt. Ltd. Contacts People Marketing Workflows Campaigns Metrics &…" at bounding box center [403, 187] width 807 height 374
click at [388, 143] on div "Active" at bounding box center [370, 137] width 77 height 20
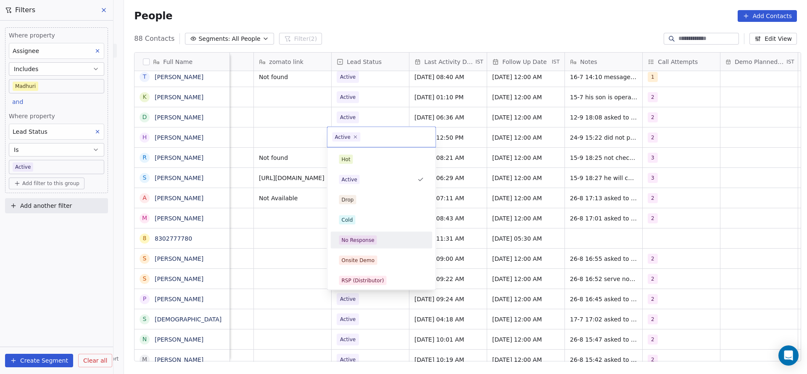
click at [368, 244] on div "No Response" at bounding box center [381, 239] width 95 height 13
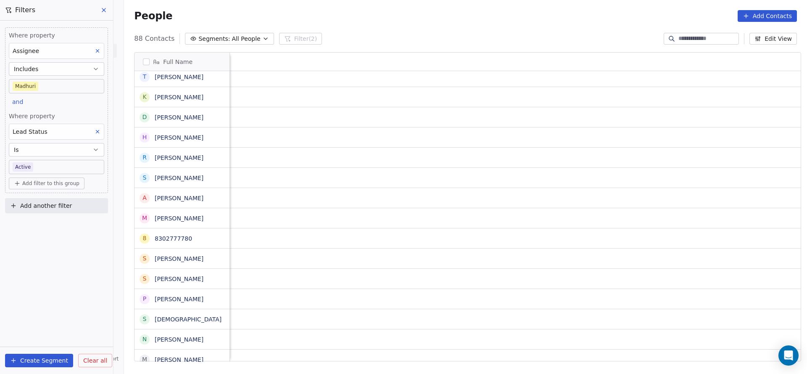
scroll to position [0, 1006]
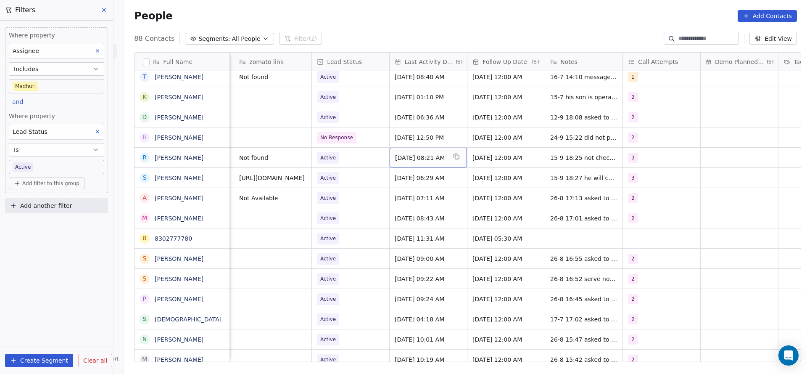
click at [416, 159] on span "[DATE] 08:21 AM" at bounding box center [420, 157] width 51 height 8
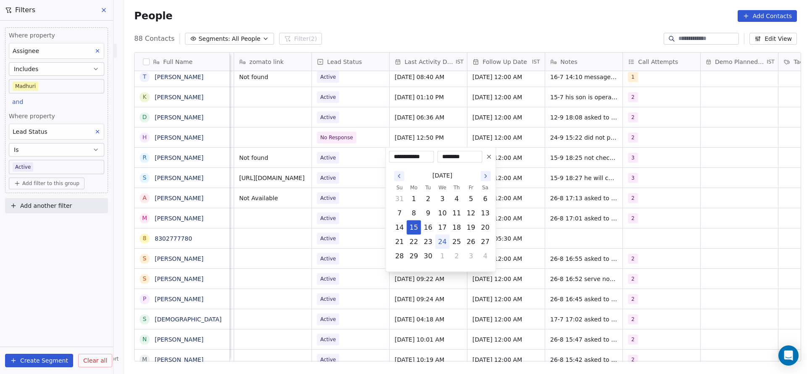
click at [440, 240] on button "24" at bounding box center [442, 241] width 13 height 13
type input "**********"
click at [283, 200] on html "On2Cook India Pvt. Ltd. Contacts People Marketing Workflows Campaigns Metrics &…" at bounding box center [403, 187] width 807 height 374
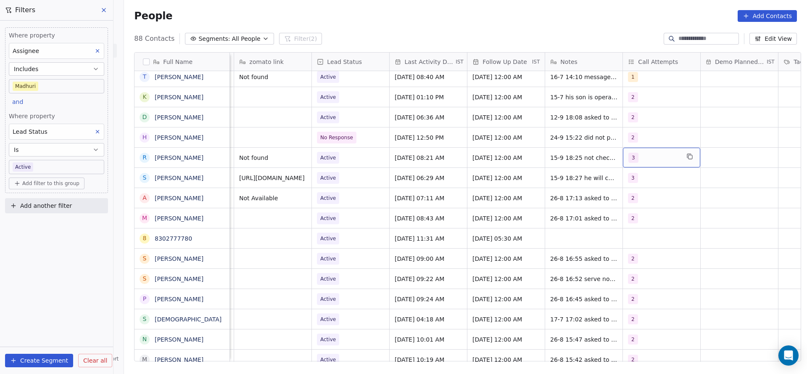
click at [638, 160] on div "3" at bounding box center [653, 158] width 51 height 10
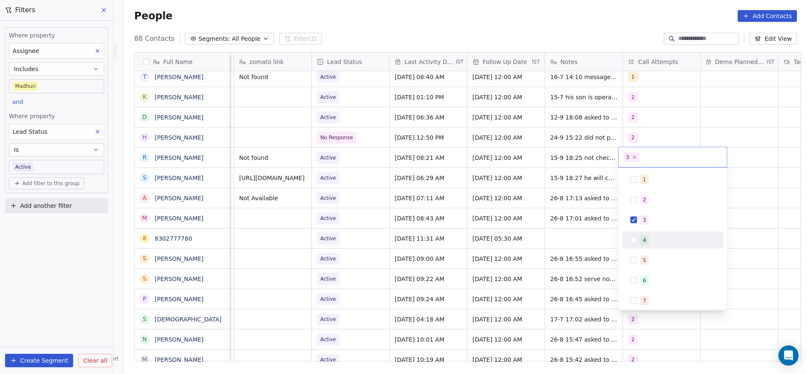
click at [633, 235] on div "4" at bounding box center [672, 239] width 95 height 13
click at [639, 219] on div "3" at bounding box center [672, 219] width 95 height 13
click at [560, 229] on html "On2Cook India Pvt. Ltd. Contacts People Marketing Workflows Campaigns Metrics &…" at bounding box center [403, 187] width 807 height 374
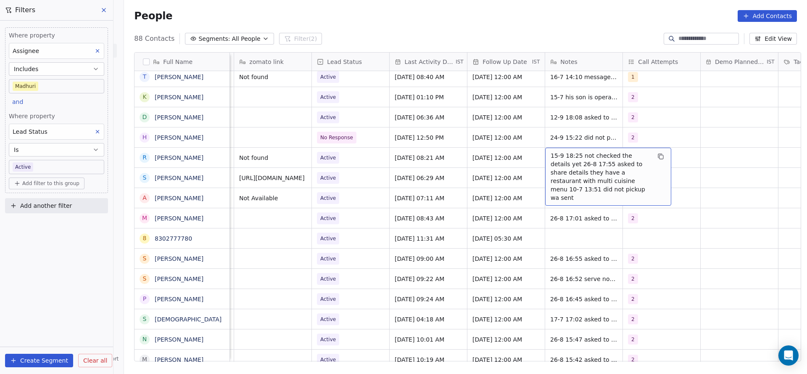
click at [571, 156] on span "15-9 18:25 not checked the details yet 26-8 17:55 asked to share details they h…" at bounding box center [600, 176] width 100 height 50
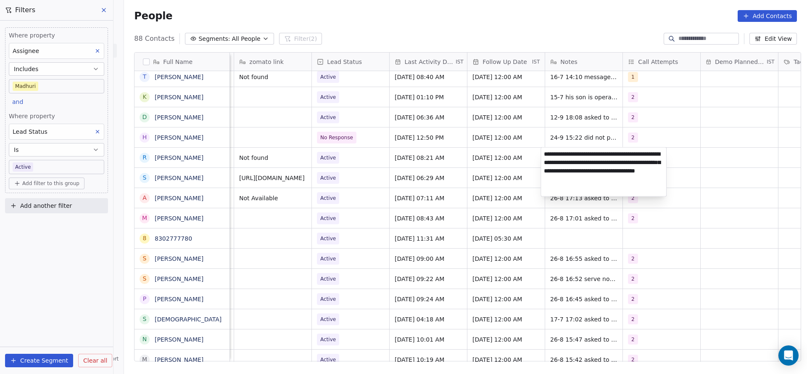
click at [543, 153] on textarea "**********" at bounding box center [603, 171] width 125 height 49
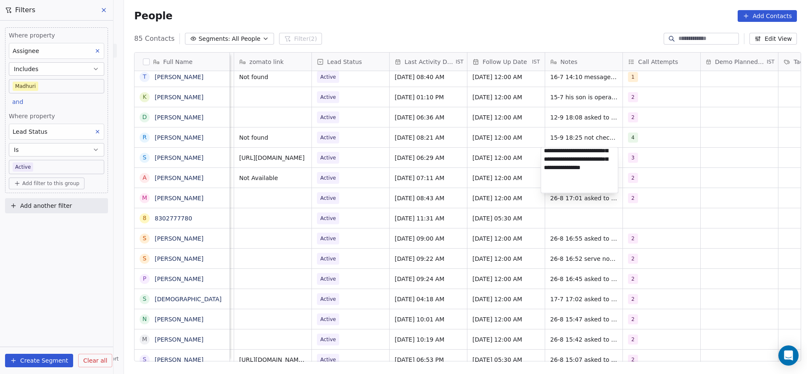
scroll to position [1, 0]
type textarea "**********"
click at [422, 175] on html "On2Cook India Pvt. Ltd. Contacts People Marketing Workflows Campaigns Metrics &…" at bounding box center [403, 187] width 807 height 374
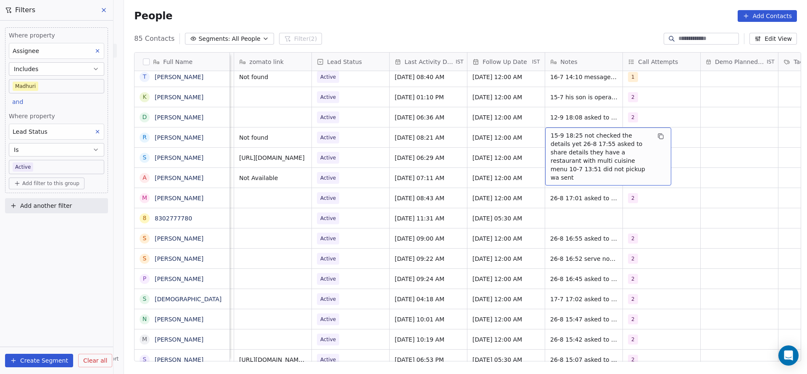
click at [566, 133] on span "15-9 18:25 not checked the details yet 26-8 17:55 asked to share details they h…" at bounding box center [600, 156] width 100 height 50
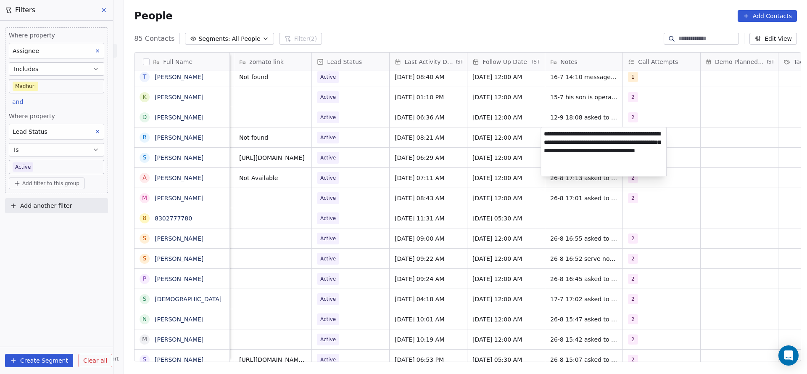
click at [543, 133] on textarea "**********" at bounding box center [603, 151] width 125 height 49
type textarea "**********"
click at [429, 153] on html "On2Cook India Pvt. Ltd. Contacts People Marketing Workflows Campaigns Metrics &…" at bounding box center [403, 187] width 807 height 374
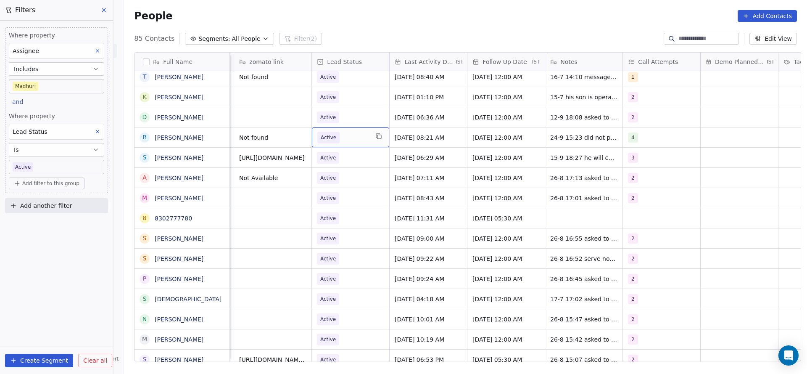
click at [345, 137] on span "Active" at bounding box center [342, 138] width 51 height 12
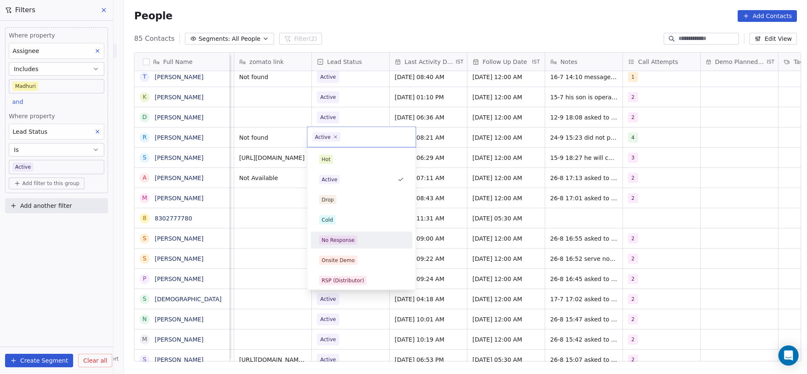
click at [353, 244] on div "No Response" at bounding box center [361, 239] width 95 height 13
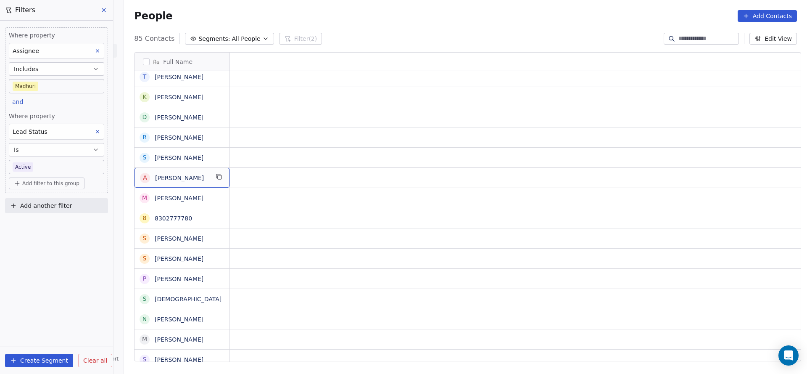
scroll to position [0, 0]
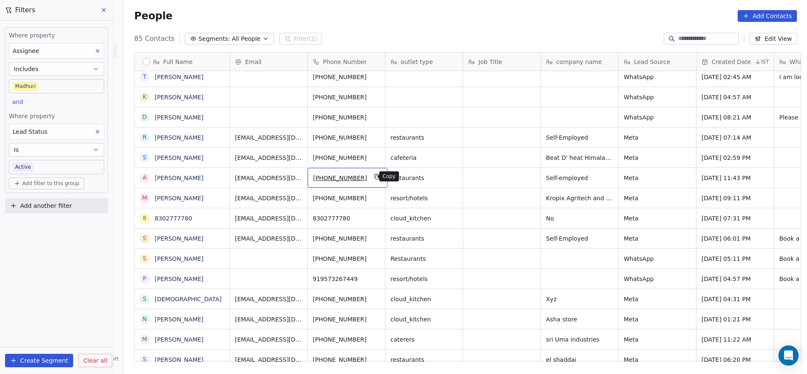
click at [374, 179] on icon "grid" at bounding box center [377, 176] width 7 height 7
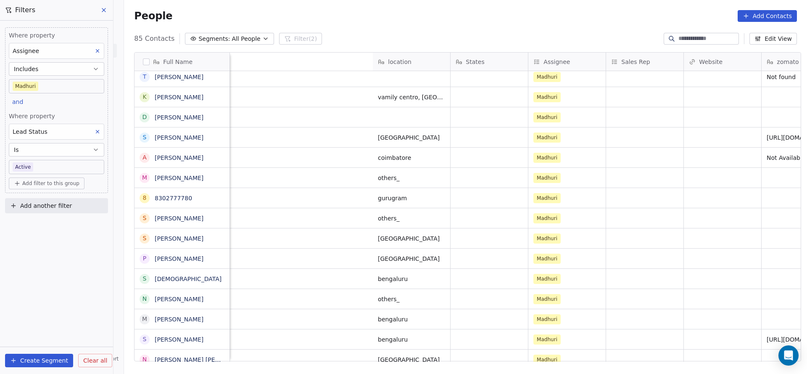
scroll to position [0, 925]
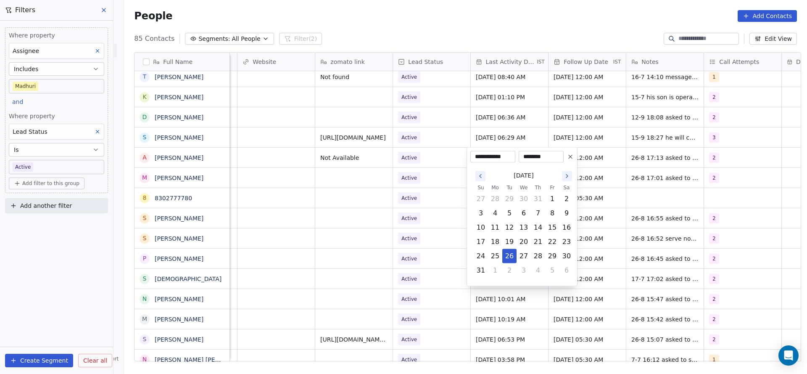
click at [531, 266] on td "4" at bounding box center [538, 270] width 14 height 14
click at [524, 270] on button "3" at bounding box center [523, 269] width 13 height 13
click at [527, 242] on button "24" at bounding box center [523, 241] width 13 height 13
type input "**********"
click at [413, 247] on html "On2Cook India Pvt. Ltd. Contacts People Marketing Workflows Campaigns Metrics &…" at bounding box center [403, 187] width 807 height 374
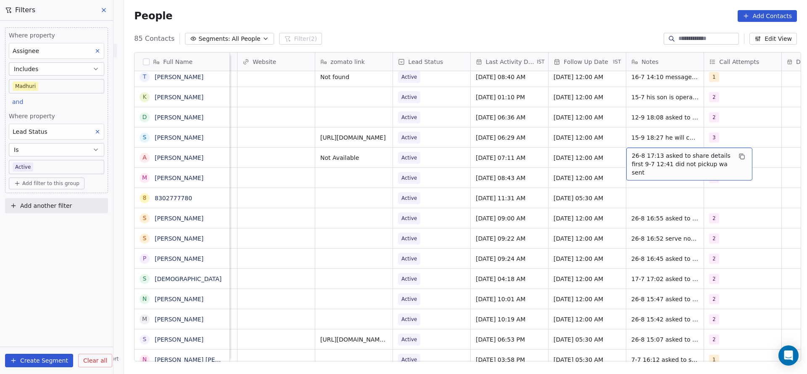
click at [672, 156] on span "26-8 17:13 asked to share details first 9-7 12:41 did not pickup wa sent" at bounding box center [682, 163] width 100 height 25
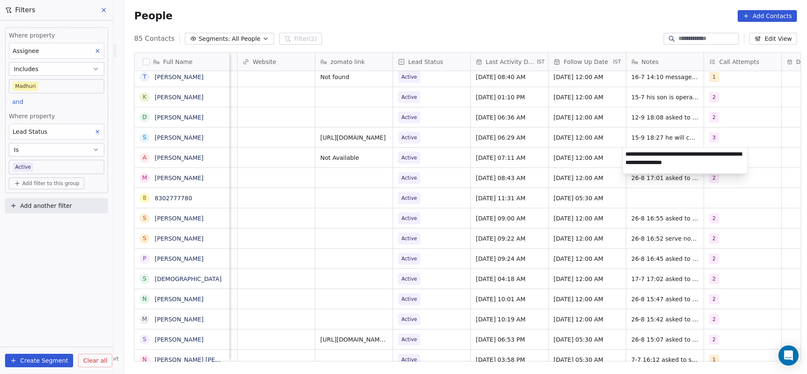
click at [625, 151] on textarea "**********" at bounding box center [684, 160] width 125 height 26
type textarea "**********"
click at [549, 151] on html "On2Cook India Pvt. Ltd. Contacts People Marketing Workflows Campaigns Metrics &…" at bounding box center [403, 187] width 807 height 374
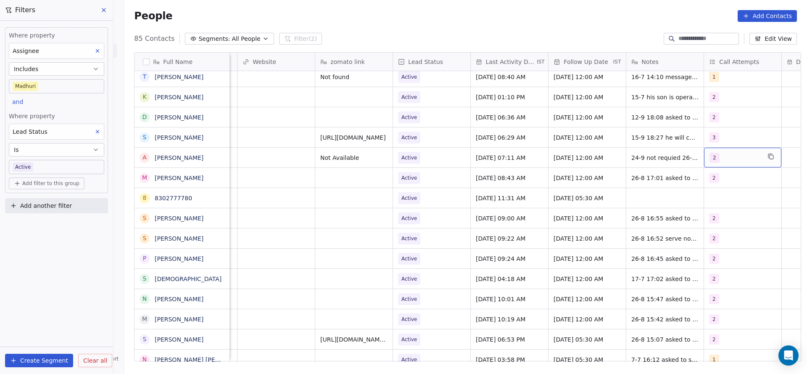
click at [737, 159] on div "2" at bounding box center [734, 158] width 51 height 10
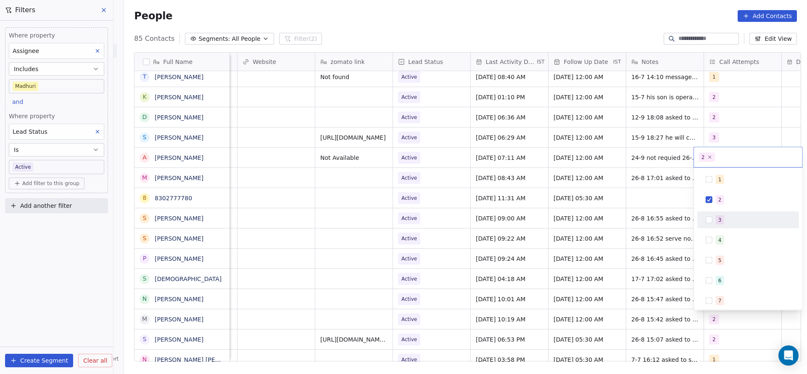
click at [723, 218] on span "3" at bounding box center [720, 219] width 8 height 9
drag, startPoint x: 726, startPoint y: 201, endPoint x: 384, endPoint y: 178, distance: 342.4
click at [721, 202] on div "2" at bounding box center [753, 199] width 75 height 9
click at [584, 233] on html "On2Cook India Pvt. Ltd. Contacts People Marketing Workflows Campaigns Metrics &…" at bounding box center [403, 187] width 807 height 374
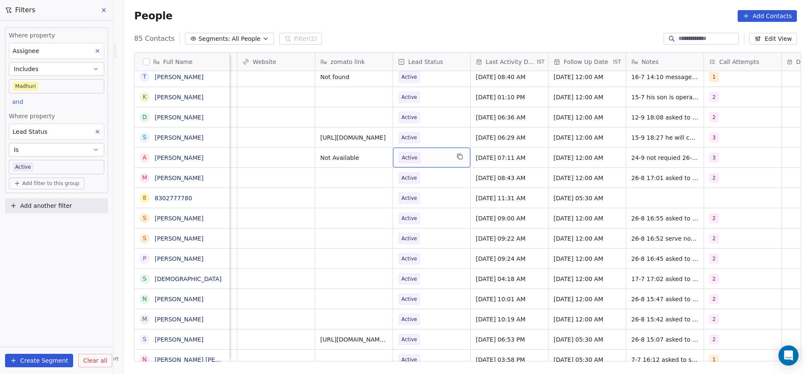
click at [415, 154] on span "Active" at bounding box center [423, 158] width 51 height 12
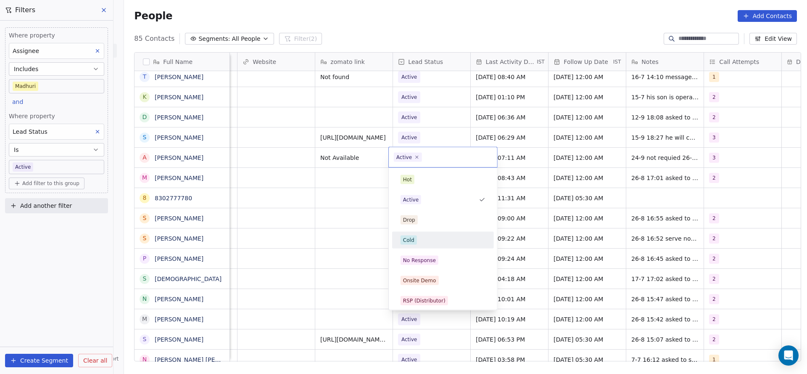
click at [416, 237] on div "Cold" at bounding box center [442, 239] width 85 height 9
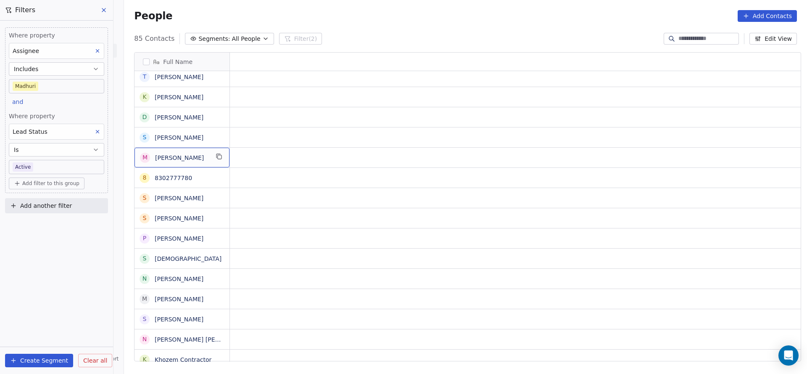
scroll to position [0, 0]
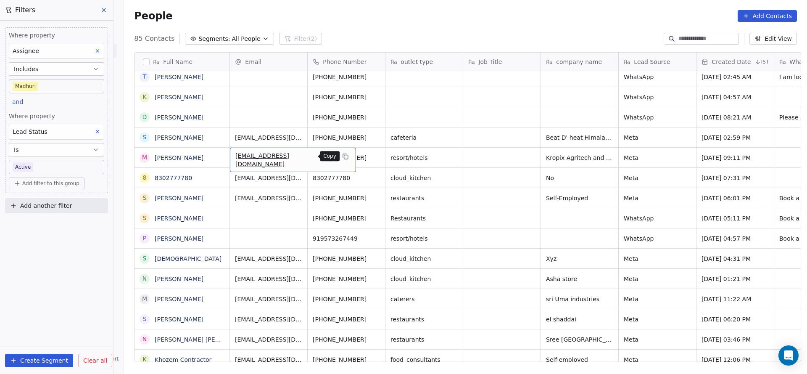
click at [344, 155] on icon "grid" at bounding box center [346, 157] width 4 height 4
click at [217, 155] on icon "grid" at bounding box center [219, 156] width 7 height 7
click at [343, 155] on icon "grid" at bounding box center [345, 156] width 4 height 4
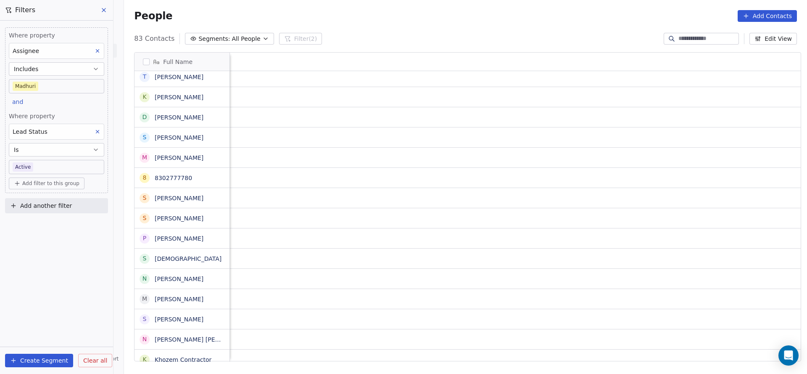
scroll to position [0, 1091]
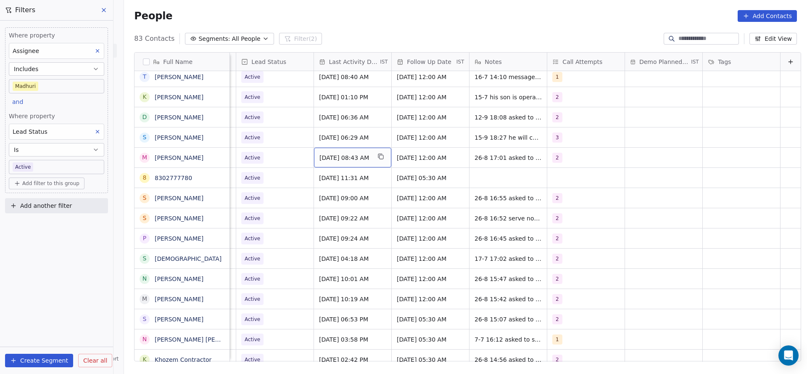
click at [315, 151] on div "[DATE] 08:43 AM" at bounding box center [352, 157] width 77 height 20
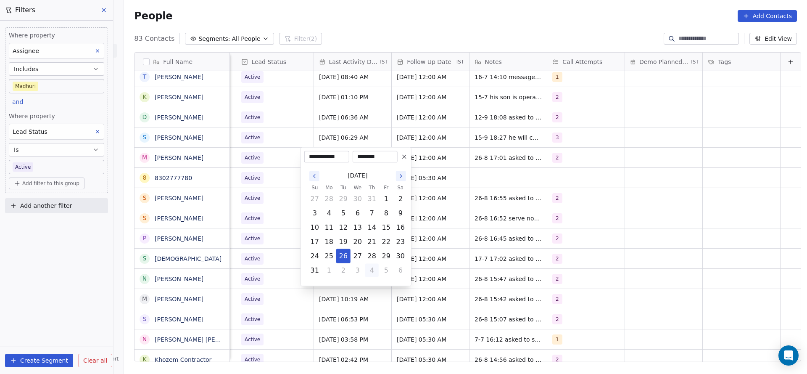
click at [372, 269] on button "4" at bounding box center [371, 269] width 13 height 13
click at [357, 242] on button "24" at bounding box center [357, 241] width 13 height 13
type input "**********"
click at [253, 216] on html "On2Cook India Pvt. Ltd. Contacts People Marketing Workflows Campaigns Metrics &…" at bounding box center [403, 187] width 807 height 374
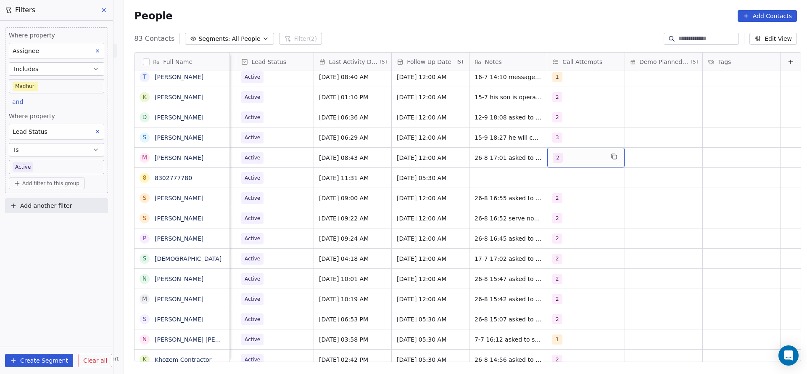
click at [555, 151] on div "2" at bounding box center [585, 157] width 77 height 20
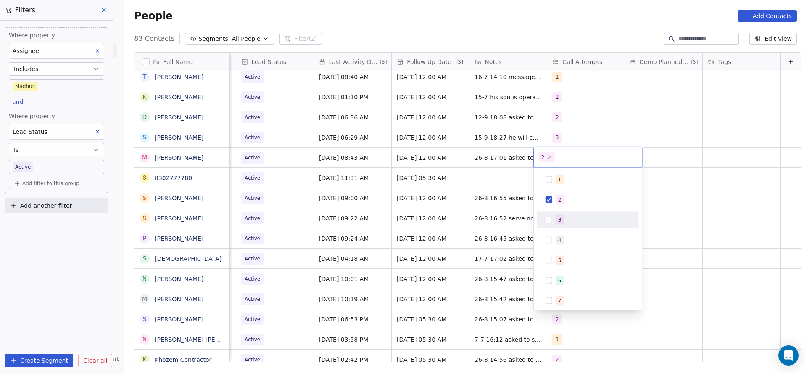
click at [555, 212] on div "3" at bounding box center [588, 219] width 102 height 17
click at [555, 204] on div "2" at bounding box center [587, 199] width 95 height 13
click at [502, 214] on html "On2Cook India Pvt. Ltd. Contacts People Marketing Workflows Campaigns Metrics &…" at bounding box center [403, 187] width 807 height 374
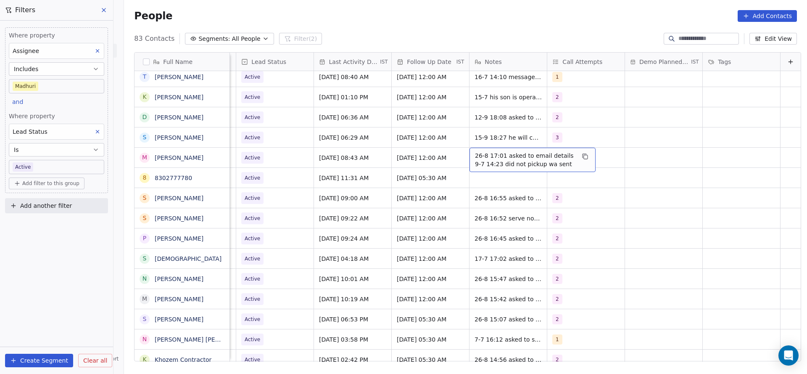
click at [475, 155] on span "26-8 17:01 asked to email details 9-7 14:23 did not pickup wa sent" at bounding box center [525, 159] width 100 height 17
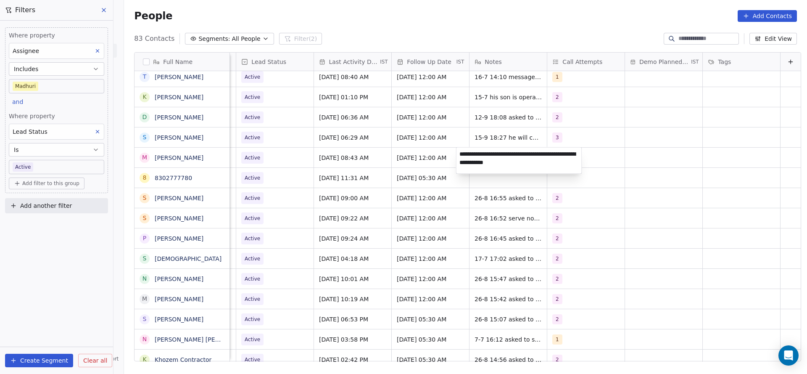
click at [459, 154] on textarea "**********" at bounding box center [518, 160] width 125 height 26
type textarea "**********"
click at [274, 200] on html "On2Cook India Pvt. Ltd. Contacts People Marketing Workflows Campaigns Metrics &…" at bounding box center [403, 187] width 807 height 374
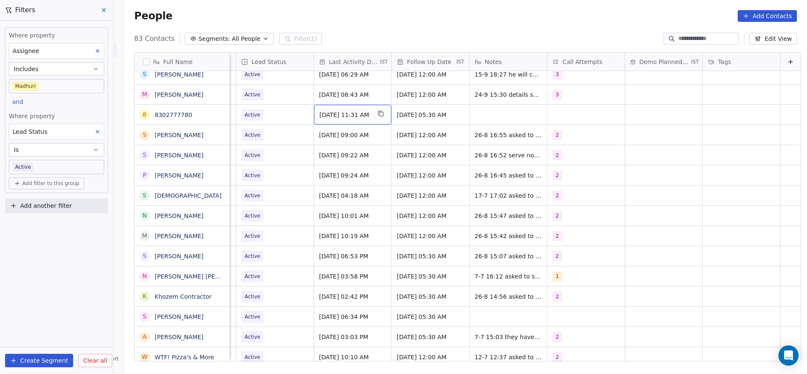
click at [343, 113] on span "[DATE] 11:31 AM" at bounding box center [344, 115] width 51 height 8
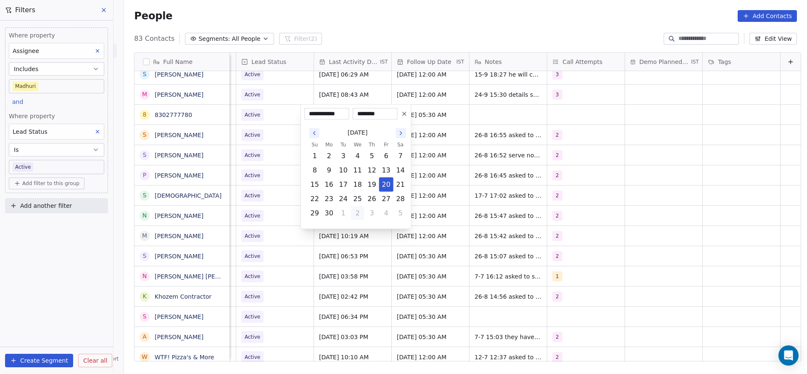
click at [363, 212] on button "2" at bounding box center [357, 212] width 13 height 13
click at [380, 213] on button "1" at bounding box center [385, 212] width 13 height 13
click at [363, 224] on button "3" at bounding box center [357, 227] width 13 height 13
click at [358, 199] on button "24" at bounding box center [357, 198] width 13 height 13
type input "**********"
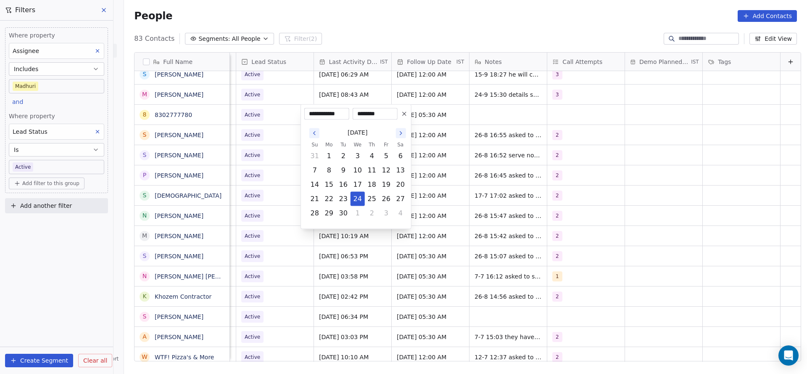
click at [274, 160] on html "On2Cook India Pvt. Ltd. Contacts People Marketing Workflows Campaigns Metrics &…" at bounding box center [403, 187] width 807 height 374
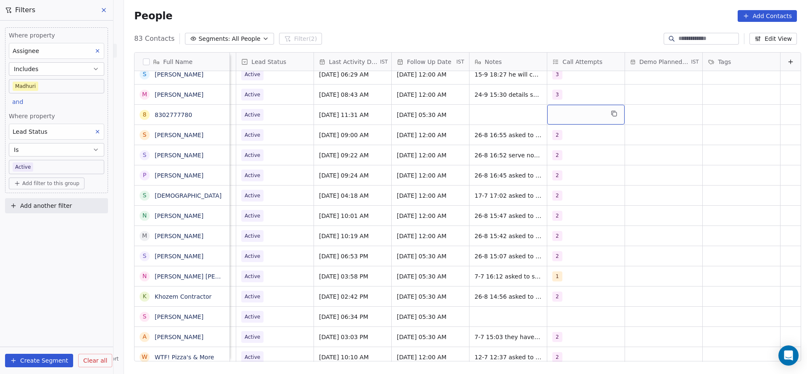
click at [547, 121] on div "grid" at bounding box center [585, 115] width 77 height 20
click at [551, 142] on div "1" at bounding box center [587, 136] width 95 height 13
click at [437, 143] on html "On2Cook India Pvt. Ltd. Contacts People Marketing Workflows Campaigns Metrics &…" at bounding box center [403, 187] width 807 height 374
click at [478, 112] on div "grid" at bounding box center [507, 115] width 77 height 20
type textarea "**********"
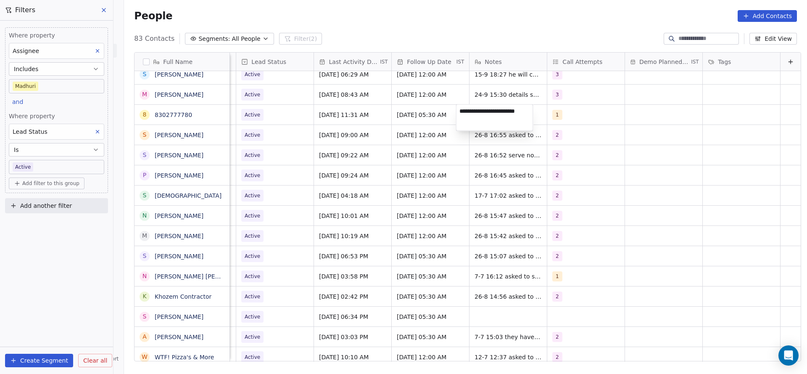
click at [355, 142] on html "On2Cook India Pvt. Ltd. Contacts People Marketing Workflows Campaigns Metrics &…" at bounding box center [403, 187] width 807 height 374
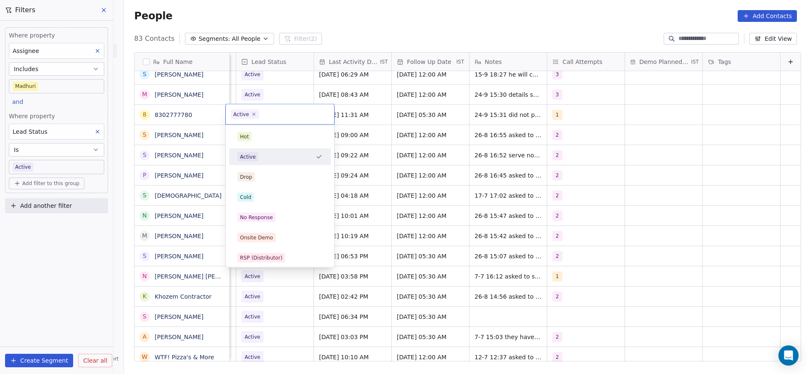
scroll to position [0, 1088]
click at [278, 216] on div "No Response" at bounding box center [279, 217] width 85 height 9
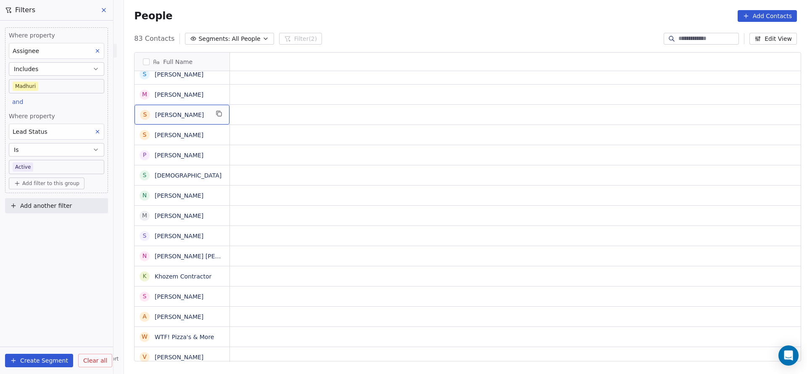
scroll to position [0, 0]
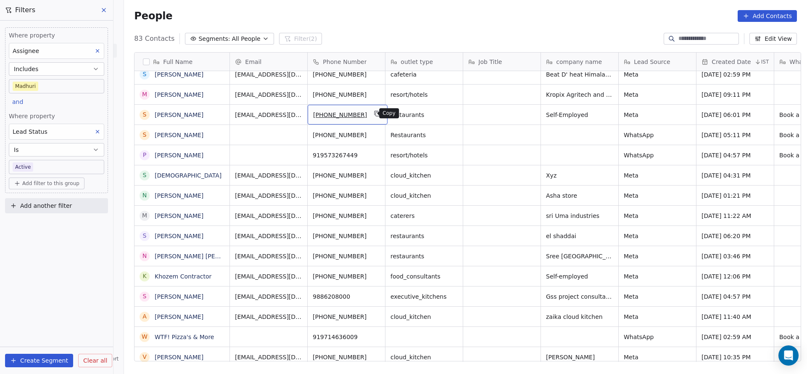
click at [374, 113] on icon "grid" at bounding box center [377, 113] width 7 height 7
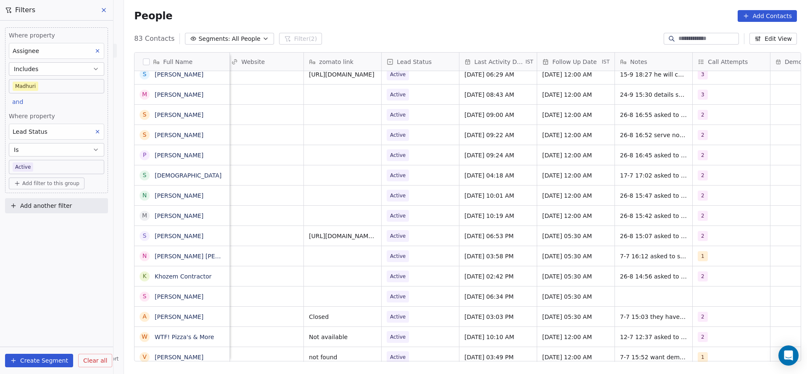
scroll to position [0, 1091]
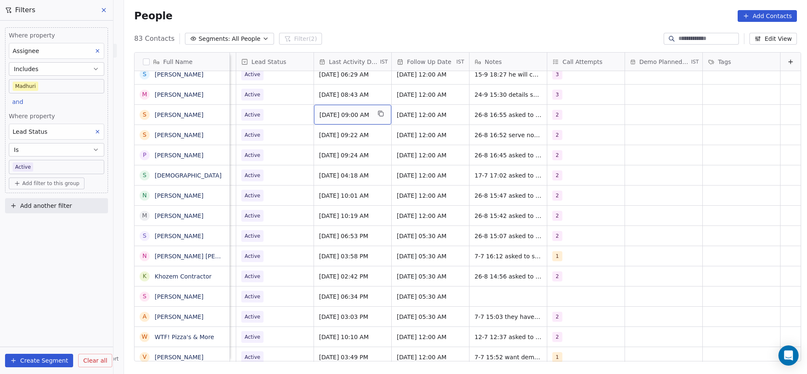
click at [334, 117] on span "[DATE] 09:00 AM" at bounding box center [344, 115] width 51 height 8
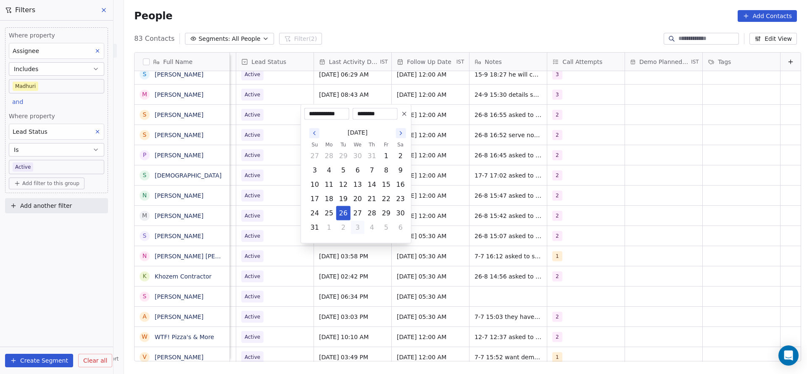
click at [359, 229] on button "3" at bounding box center [357, 227] width 13 height 13
click at [358, 198] on button "24" at bounding box center [357, 198] width 13 height 13
type input "**********"
click at [274, 158] on html "On2Cook India Pvt. Ltd. Contacts People Marketing Workflows Campaigns Metrics &…" at bounding box center [403, 187] width 807 height 374
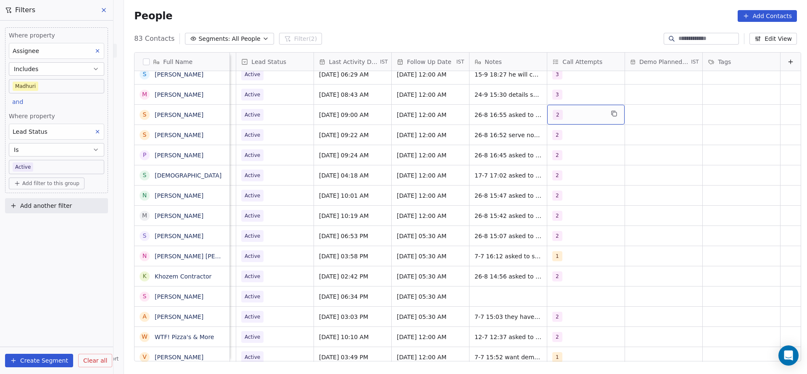
click at [555, 115] on div "2" at bounding box center [578, 115] width 51 height 10
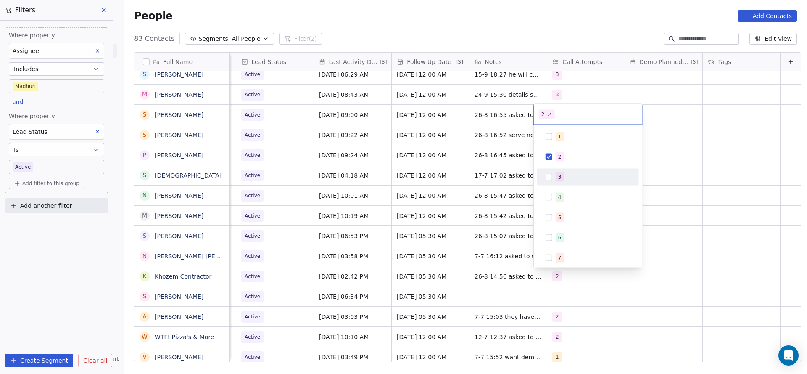
click at [559, 176] on div "3" at bounding box center [559, 177] width 3 height 8
click at [558, 164] on div "2" at bounding box center [588, 156] width 102 height 17
click at [487, 169] on html "On2Cook India Pvt. Ltd. Contacts People Marketing Workflows Campaigns Metrics &…" at bounding box center [403, 187] width 807 height 374
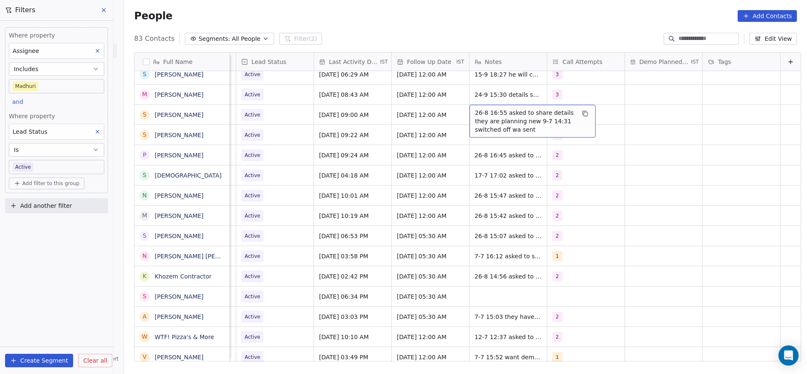
click at [480, 112] on span "26-8 16:55 asked to share details they are planning new 9-7 14:31 switched off …" at bounding box center [525, 120] width 100 height 25
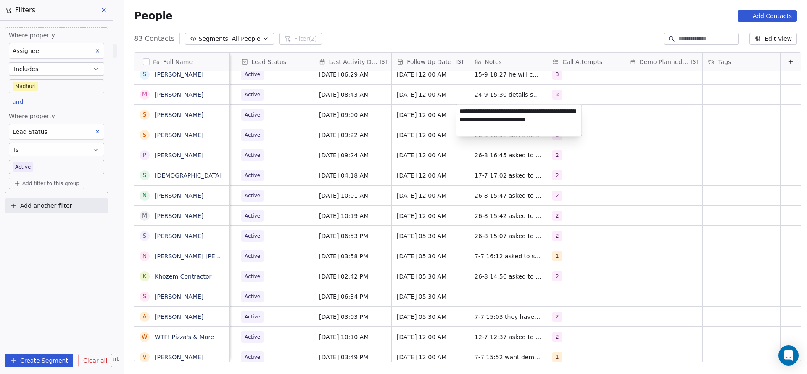
click at [457, 112] on textarea "**********" at bounding box center [518, 121] width 125 height 32
type textarea "**********"
click at [315, 144] on html "On2Cook India Pvt. Ltd. Contacts People Marketing Workflows Campaigns Metrics &…" at bounding box center [403, 187] width 807 height 374
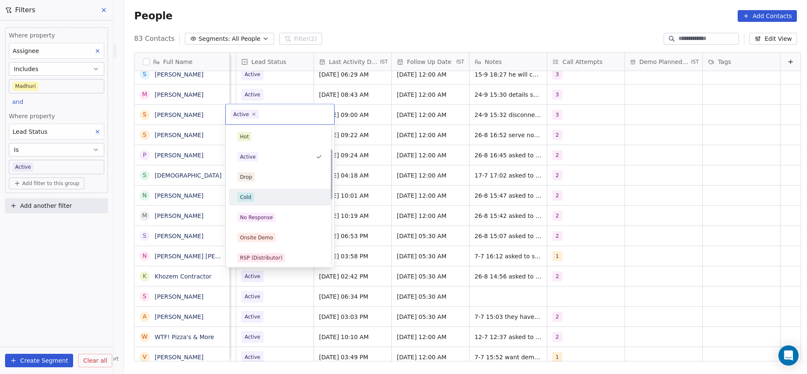
scroll to position [63, 0]
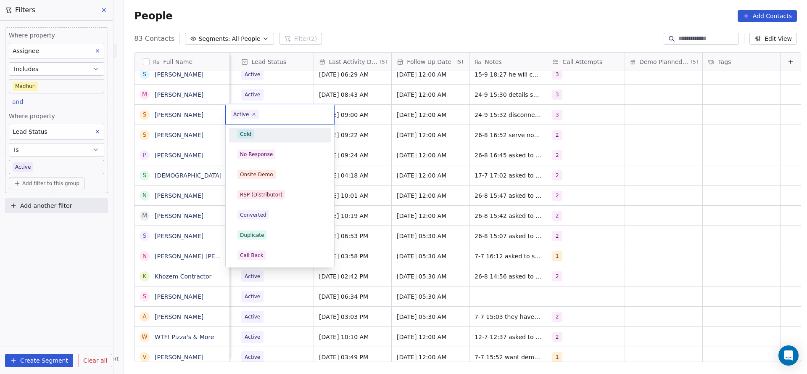
click at [262, 129] on div "Cold" at bounding box center [279, 133] width 85 height 9
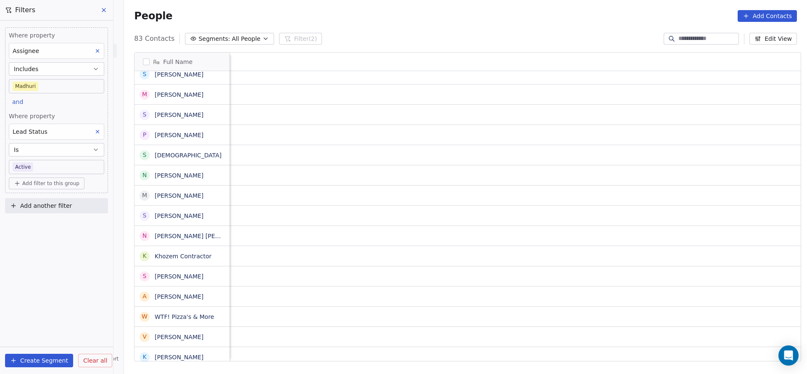
scroll to position [0, 1091]
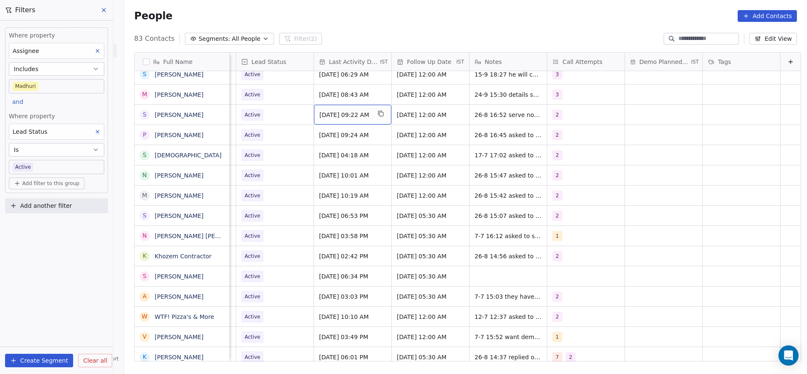
click at [341, 117] on span "[DATE] 09:22 AM" at bounding box center [344, 115] width 51 height 8
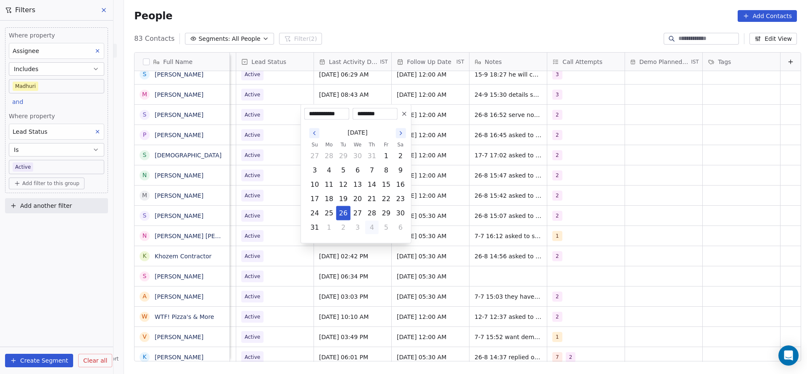
click at [367, 229] on button "4" at bounding box center [371, 227] width 13 height 13
click at [354, 200] on button "24" at bounding box center [357, 198] width 13 height 13
type input "**********"
click at [280, 175] on html "On2Cook India Pvt. Ltd. Contacts People Marketing Workflows Campaigns Metrics &…" at bounding box center [403, 187] width 807 height 374
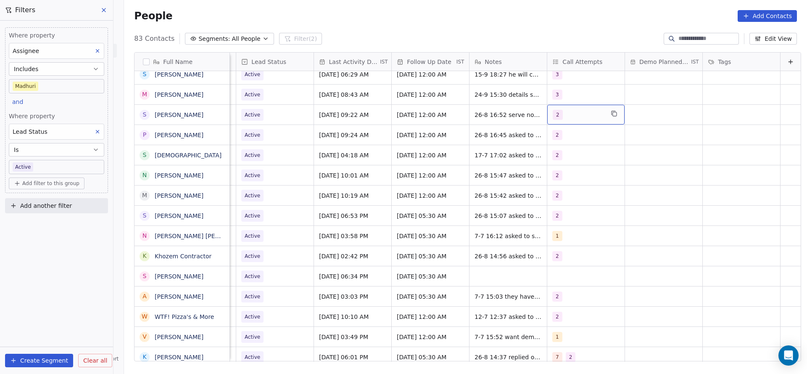
click at [574, 116] on div "2" at bounding box center [578, 115] width 51 height 10
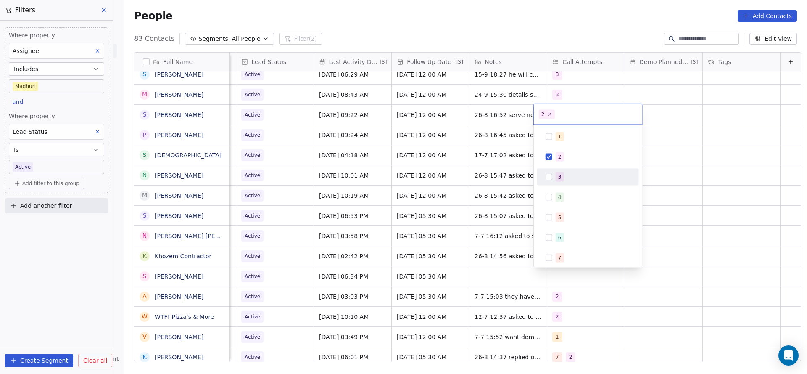
click at [558, 179] on div "3" at bounding box center [559, 177] width 3 height 8
click at [557, 158] on span "2" at bounding box center [559, 156] width 8 height 9
click at [499, 166] on html "On2Cook India Pvt. Ltd. Contacts People Marketing Workflows Campaigns Metrics &…" at bounding box center [403, 187] width 807 height 374
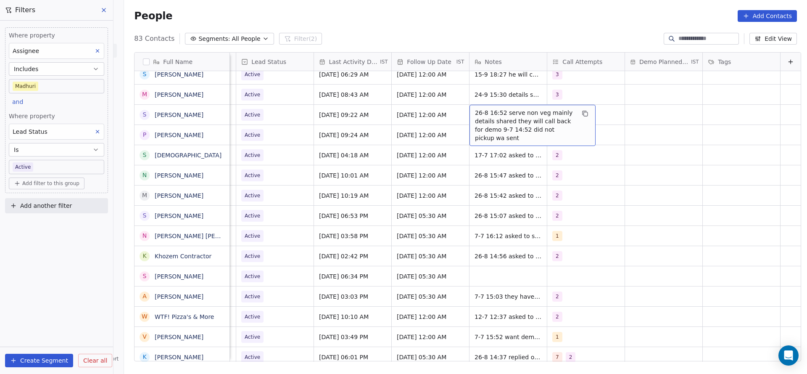
click at [499, 118] on span "26-8 16:52 serve non veg mainly details shared they will call back for demo 9-7…" at bounding box center [525, 125] width 100 height 34
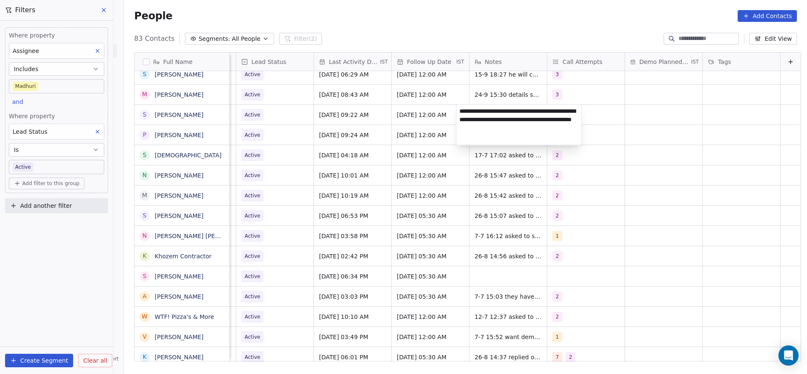
click at [461, 110] on textarea "**********" at bounding box center [518, 125] width 125 height 40
type textarea "**********"
click at [296, 129] on html "On2Cook India Pvt. Ltd. Contacts People Marketing Workflows Campaigns Metrics &…" at bounding box center [403, 187] width 807 height 374
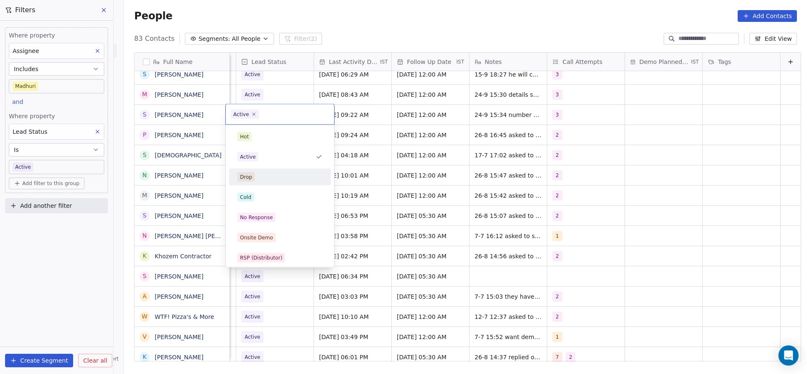
scroll to position [0, 1088]
click at [272, 218] on span "No Response" at bounding box center [256, 217] width 38 height 9
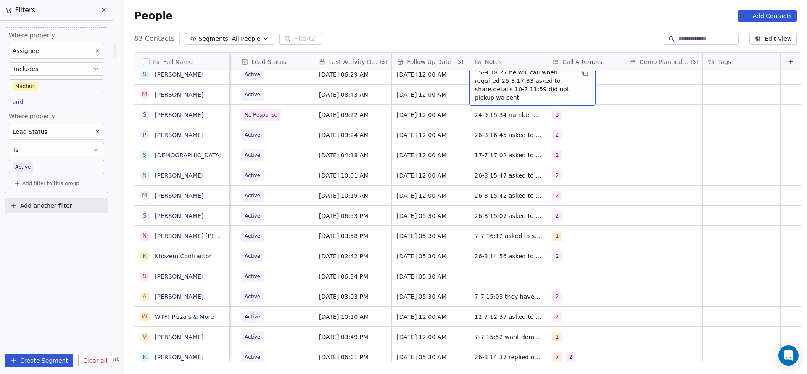
scroll to position [751, 0]
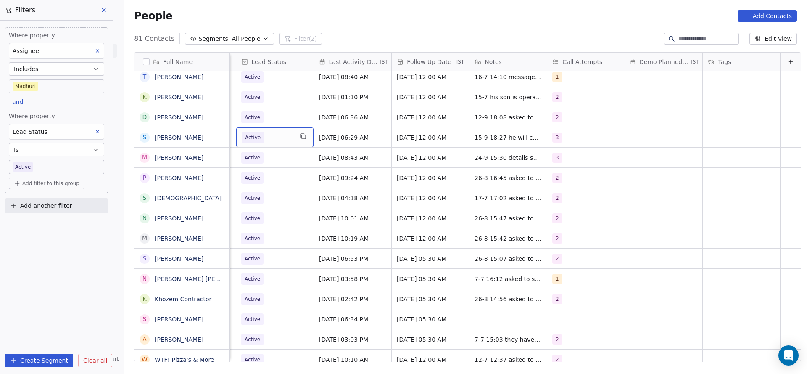
click at [274, 142] on span "Active" at bounding box center [267, 138] width 51 height 12
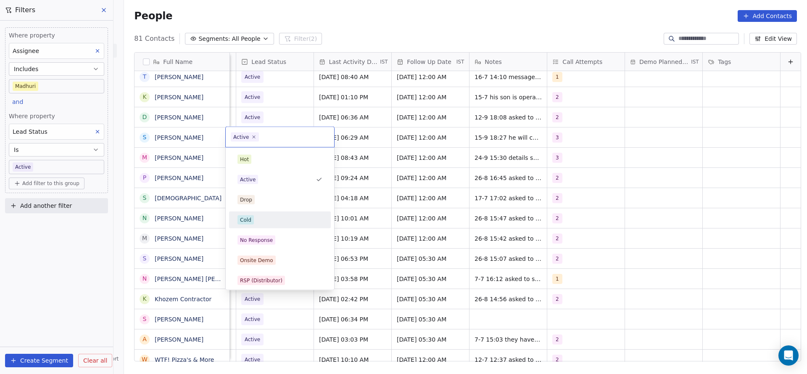
click at [268, 217] on div "Cold" at bounding box center [279, 219] width 85 height 9
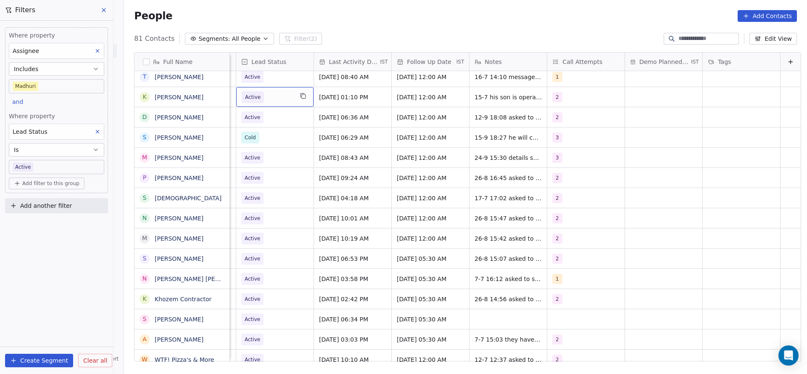
click at [266, 97] on span "Active" at bounding box center [267, 97] width 51 height 12
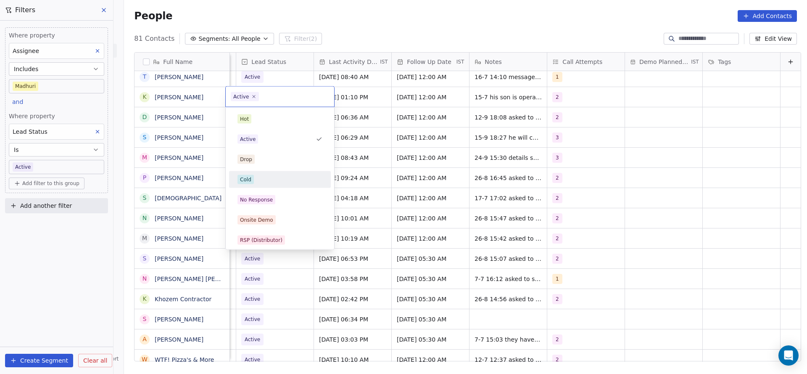
click at [259, 183] on div "Cold" at bounding box center [279, 179] width 85 height 9
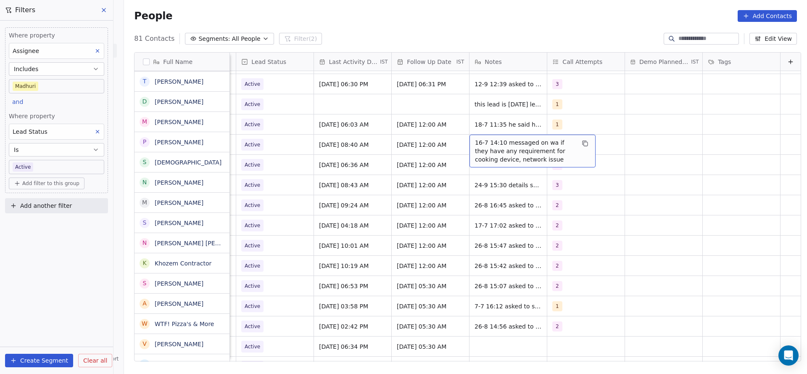
scroll to position [683, 0]
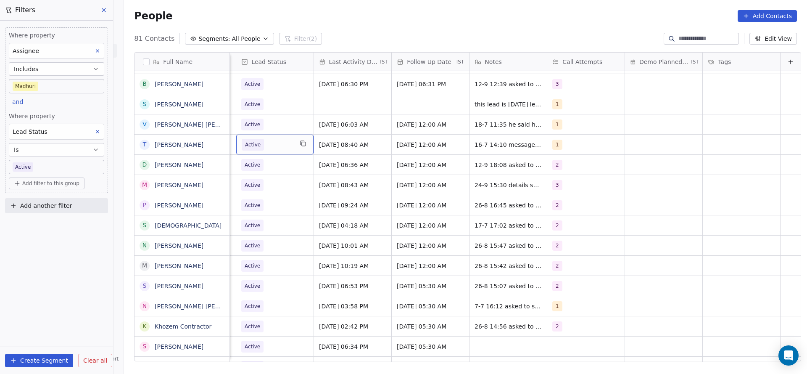
click at [265, 146] on span "Active" at bounding box center [267, 145] width 51 height 12
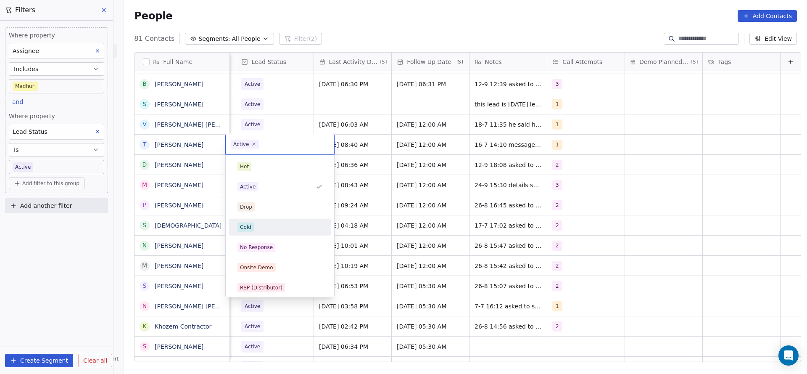
click at [265, 231] on div "Cold" at bounding box center [279, 226] width 85 height 9
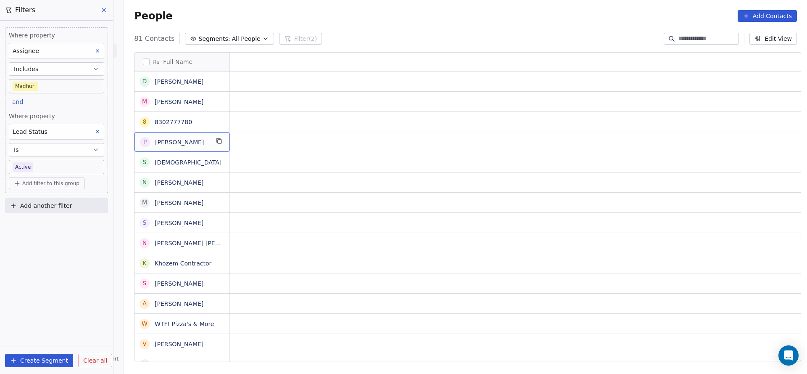
scroll to position [0, 0]
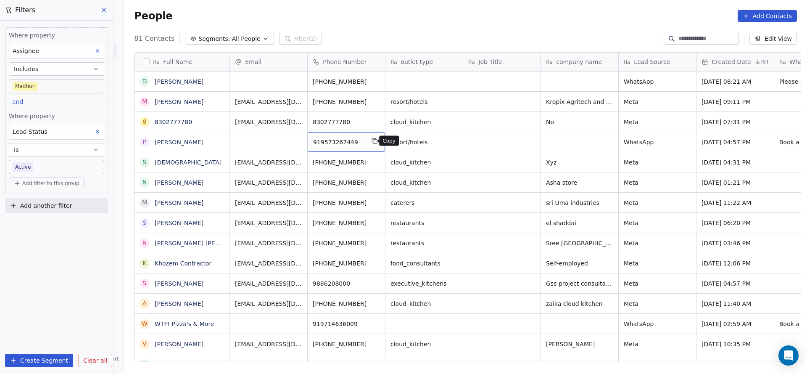
click at [369, 136] on button "grid" at bounding box center [374, 141] width 10 height 10
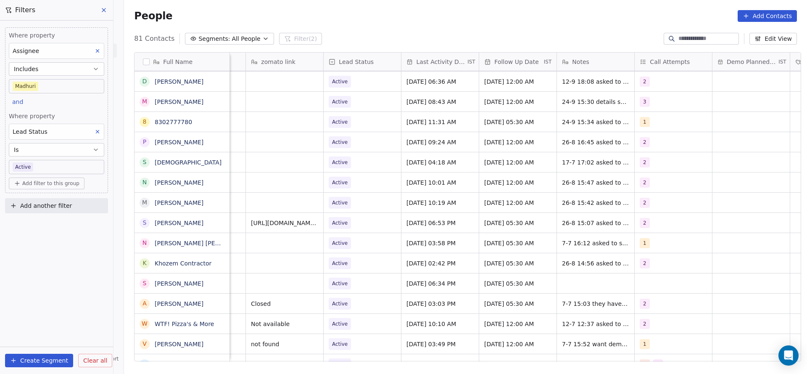
scroll to position [0, 1000]
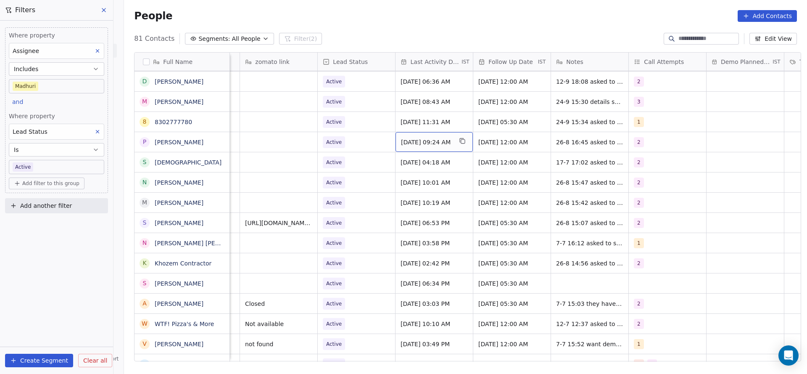
click at [421, 142] on span "[DATE] 09:24 AM" at bounding box center [426, 142] width 51 height 8
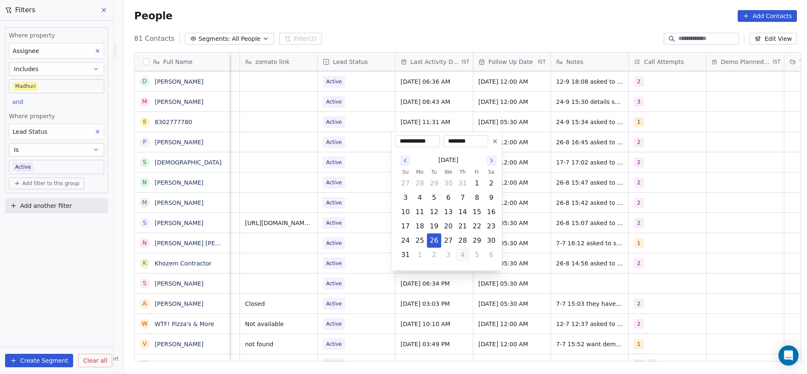
click at [461, 255] on button "4" at bounding box center [462, 254] width 13 height 13
drag, startPoint x: 449, startPoint y: 226, endPoint x: 359, endPoint y: 198, distance: 93.9
click at [449, 226] on button "24" at bounding box center [448, 225] width 13 height 13
type input "**********"
click at [354, 195] on html "On2Cook India Pvt. Ltd. Contacts People Marketing Workflows Campaigns Metrics &…" at bounding box center [403, 187] width 807 height 374
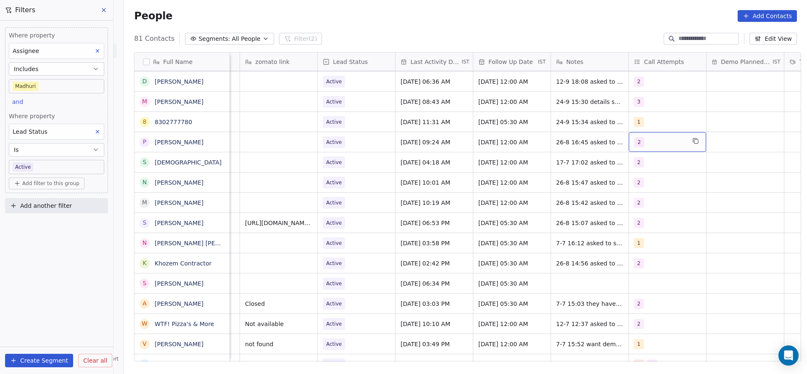
click at [634, 143] on span "2" at bounding box center [639, 142] width 10 height 10
click at [638, 201] on button "Suggestions" at bounding box center [639, 204] width 7 height 7
drag, startPoint x: 648, startPoint y: 187, endPoint x: 604, endPoint y: 196, distance: 45.1
click at [649, 185] on div "2" at bounding box center [650, 184] width 3 height 8
click at [604, 196] on html "On2Cook India Pvt. Ltd. Contacts People Marketing Workflows Campaigns Metrics &…" at bounding box center [403, 187] width 807 height 374
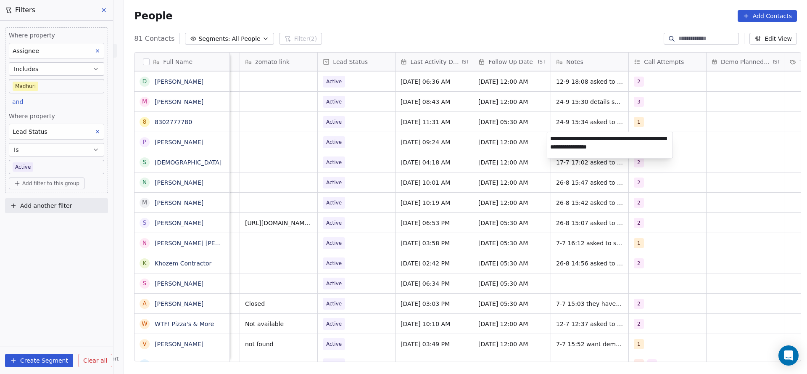
click at [548, 139] on textarea "**********" at bounding box center [609, 145] width 125 height 26
type textarea "**********"
click at [447, 163] on html "On2Cook India Pvt. Ltd. Contacts People Marketing Workflows Campaigns Metrics &…" at bounding box center [403, 187] width 807 height 374
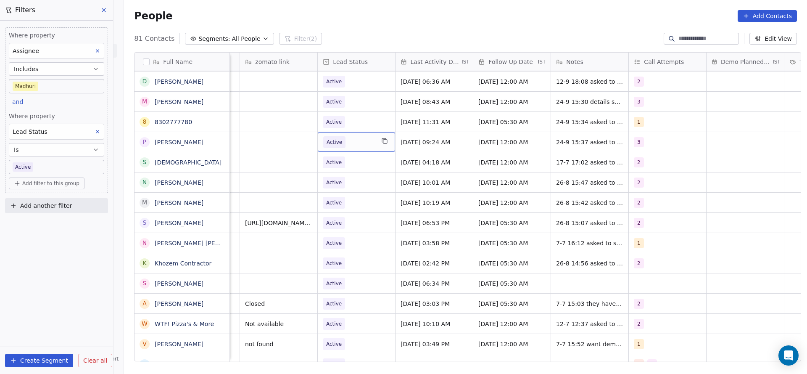
click at [329, 141] on span "Active" at bounding box center [334, 142] width 16 height 8
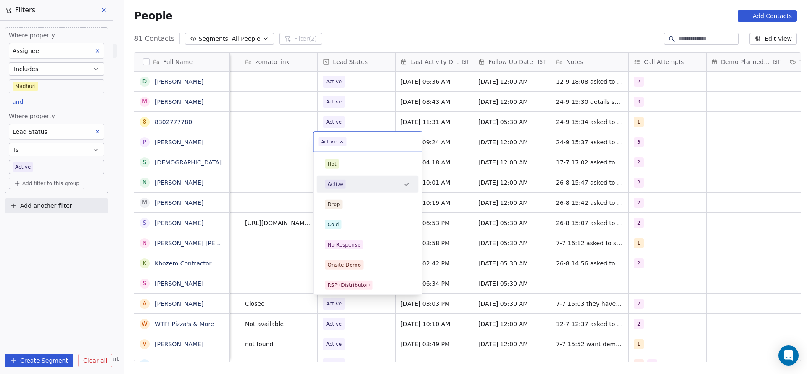
click at [732, 138] on html "On2Cook India Pvt. Ltd. Contacts People Marketing Workflows Campaigns Metrics &…" at bounding box center [403, 187] width 807 height 374
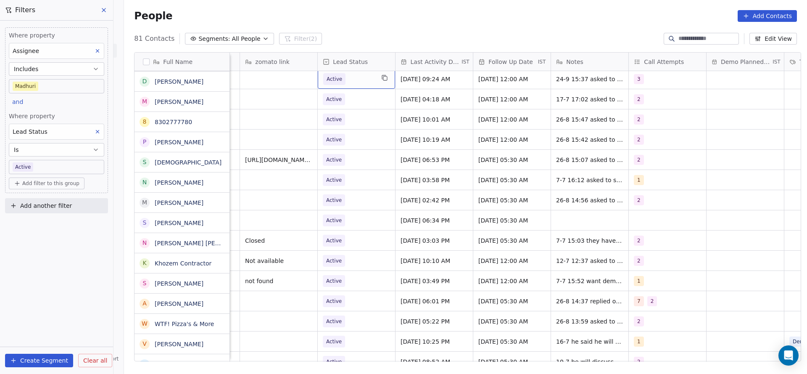
scroll to position [809, 0]
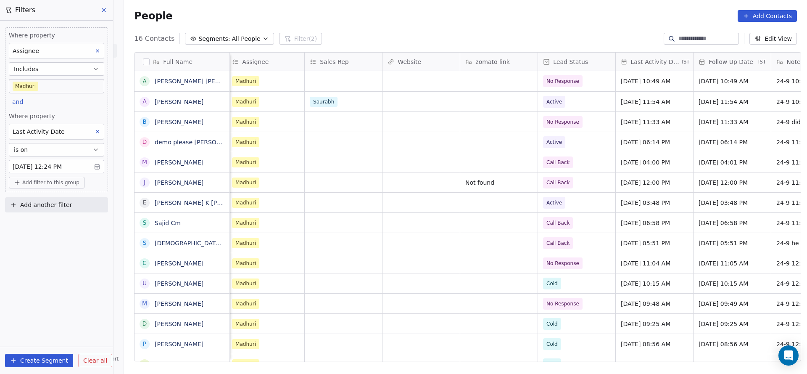
scroll to position [0, 937]
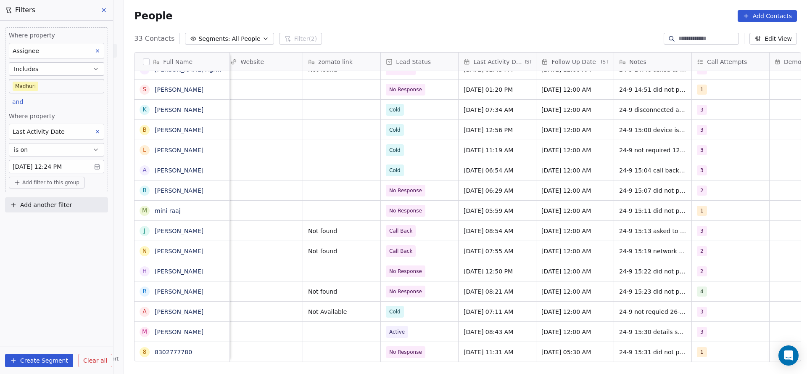
scroll to position [9, 937]
click at [619, 347] on span "24-9 15:31 did not pickup" at bounding box center [657, 351] width 76 height 8
click at [613, 338] on textarea "**********" at bounding box center [657, 345] width 94 height 26
type textarea "**********"
click at [524, 341] on html "On2Cook India Pvt. Ltd. Contacts People Marketing Workflows Campaigns Metrics &…" at bounding box center [403, 187] width 807 height 374
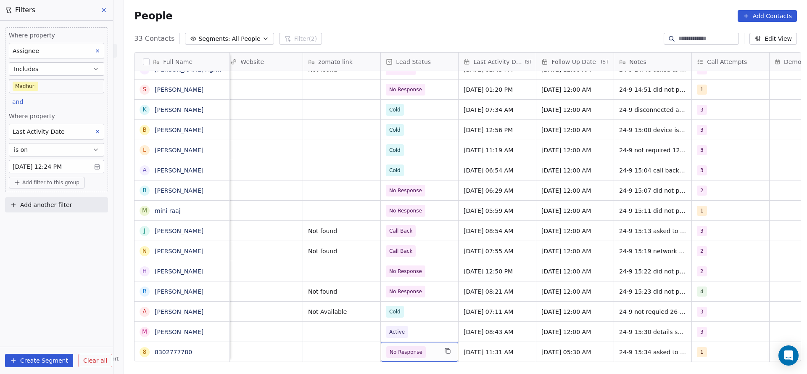
click at [420, 346] on span "No Response" at bounding box center [411, 352] width 51 height 12
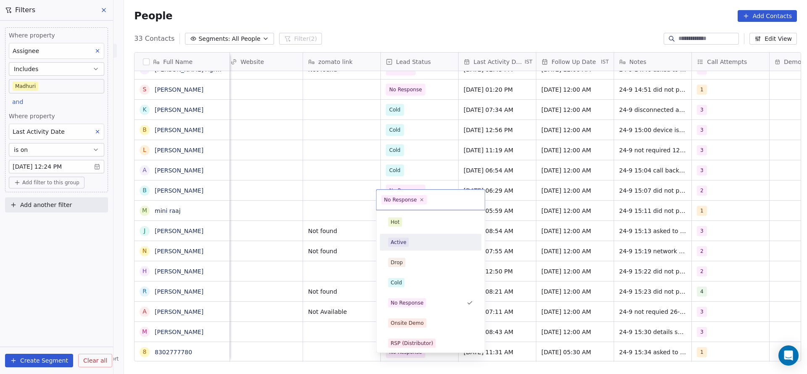
click at [418, 245] on div "Active" at bounding box center [430, 241] width 85 height 9
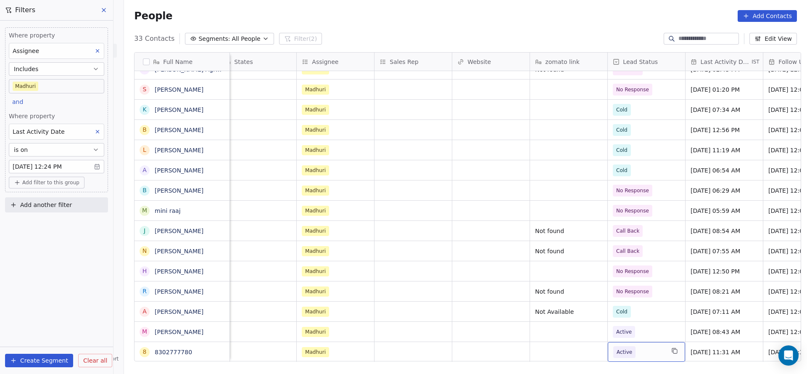
scroll to position [9, 708]
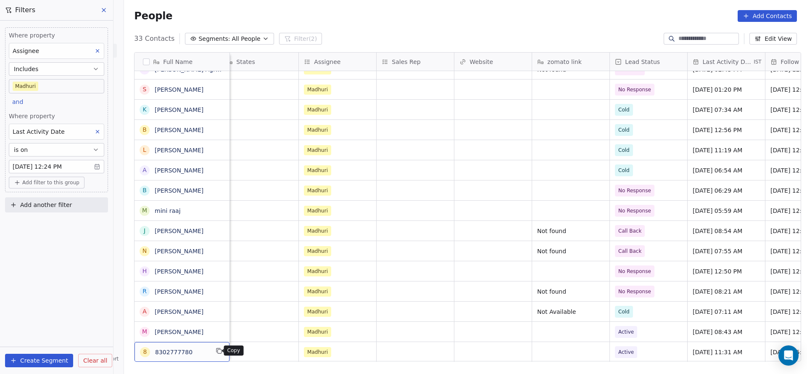
click at [218, 349] on icon "grid" at bounding box center [220, 351] width 4 height 4
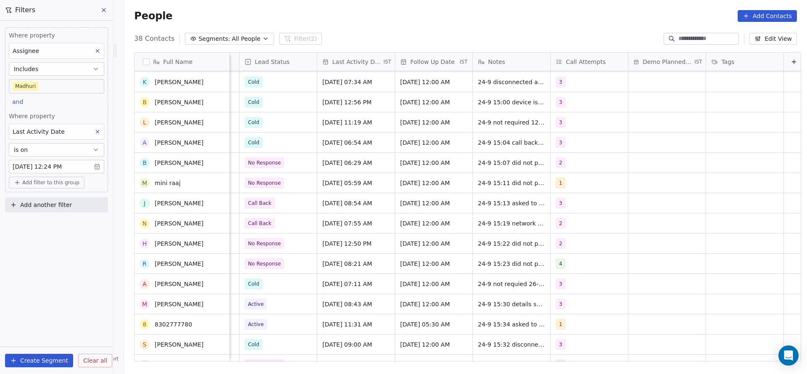
scroll to position [476, 0]
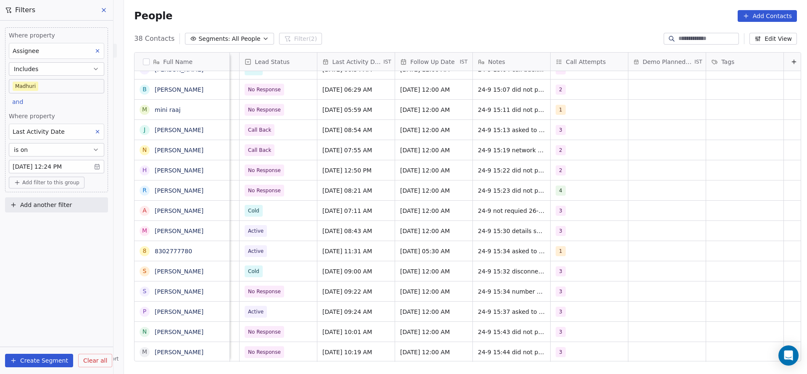
drag, startPoint x: 633, startPoint y: 361, endPoint x: 538, endPoint y: 368, distance: 94.8
click at [538, 368] on div "Full Name L Lohit d demo please Aastha sweet & resorent M Mayank Chavda J Jayad…" at bounding box center [465, 209] width 683 height 329
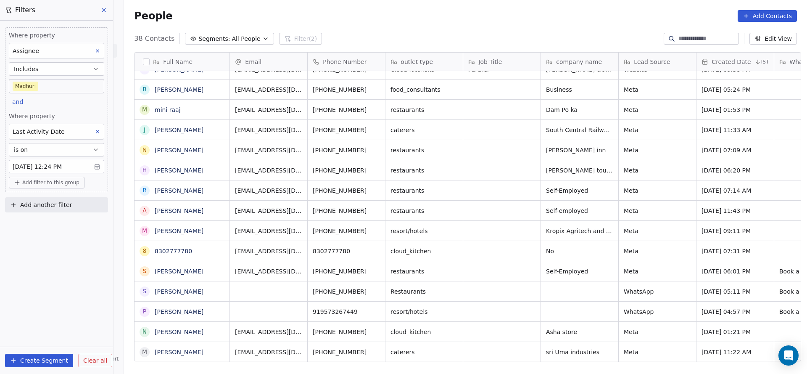
click at [96, 132] on icon at bounding box center [98, 132] width 6 height 6
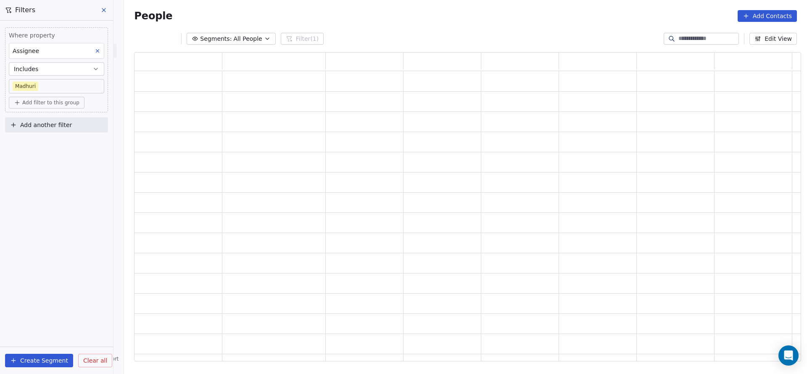
scroll to position [299, 657]
click at [63, 108] on div "Where property Assignee Includes Madhuri Add filter to this group" at bounding box center [56, 69] width 103 height 85
click at [63, 106] on button "Add filter to this group" at bounding box center [47, 103] width 76 height 12
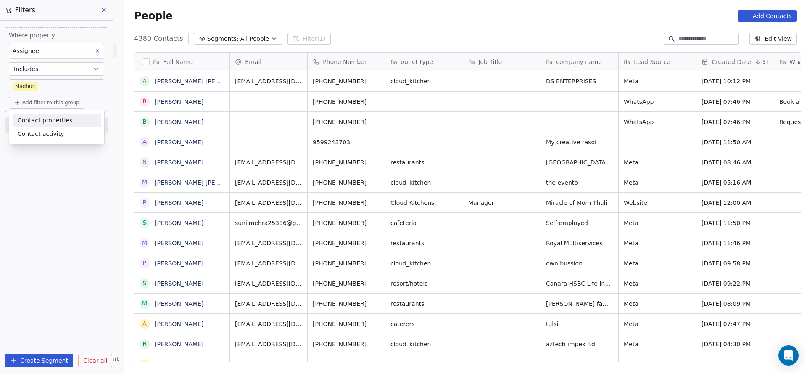
scroll to position [319, 677]
click at [55, 118] on span "Contact properties" at bounding box center [45, 120] width 55 height 9
type input "*"
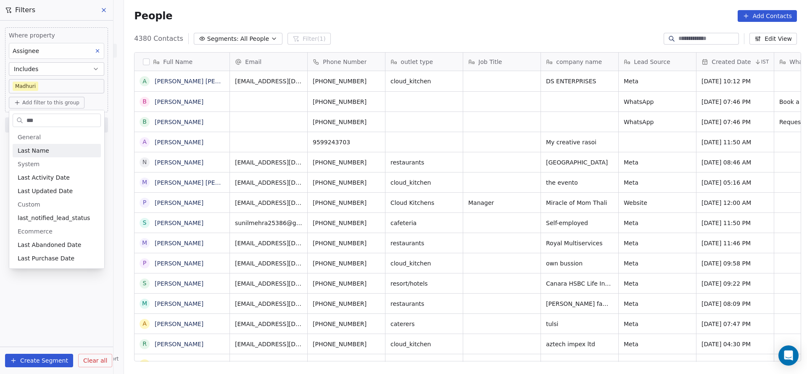
type input "***"
click at [59, 175] on div "Last Activity Date" at bounding box center [57, 177] width 88 height 13
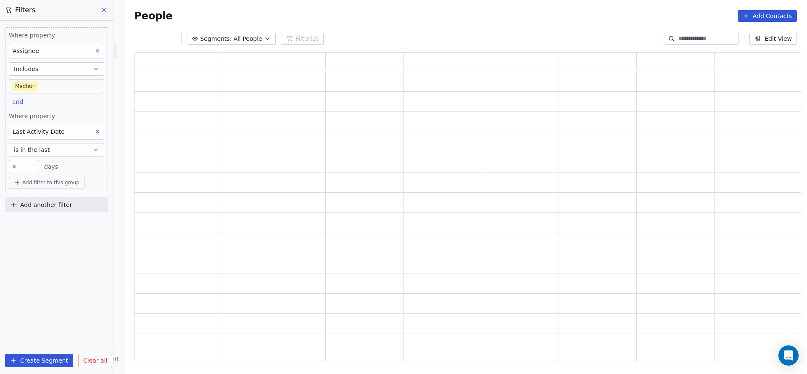
scroll to position [299, 657]
click at [66, 144] on button "is in the last" at bounding box center [56, 149] width 95 height 13
click at [65, 242] on div "is on" at bounding box center [57, 243] width 88 height 13
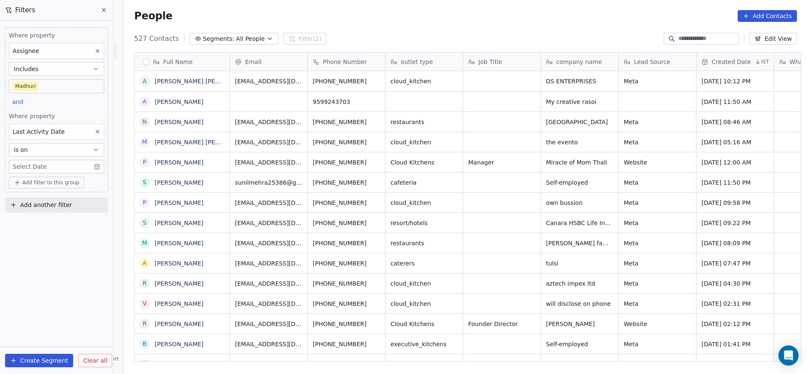
scroll to position [319, 677]
click at [76, 167] on body "On2Cook India Pvt. Ltd. Contacts People Marketing Workflows Campaigns Metrics &…" at bounding box center [403, 187] width 807 height 374
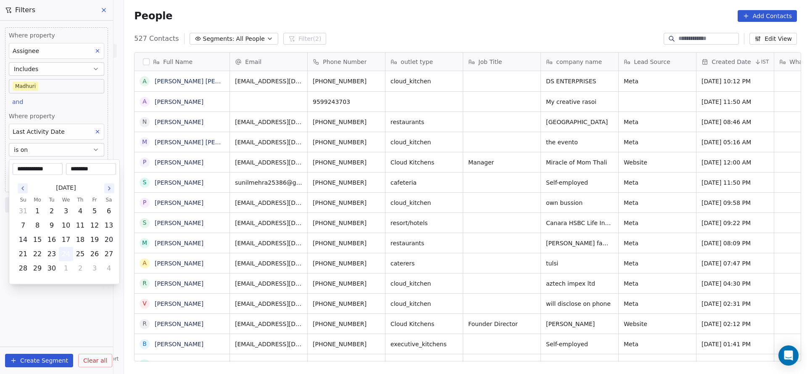
click at [63, 247] on button "24" at bounding box center [65, 253] width 13 height 13
click at [67, 110] on html "On2Cook India Pvt. Ltd. Contacts People Marketing Workflows Campaigns Metrics &…" at bounding box center [403, 187] width 807 height 374
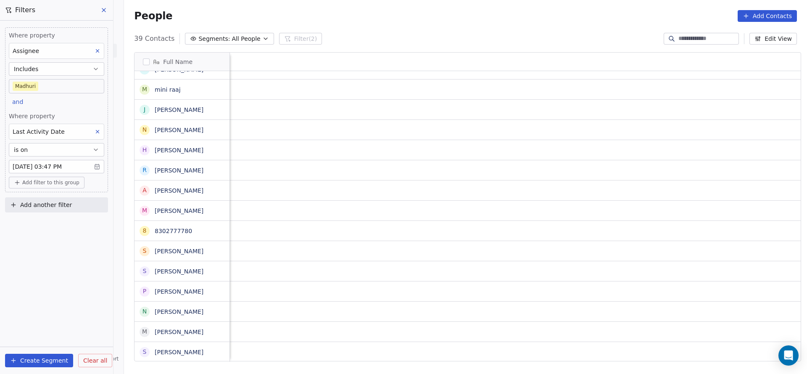
scroll to position [9, 1021]
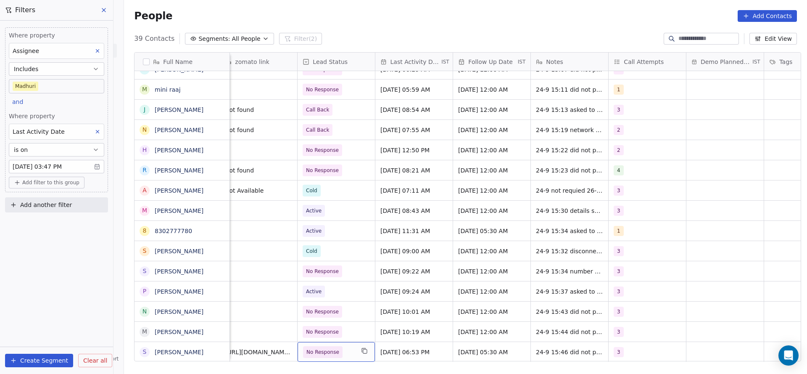
click at [339, 346] on span "No Response" at bounding box center [328, 352] width 51 height 12
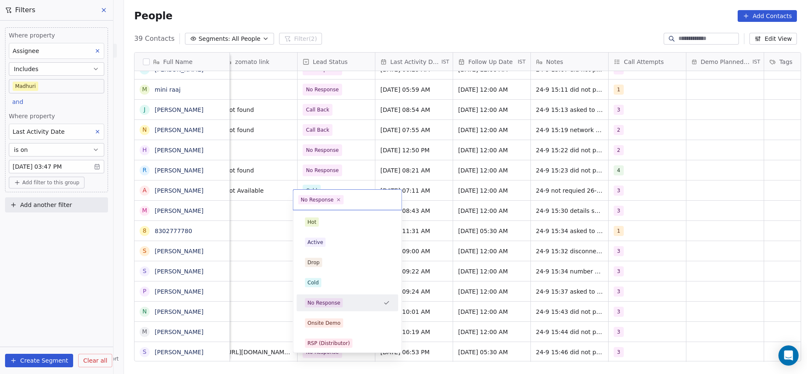
scroll to position [63, 0]
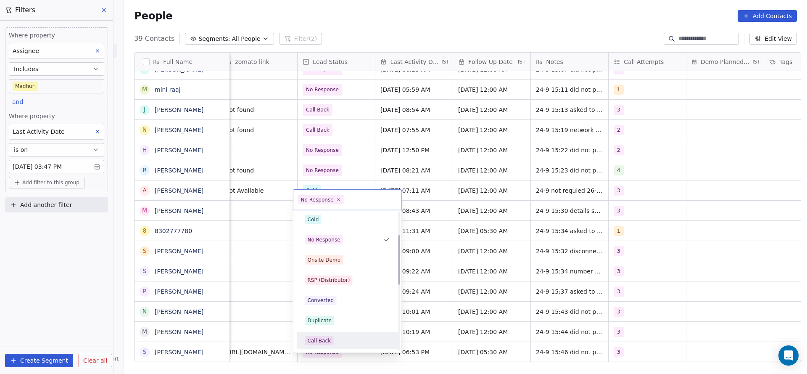
drag, startPoint x: 323, startPoint y: 337, endPoint x: 542, endPoint y: 337, distance: 219.8
click at [324, 337] on div "Call Back" at bounding box center [320, 341] width 24 height 8
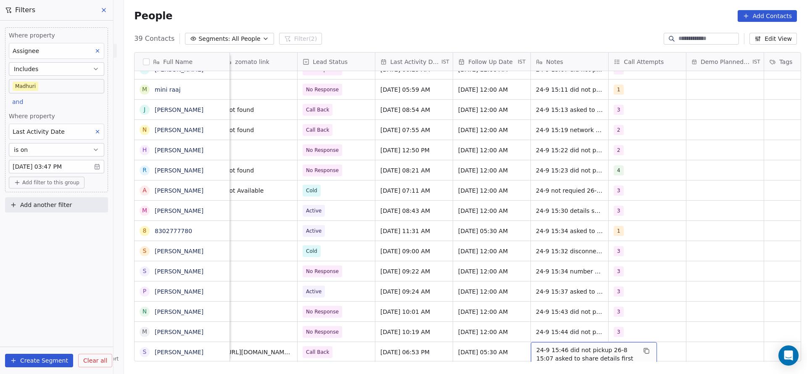
click at [550, 345] on span "24-9 15:46 did not pickup 26-8 15:07 asked to share details first 8-7 18:53 did…" at bounding box center [586, 357] width 100 height 25
click at [529, 337] on textarea "**********" at bounding box center [589, 348] width 125 height 32
type textarea "**********"
click at [398, 304] on html "On2Cook India Pvt. Ltd. Contacts People Marketing Workflows Campaigns Metrics &…" at bounding box center [403, 187] width 807 height 374
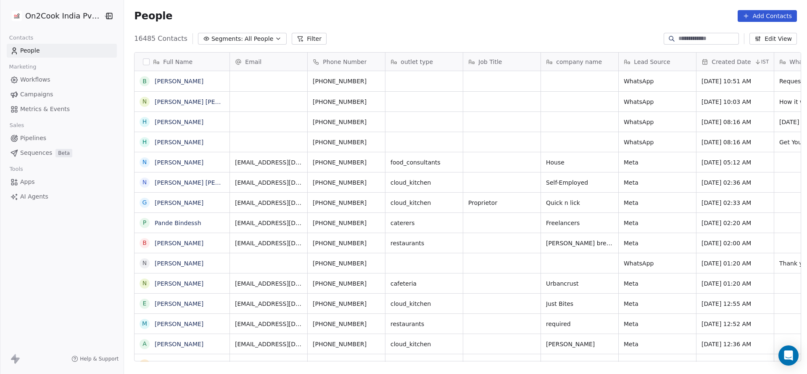
scroll to position [319, 677]
click at [689, 35] on input at bounding box center [707, 38] width 59 height 8
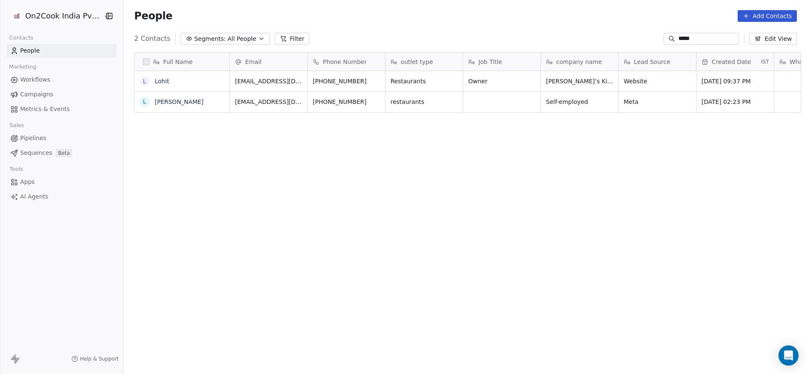
type input "*****"
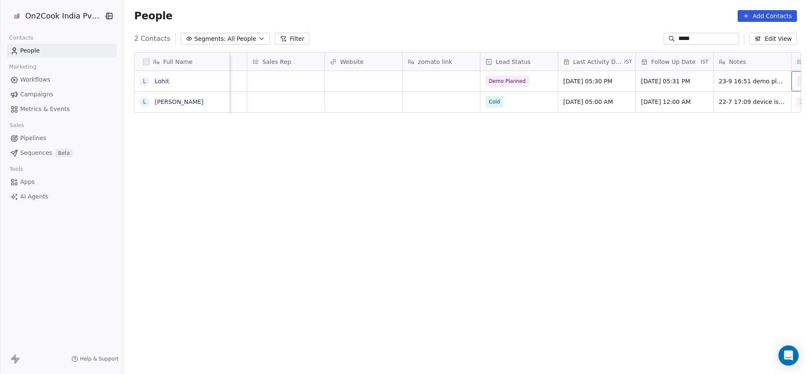
scroll to position [0, 915]
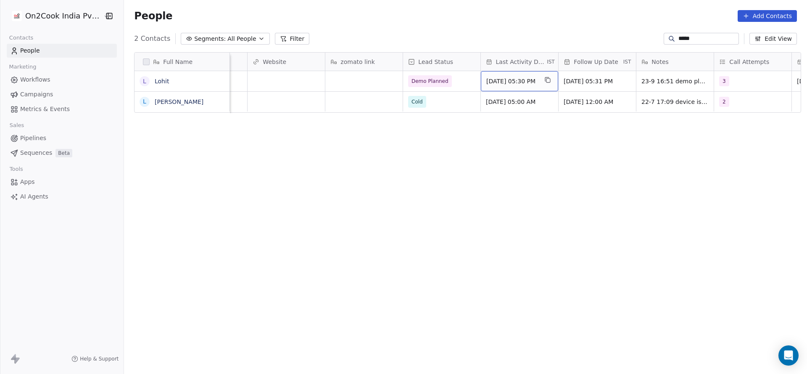
click at [515, 88] on div "Sep 23, 2025 05:30 PM" at bounding box center [519, 81] width 77 height 20
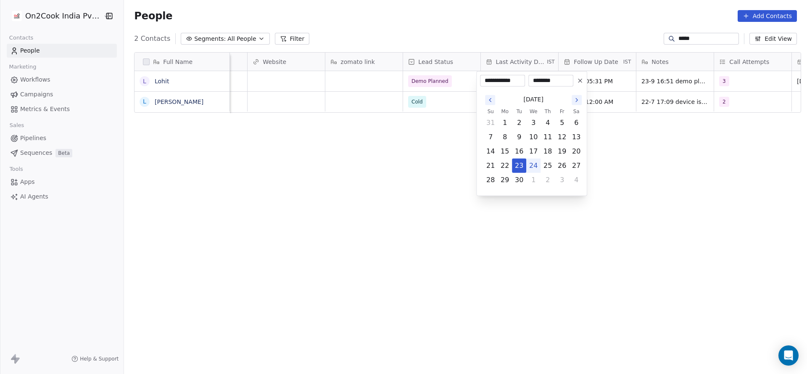
click at [529, 166] on button "24" at bounding box center [532, 165] width 13 height 13
type input "**********"
click at [413, 156] on html "**********" at bounding box center [403, 187] width 807 height 374
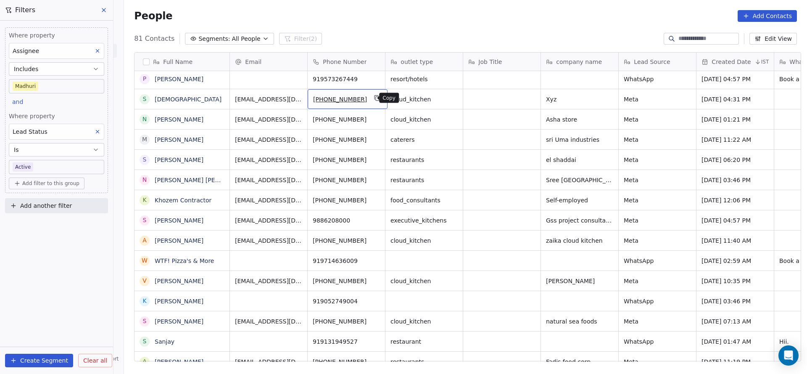
click at [373, 93] on button "grid" at bounding box center [377, 98] width 10 height 10
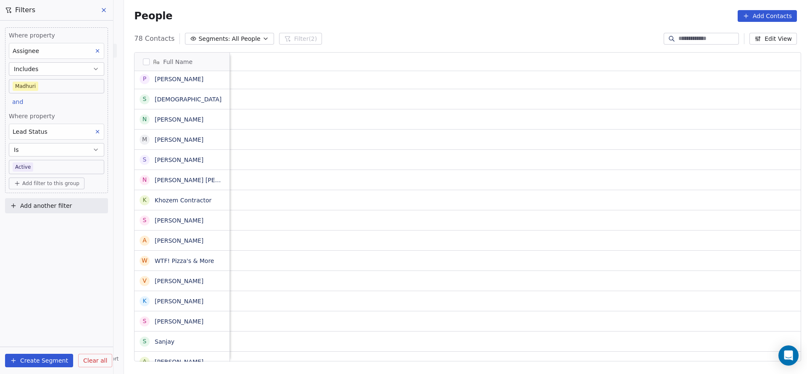
scroll to position [0, 893]
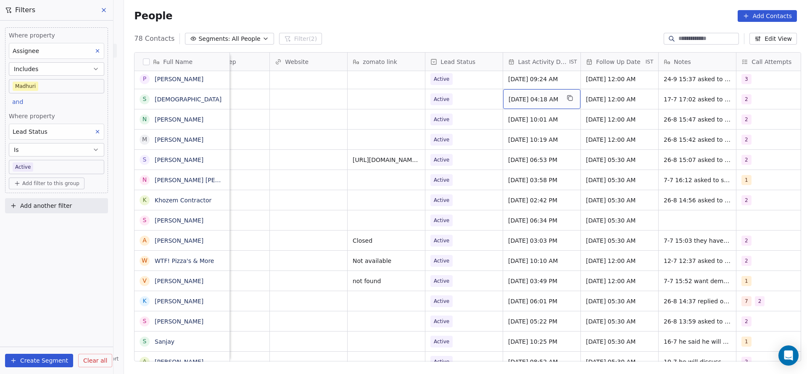
click at [545, 98] on span "[DATE] 04:18 AM" at bounding box center [533, 99] width 51 height 8
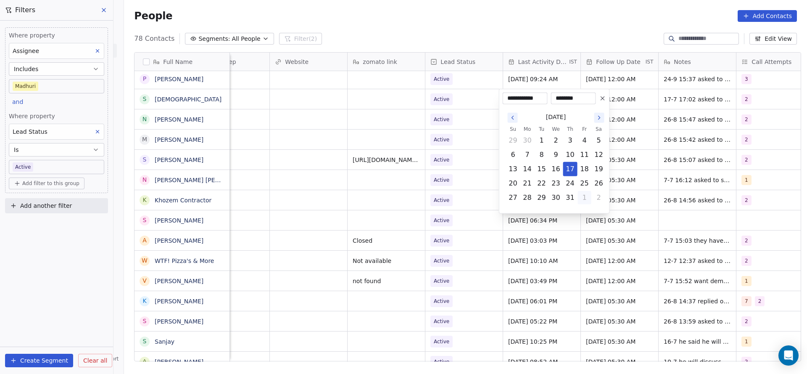
click at [588, 197] on button "1" at bounding box center [584, 197] width 13 height 13
click at [572, 211] on button "4" at bounding box center [569, 211] width 13 height 13
click at [555, 182] on button "24" at bounding box center [555, 182] width 13 height 13
type input "**********"
click at [468, 168] on html "On2Cook India Pvt. Ltd. Contacts People Marketing Workflows Campaigns Metrics &…" at bounding box center [403, 187] width 807 height 374
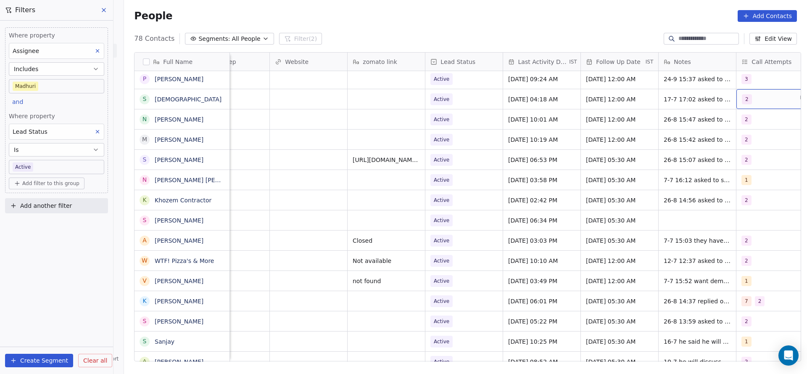
scroll to position [0, 915]
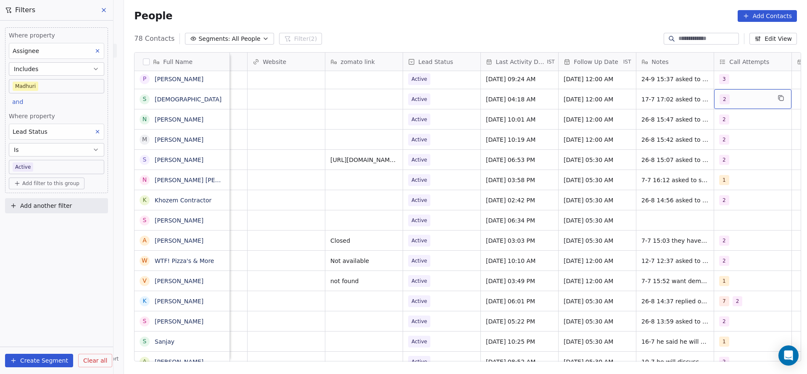
click at [745, 93] on div "2" at bounding box center [752, 99] width 77 height 20
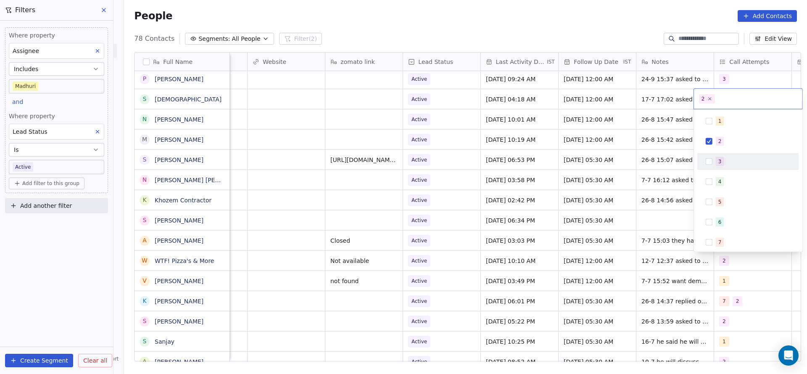
click at [725, 162] on div "3" at bounding box center [753, 161] width 75 height 9
click at [713, 145] on div "2" at bounding box center [747, 140] width 95 height 13
click at [565, 149] on html "On2Cook India Pvt. Ltd. Contacts People Marketing Workflows Campaigns Metrics &…" at bounding box center [403, 187] width 807 height 374
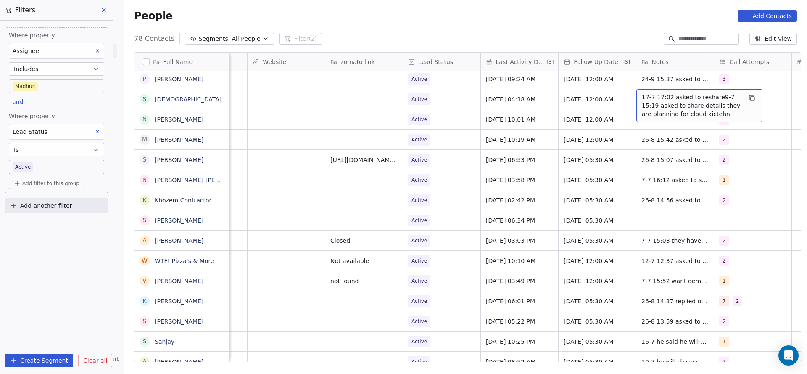
click at [645, 98] on span "17-7 17:02 asked to reshare9-7 15:19 asked to share details they are planning f…" at bounding box center [692, 105] width 100 height 25
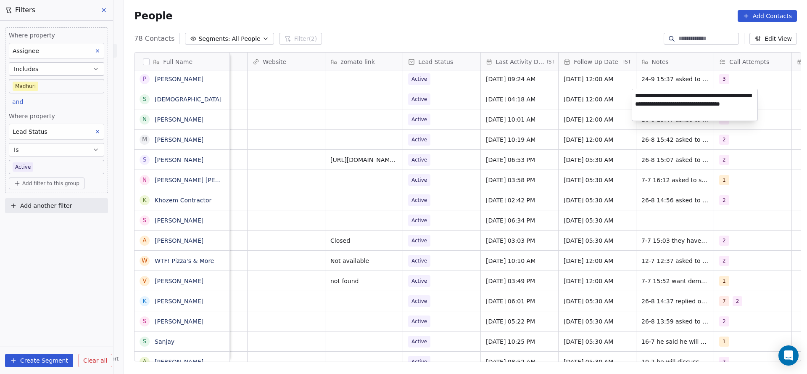
click at [635, 97] on textarea "**********" at bounding box center [694, 105] width 125 height 32
type textarea "**********"
click at [523, 100] on html "On2Cook India Pvt. Ltd. Contacts People Marketing Workflows Campaigns Metrics &…" at bounding box center [403, 187] width 807 height 374
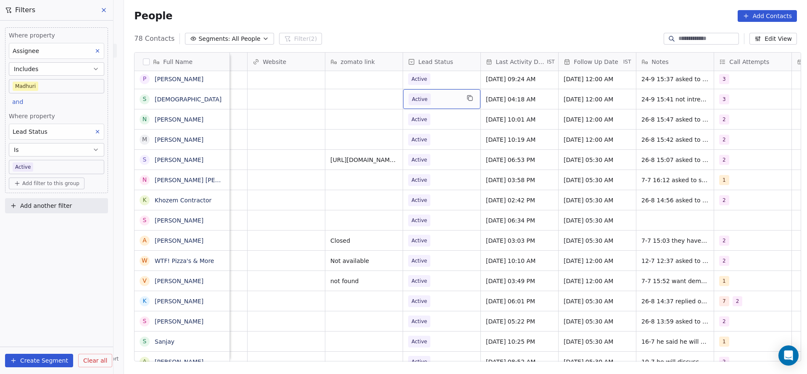
click at [439, 103] on span "Active" at bounding box center [433, 99] width 51 height 12
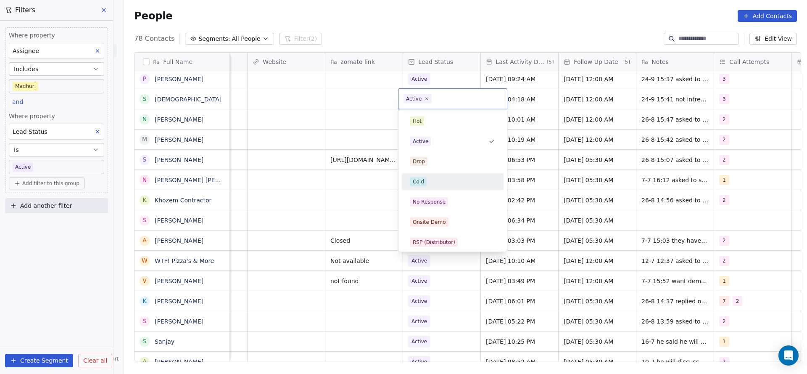
click at [436, 181] on div "Cold" at bounding box center [452, 181] width 85 height 9
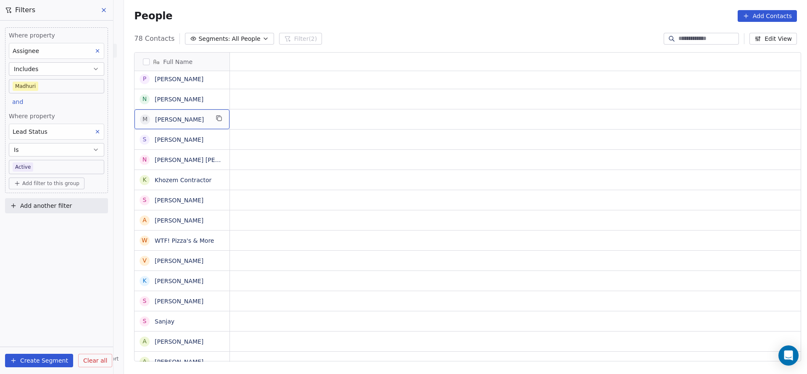
scroll to position [0, 0]
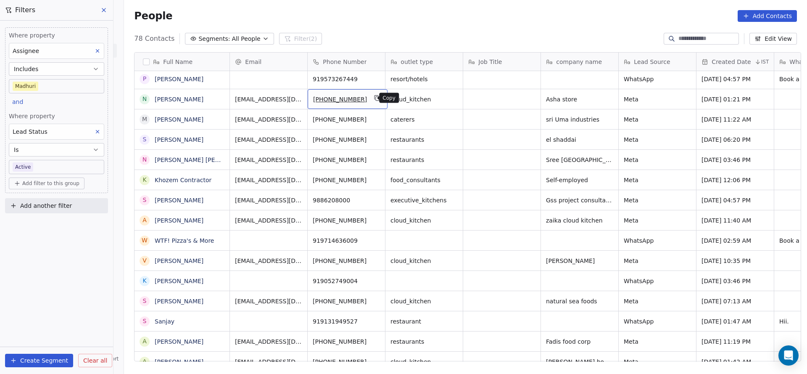
click at [374, 100] on button "grid" at bounding box center [377, 98] width 10 height 10
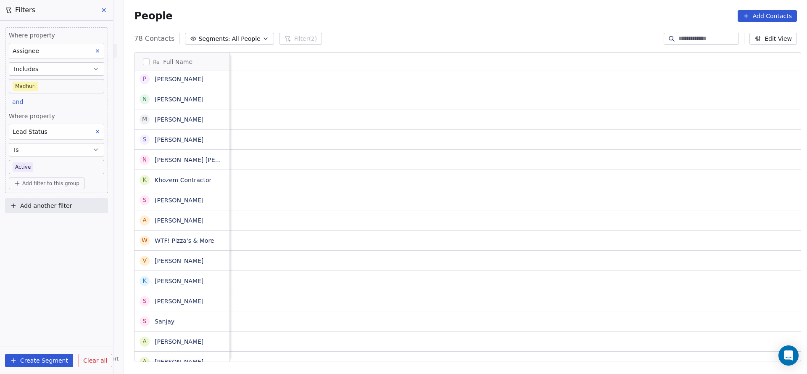
scroll to position [0, 962]
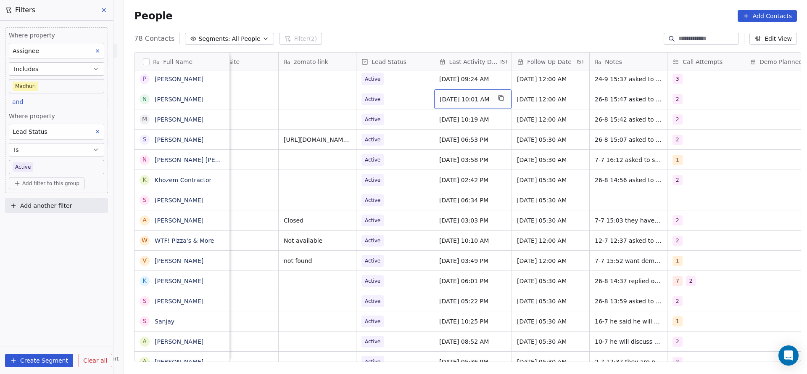
click at [446, 98] on span "[DATE] 10:01 AM" at bounding box center [465, 99] width 51 height 8
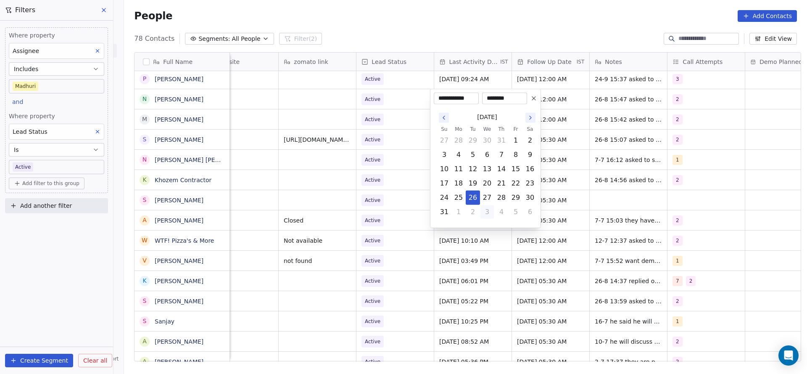
click at [493, 212] on button "3" at bounding box center [486, 211] width 13 height 13
click at [487, 184] on button "24" at bounding box center [486, 182] width 13 height 13
type input "**********"
click at [340, 163] on html "On2Cook India Pvt. Ltd. Contacts People Marketing Workflows Campaigns Metrics &…" at bounding box center [403, 187] width 807 height 374
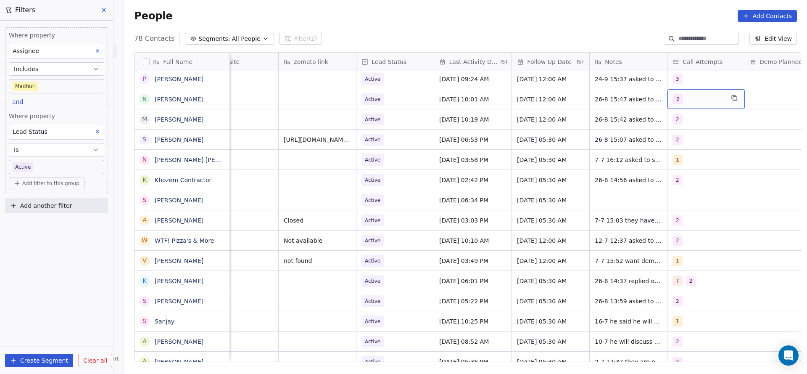
click at [706, 99] on div "2" at bounding box center [698, 99] width 51 height 10
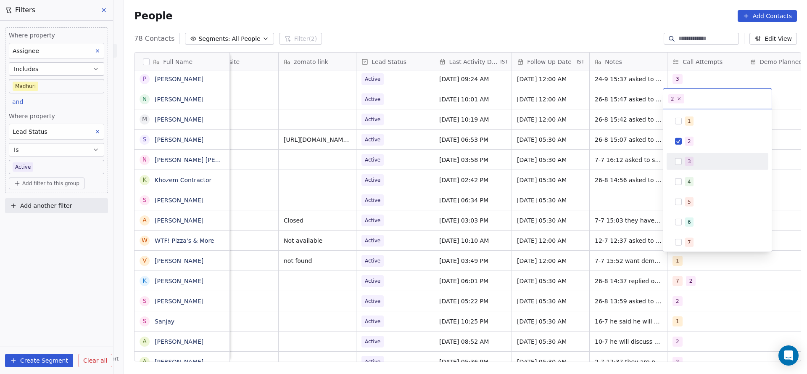
click at [681, 156] on div "3" at bounding box center [717, 161] width 95 height 13
click at [684, 149] on div "2" at bounding box center [717, 141] width 102 height 17
click at [598, 154] on html "On2Cook India Pvt. Ltd. Contacts People Marketing Workflows Campaigns Metrics &…" at bounding box center [403, 187] width 807 height 374
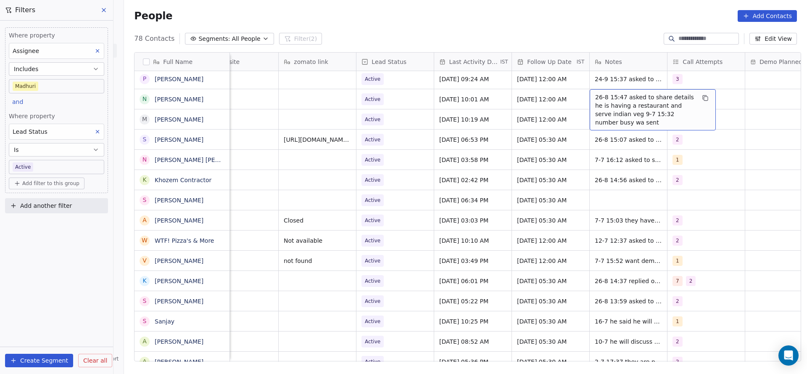
click at [609, 100] on span "26-8 15:47 asked to share details he is having a restaurant and serve indian ve…" at bounding box center [645, 110] width 100 height 34
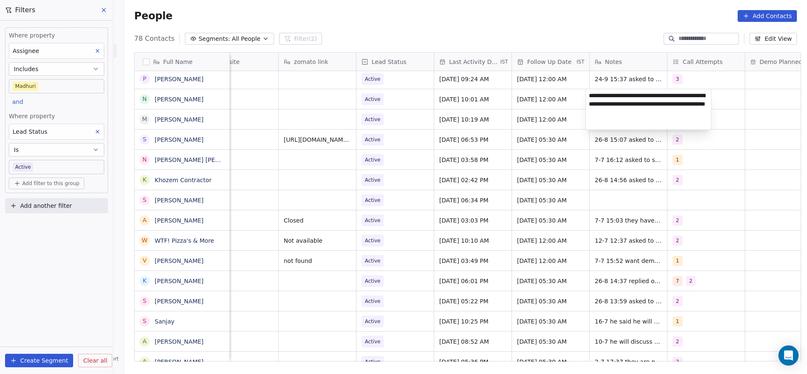
click at [588, 96] on textarea "**********" at bounding box center [648, 109] width 125 height 40
type textarea "**********"
click at [447, 120] on html "On2Cook India Pvt. Ltd. Contacts People Marketing Workflows Campaigns Metrics &…" at bounding box center [403, 187] width 807 height 374
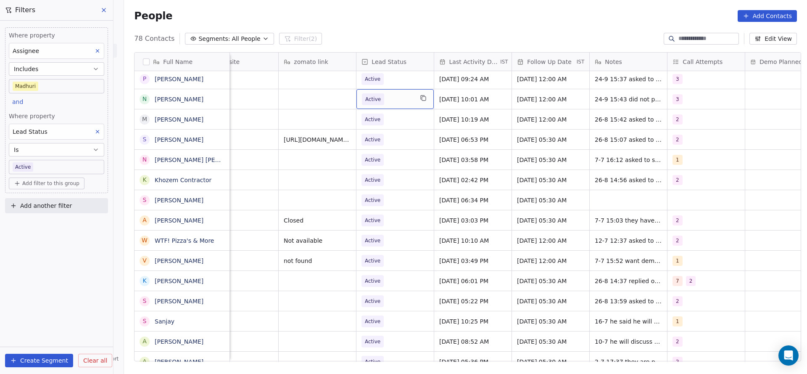
click at [380, 99] on span "Active" at bounding box center [387, 99] width 51 height 12
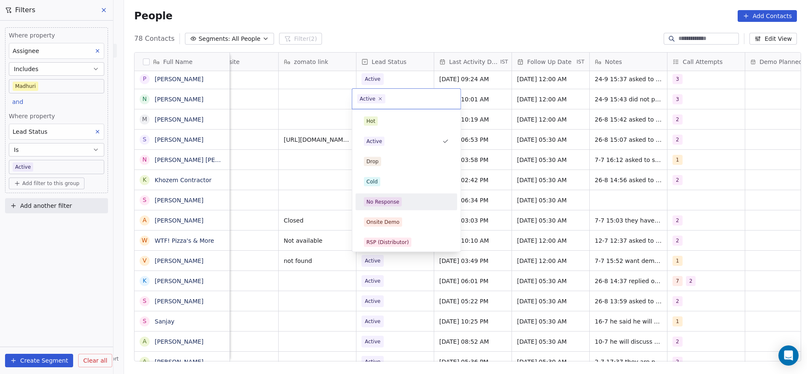
click at [382, 203] on div "No Response" at bounding box center [382, 202] width 33 height 8
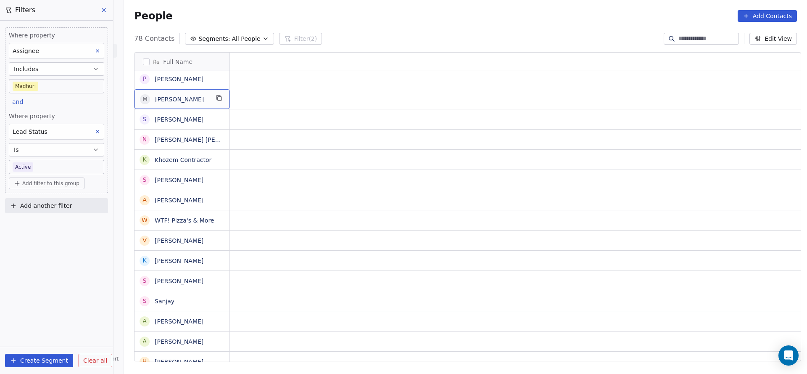
scroll to position [0, 0]
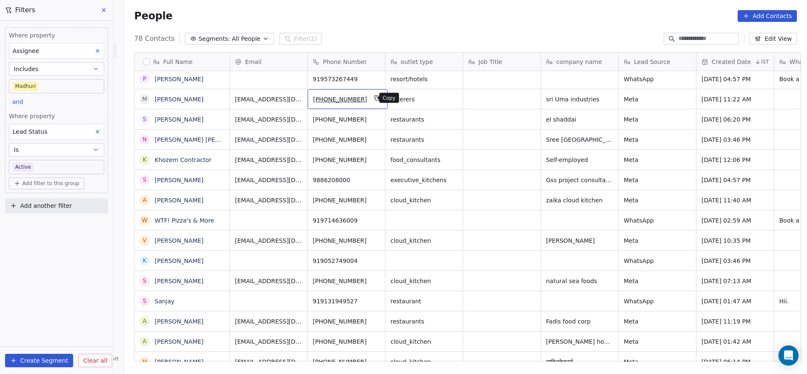
click at [374, 97] on icon "grid" at bounding box center [377, 98] width 7 height 7
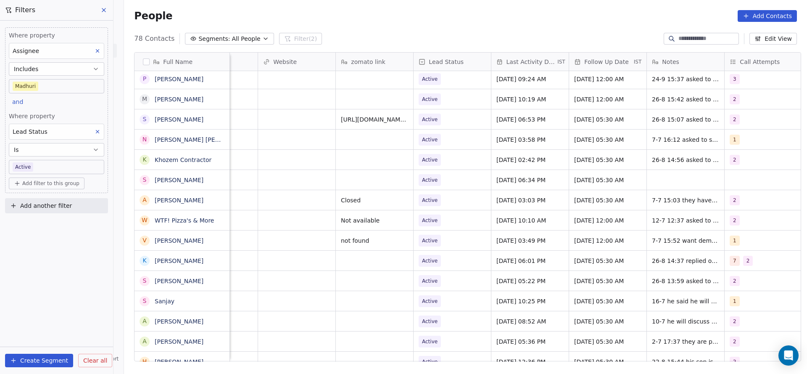
scroll to position [0, 909]
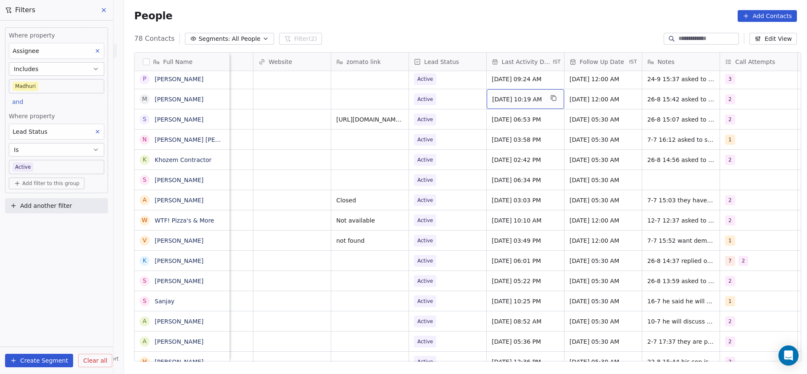
click at [511, 102] on span "[DATE] 10:19 AM" at bounding box center [517, 99] width 51 height 8
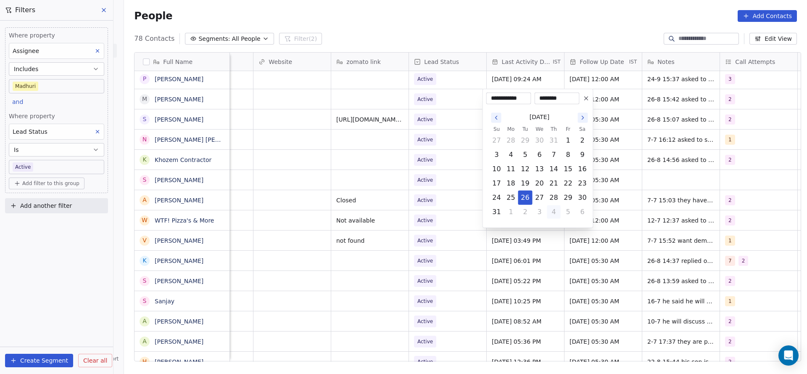
click at [550, 207] on button "4" at bounding box center [553, 211] width 13 height 13
drag, startPoint x: 542, startPoint y: 184, endPoint x: 455, endPoint y: 173, distance: 87.4
click at [541, 184] on button "24" at bounding box center [539, 182] width 13 height 13
type input "**********"
click at [387, 163] on html "On2Cook India Pvt. Ltd. Contacts People Marketing Workflows Campaigns Metrics &…" at bounding box center [403, 187] width 807 height 374
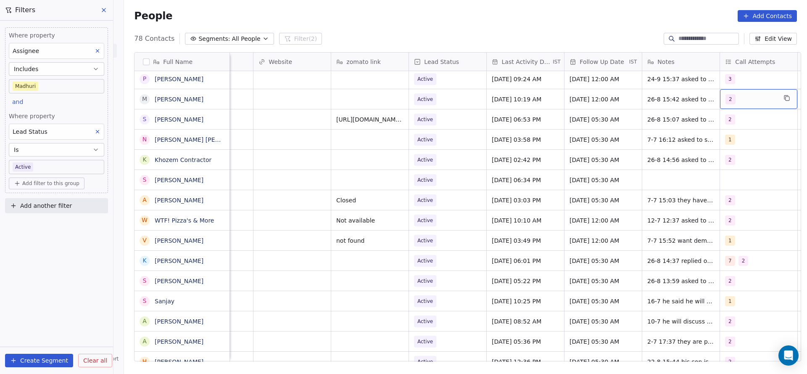
scroll to position [0, 915]
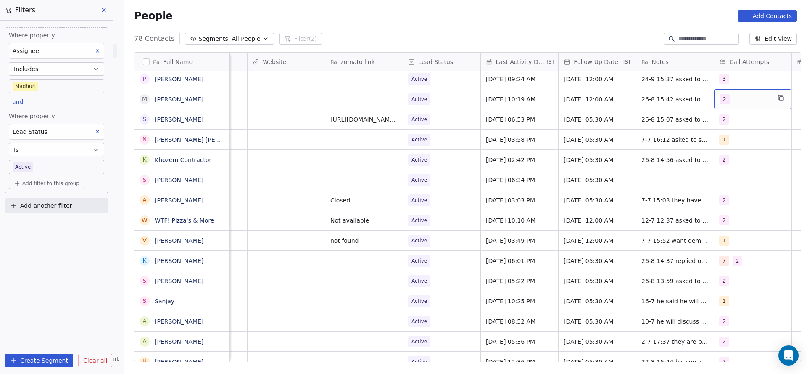
click at [749, 97] on div "2" at bounding box center [744, 99] width 51 height 10
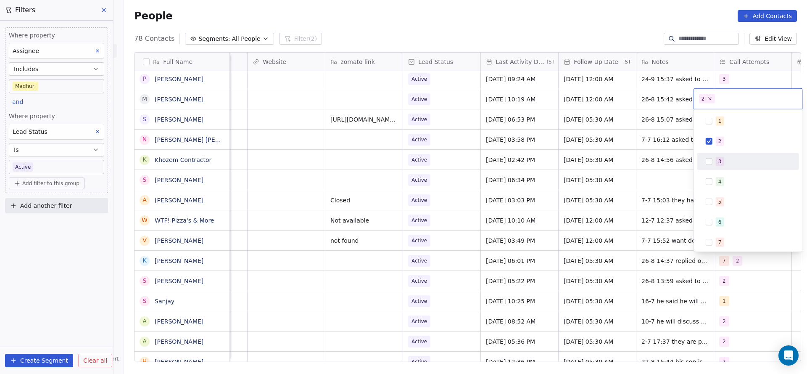
click at [722, 160] on span "3" at bounding box center [720, 161] width 8 height 9
click at [719, 143] on div "2" at bounding box center [719, 141] width 3 height 8
click at [612, 183] on html "On2Cook India Pvt. Ltd. Contacts People Marketing Workflows Campaigns Metrics &…" at bounding box center [403, 187] width 807 height 374
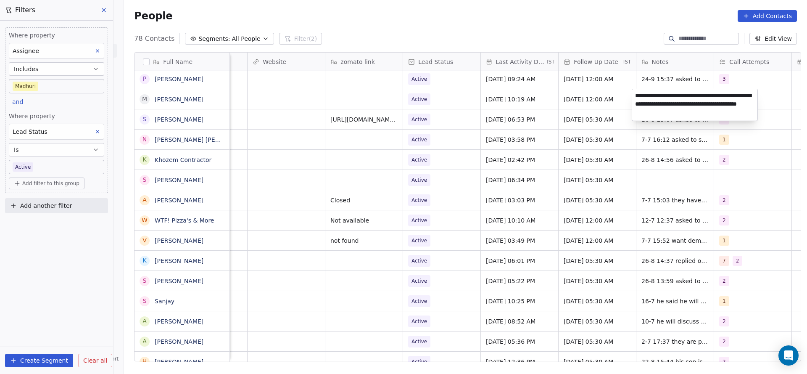
click at [634, 93] on textarea "**********" at bounding box center [694, 105] width 125 height 32
type textarea "**********"
click at [519, 110] on html "On2Cook India Pvt. Ltd. Contacts People Marketing Workflows Campaigns Metrics &…" at bounding box center [403, 187] width 807 height 374
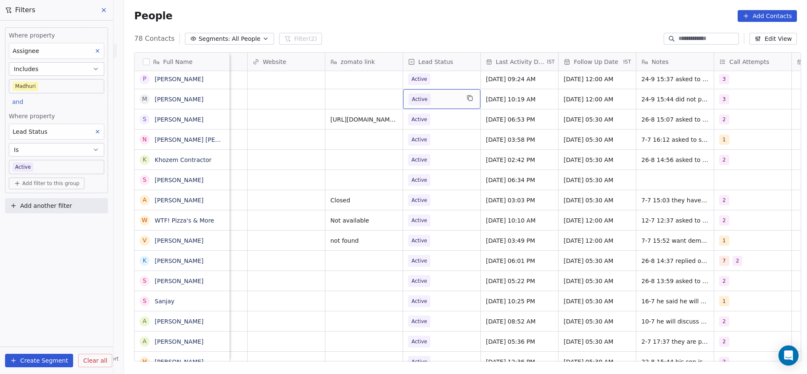
click at [443, 97] on span "Active" at bounding box center [433, 99] width 51 height 12
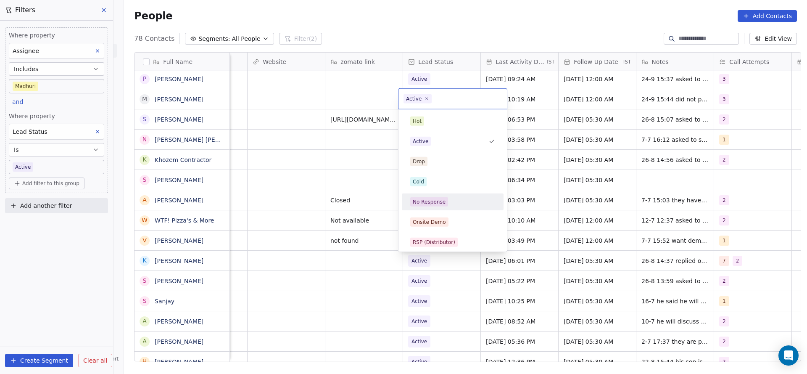
click at [449, 200] on div "No Response" at bounding box center [452, 201] width 85 height 9
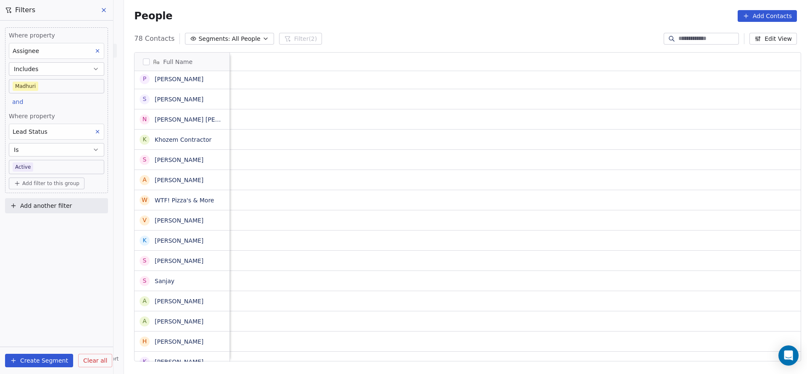
scroll to position [0, 1091]
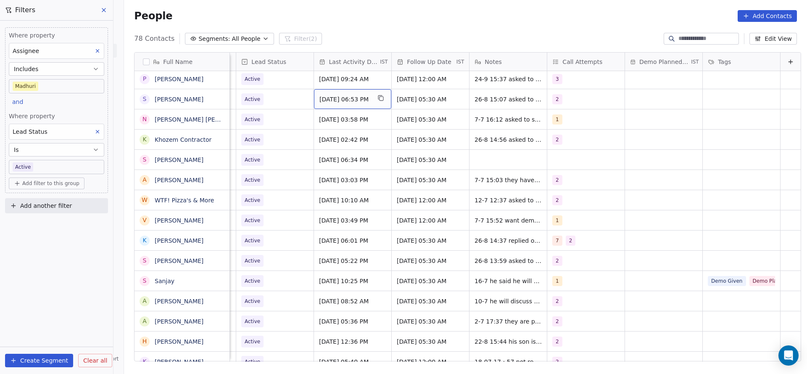
click at [334, 104] on div "[DATE] 06:53 PM" at bounding box center [352, 99] width 77 height 20
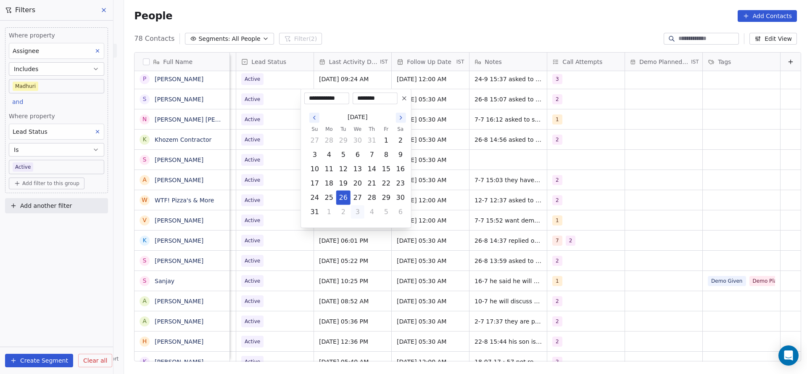
click at [355, 210] on button "3" at bounding box center [357, 211] width 13 height 13
click at [356, 182] on button "24" at bounding box center [357, 182] width 13 height 13
type input "**********"
click at [282, 161] on html "On2Cook India Pvt. Ltd. Contacts People Marketing Workflows Campaigns Metrics &…" at bounding box center [403, 187] width 807 height 374
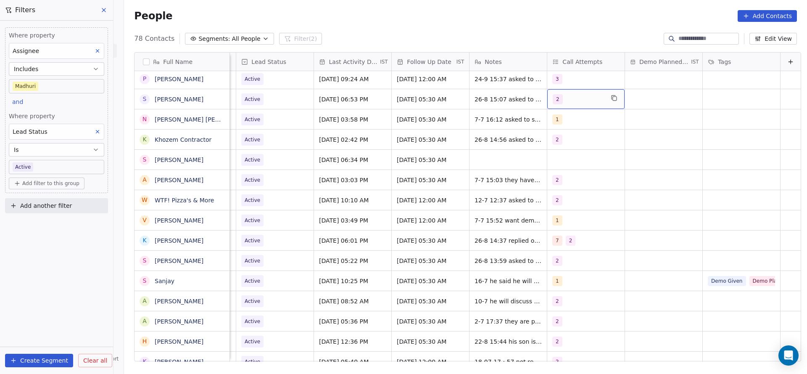
click at [569, 97] on div "2" at bounding box center [578, 99] width 51 height 10
click at [555, 157] on span "3" at bounding box center [559, 161] width 8 height 9
click at [555, 142] on span "2" at bounding box center [559, 141] width 8 height 9
click at [478, 140] on html "On2Cook India Pvt. Ltd. Contacts People Marketing Workflows Campaigns Metrics &…" at bounding box center [403, 187] width 807 height 374
click at [490, 93] on span "26-8 15:07 asked to share details first 8-7 18:53 did not pickup wa sent" at bounding box center [525, 105] width 100 height 25
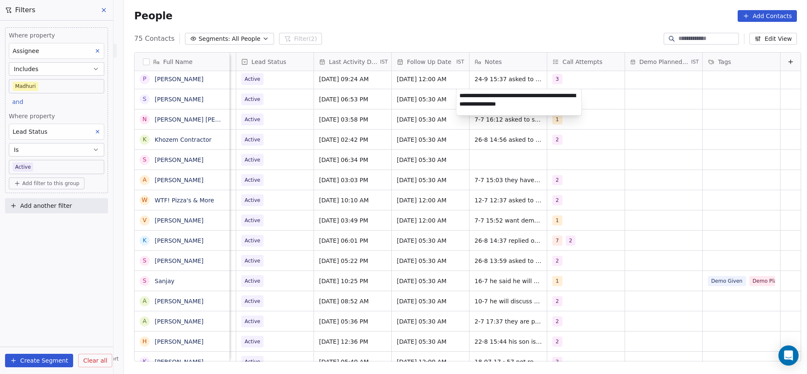
click at [458, 95] on textarea "**********" at bounding box center [518, 102] width 125 height 26
type textarea "**********"
click at [310, 102] on html "On2Cook India Pvt. Ltd. Contacts People Marketing Workflows Campaigns Metrics &…" at bounding box center [403, 187] width 807 height 374
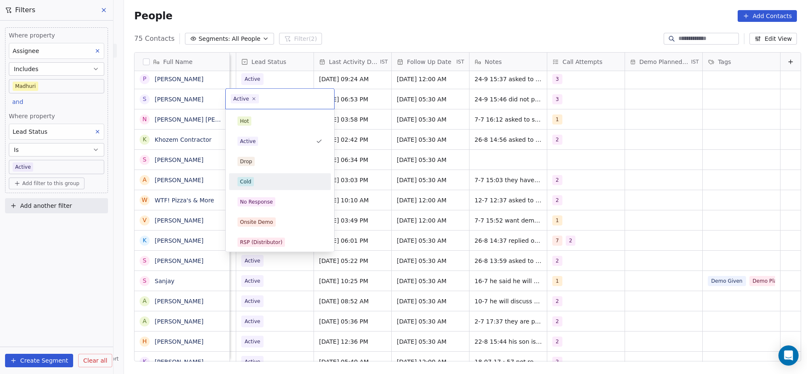
scroll to position [0, 1088]
click at [267, 205] on span "No Response" at bounding box center [256, 201] width 38 height 9
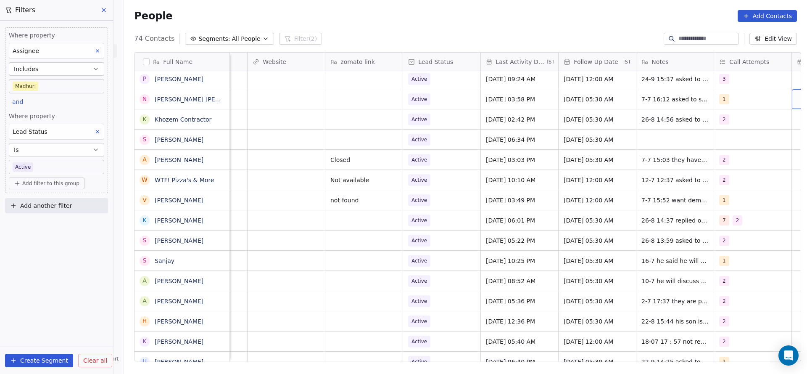
scroll to position [0, 993]
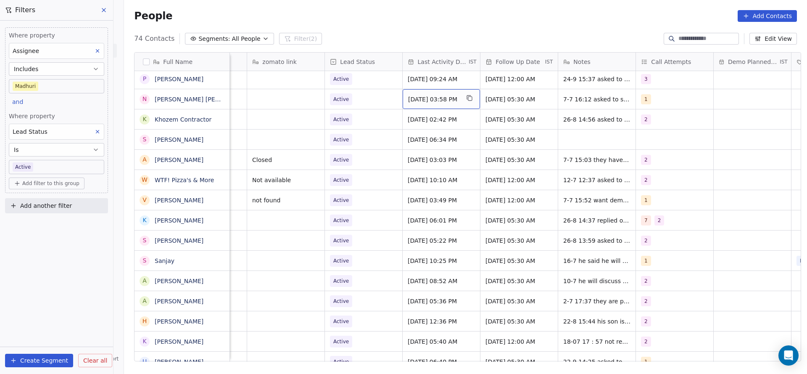
click at [431, 101] on span "[DATE] 03:58 PM" at bounding box center [433, 99] width 51 height 8
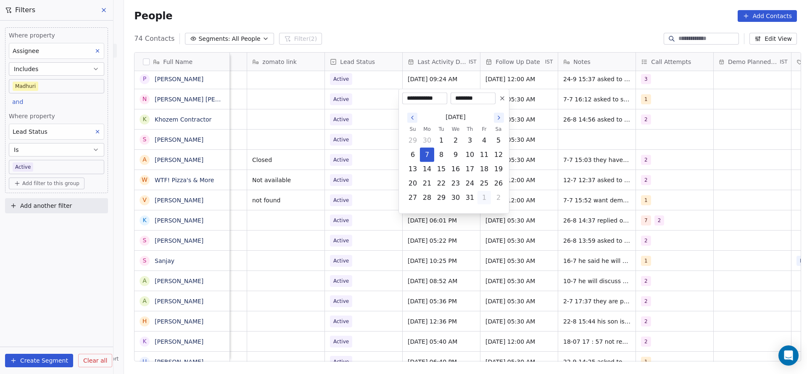
click at [481, 194] on button "1" at bounding box center [483, 197] width 13 height 13
click at [477, 209] on button "5" at bounding box center [483, 211] width 13 height 13
click at [461, 179] on button "24" at bounding box center [455, 182] width 13 height 13
type input "**********"
click at [572, 92] on html "On2Cook India Pvt. Ltd. Contacts People Marketing Workflows Campaigns Metrics &…" at bounding box center [403, 187] width 807 height 374
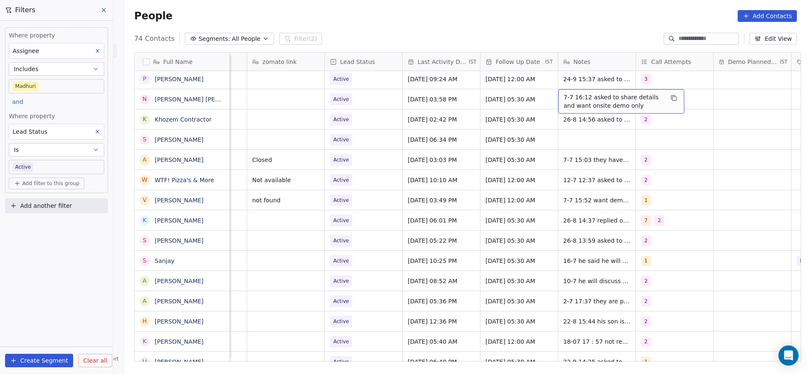
click at [558, 94] on div "7-7 16:12 asked to share details and want onsite demo only" at bounding box center [621, 101] width 126 height 24
click at [558, 94] on textarea "**********" at bounding box center [616, 102] width 125 height 26
type textarea "**********"
click at [411, 140] on html "On2Cook India Pvt. Ltd. Contacts People Marketing Workflows Campaigns Metrics &…" at bounding box center [403, 187] width 807 height 374
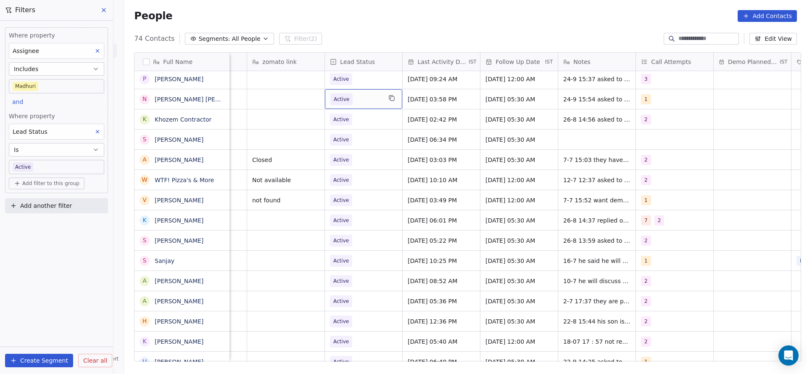
click at [360, 97] on span "Active" at bounding box center [355, 99] width 51 height 12
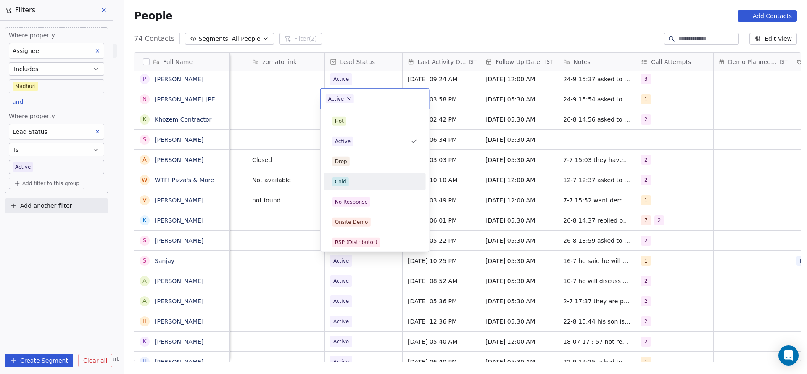
scroll to position [126, 0]
click at [370, 176] on div "Call Back" at bounding box center [374, 176] width 85 height 9
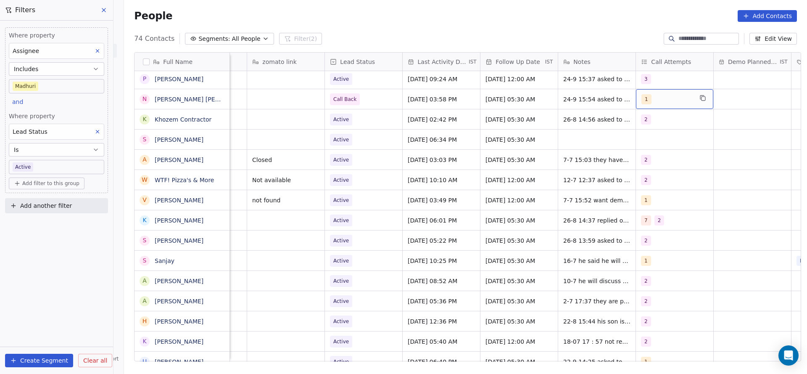
click at [659, 102] on div "1" at bounding box center [666, 99] width 51 height 10
click at [658, 143] on div "2" at bounding box center [657, 141] width 3 height 8
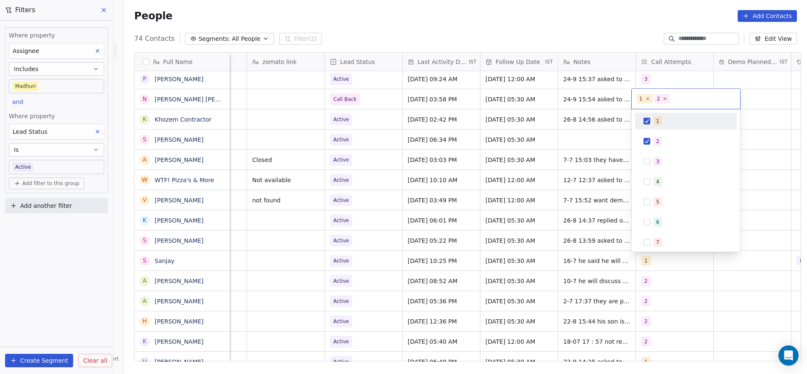
click at [658, 121] on span "1" at bounding box center [657, 120] width 8 height 9
click at [572, 150] on html "On2Cook India Pvt. Ltd. Contacts People Marketing Workflows Campaigns Metrics &…" at bounding box center [403, 187] width 807 height 374
